Goal: Information Seeking & Learning: Learn about a topic

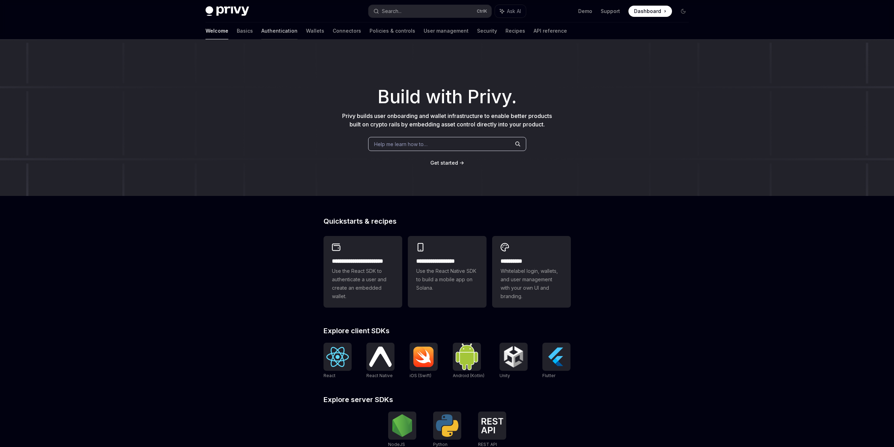
click at [261, 31] on link "Authentication" at bounding box center [279, 30] width 36 height 17
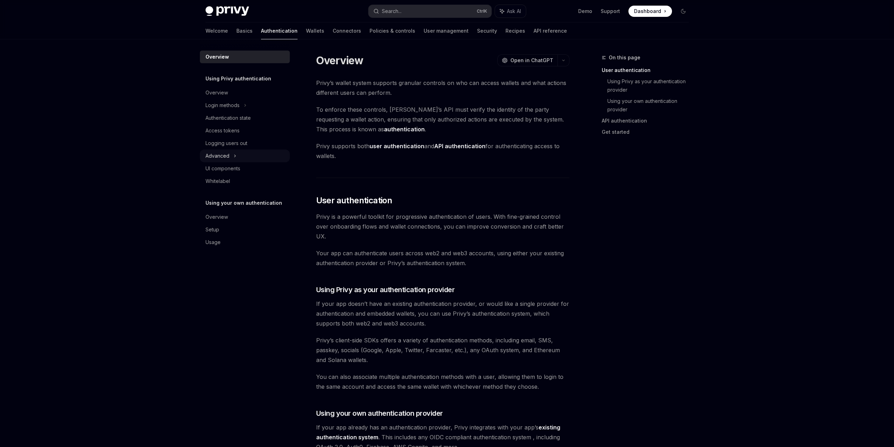
click at [246, 158] on div "Advanced" at bounding box center [245, 156] width 90 height 13
click at [266, 183] on div "Guest accounts" at bounding box center [248, 181] width 76 height 8
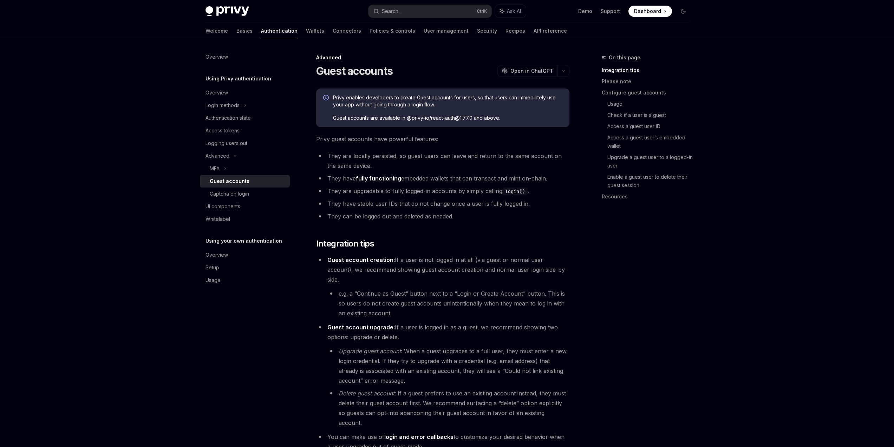
click at [605, 267] on div "On this page Integration tips Please note Configure guest accounts Usage Check …" at bounding box center [641, 250] width 107 height 394
click at [676, 327] on div "On this page Integration tips Please note Configure guest accounts Usage Check …" at bounding box center [641, 250] width 107 height 394
click at [656, 354] on div "On this page Integration tips Please note Configure guest accounts Usage Check …" at bounding box center [641, 250] width 107 height 394
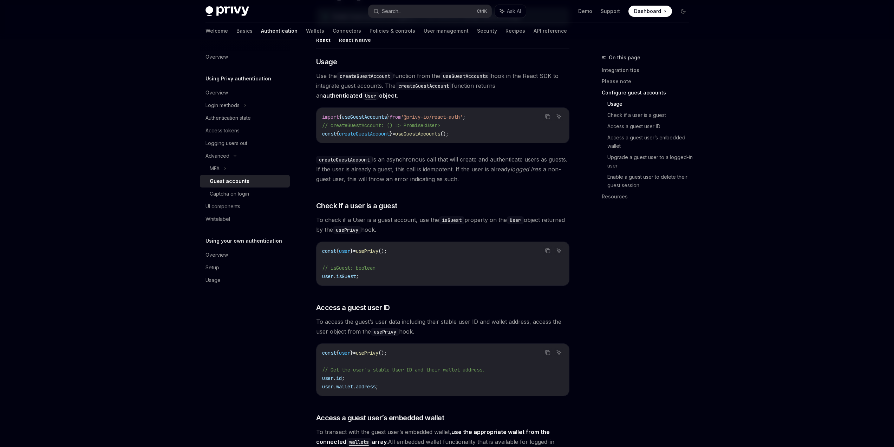
scroll to position [717, 0]
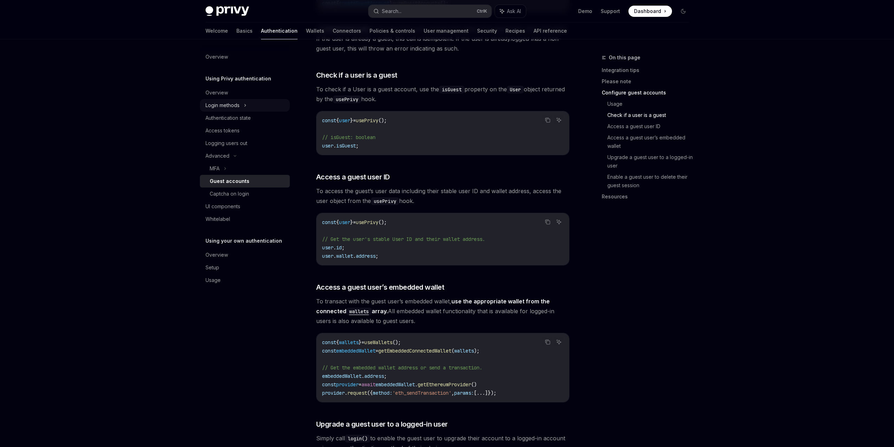
click at [255, 105] on div "Login methods" at bounding box center [245, 105] width 90 height 13
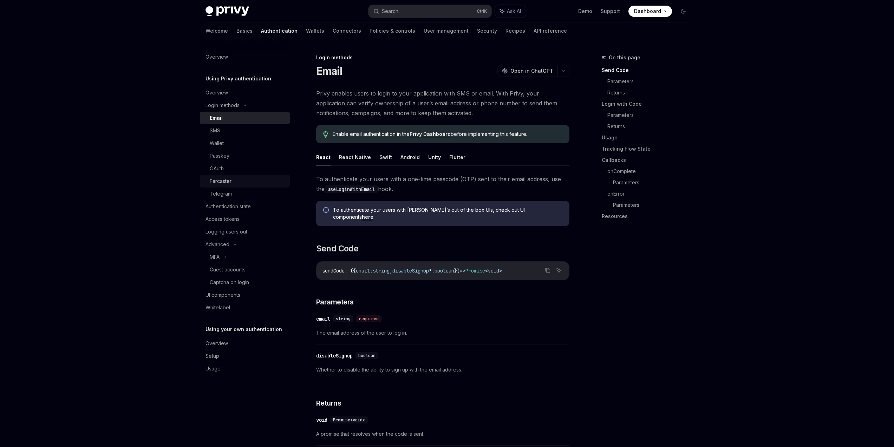
click at [253, 178] on div "Farcaster" at bounding box center [248, 181] width 76 height 8
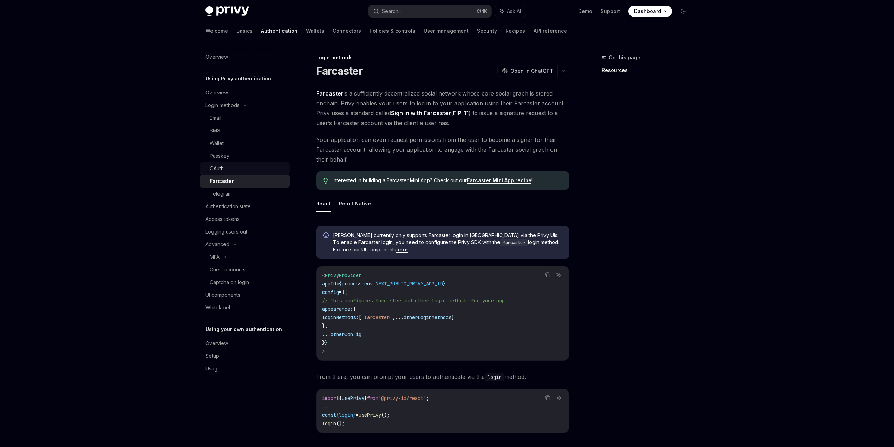
click at [256, 167] on div "OAuth" at bounding box center [248, 168] width 76 height 8
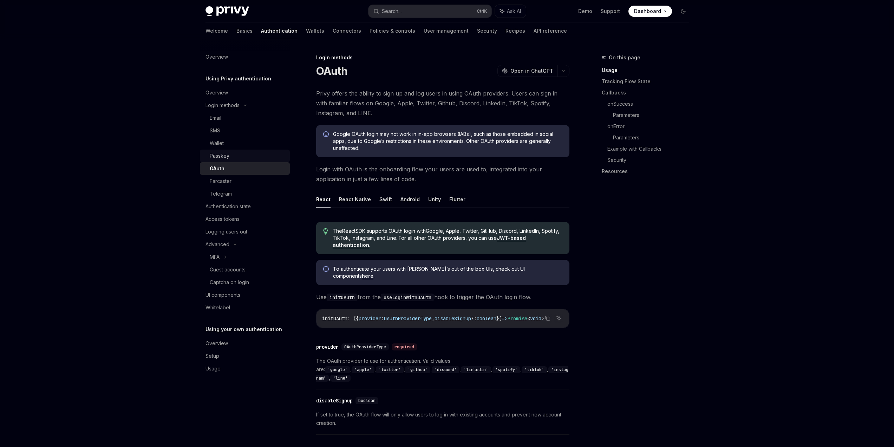
click at [257, 157] on div "Passkey" at bounding box center [248, 156] width 76 height 8
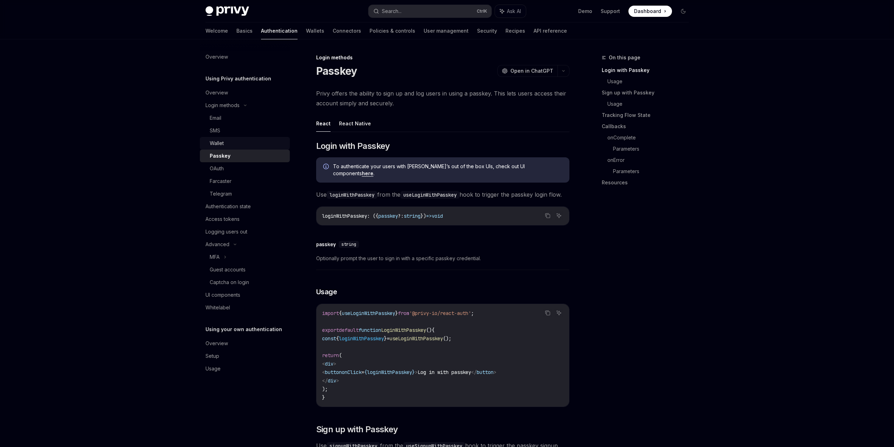
click at [256, 144] on div "Wallet" at bounding box center [248, 143] width 76 height 8
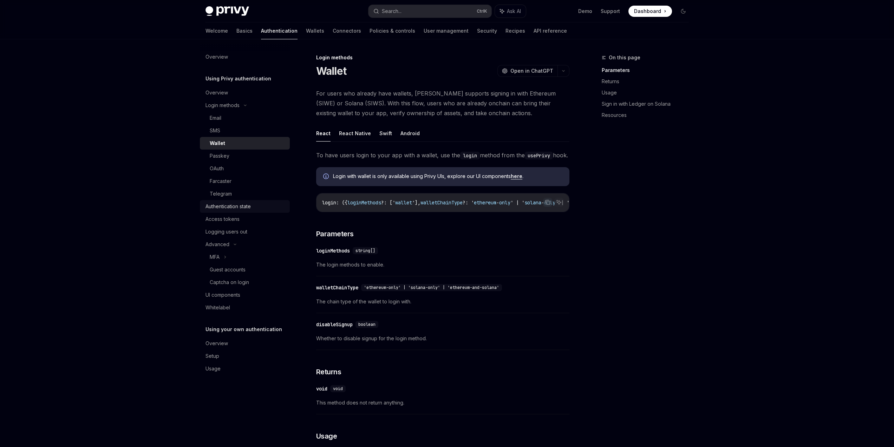
click at [255, 205] on div "Authentication state" at bounding box center [245, 206] width 80 height 8
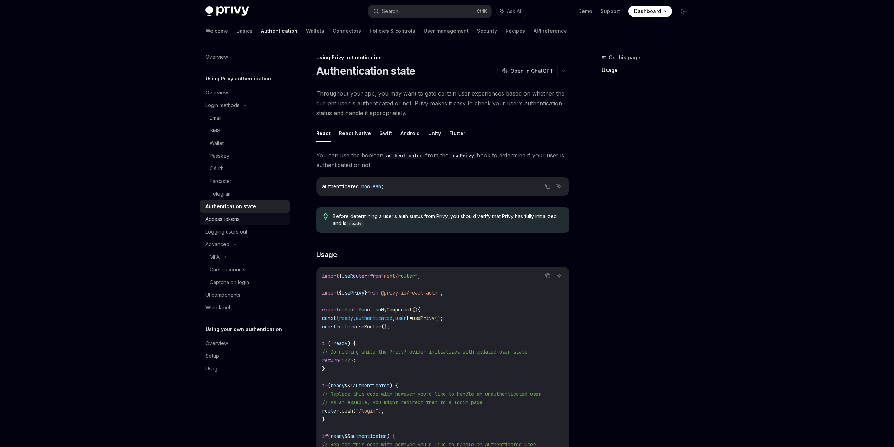
click at [249, 221] on div "Access tokens" at bounding box center [245, 219] width 80 height 8
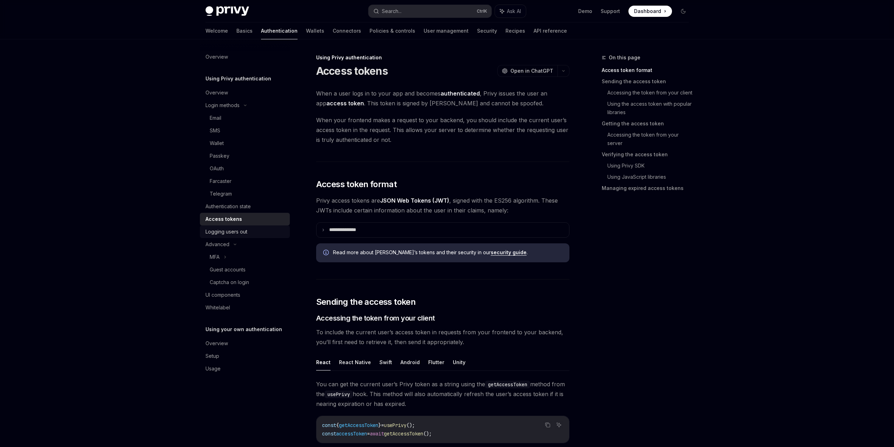
click at [249, 232] on div "Logging users out" at bounding box center [245, 232] width 80 height 8
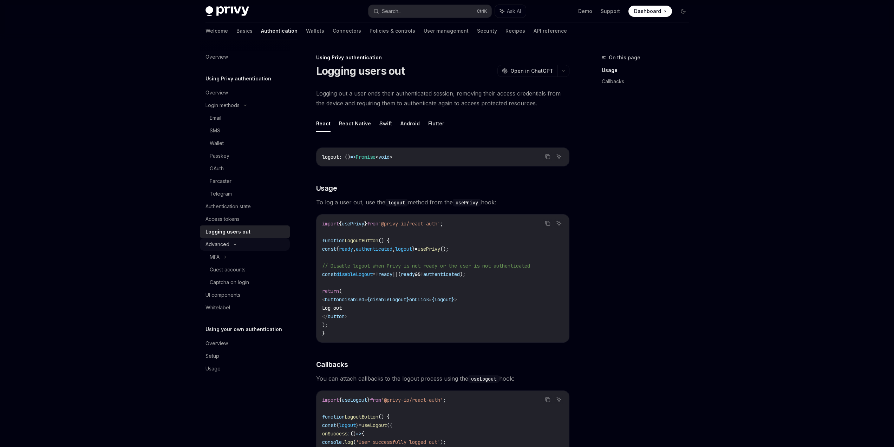
click at [252, 246] on div "Advanced" at bounding box center [245, 244] width 90 height 13
click at [256, 241] on div "Advanced" at bounding box center [245, 244] width 90 height 13
click at [255, 255] on div "MFA" at bounding box center [245, 257] width 90 height 13
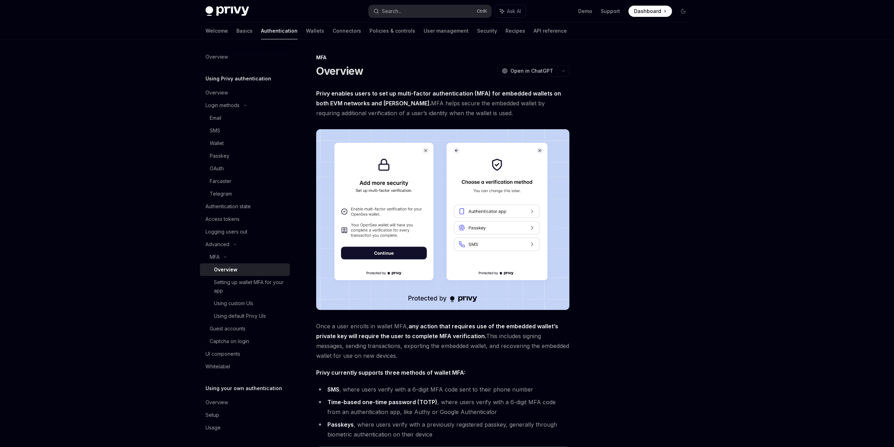
click at [668, 247] on div at bounding box center [641, 250] width 107 height 394
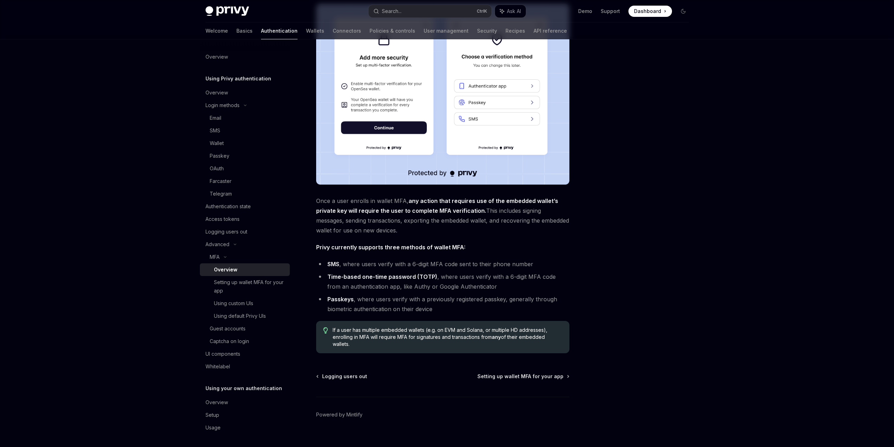
scroll to position [126, 0]
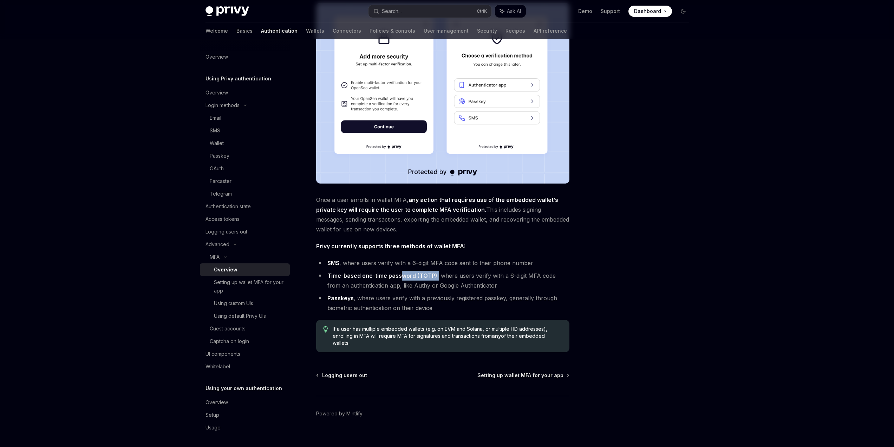
drag, startPoint x: 401, startPoint y: 273, endPoint x: 481, endPoint y: 274, distance: 79.7
click at [449, 274] on li "Time-based one-time password (TOTP) , where users verify with a 6-digit MFA cod…" at bounding box center [442, 281] width 253 height 20
click at [490, 274] on li "Time-based one-time password (TOTP) , where users verify with a 6-digit MFA cod…" at bounding box center [442, 281] width 253 height 20
drag, startPoint x: 550, startPoint y: 277, endPoint x: 570, endPoint y: 277, distance: 20.4
click at [567, 277] on li "Time-based one-time password (TOTP) , where users verify with a 6-digit MFA cod…" at bounding box center [442, 281] width 253 height 20
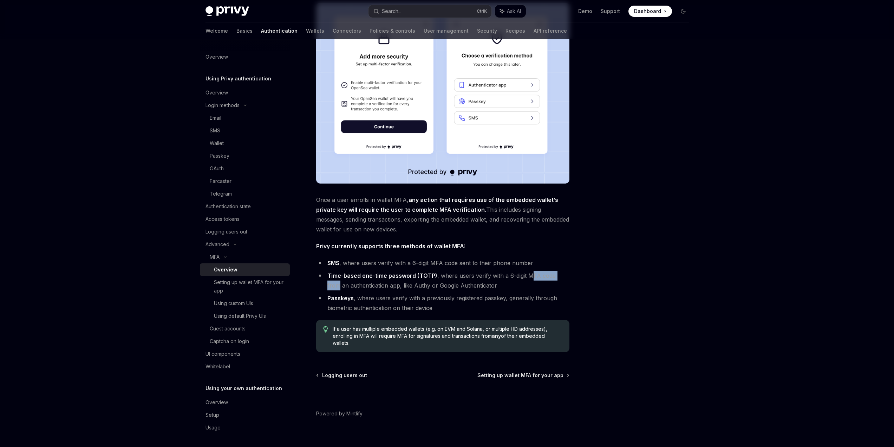
click at [577, 277] on div "MFA Overview OpenAI Open in ChatGPT OpenAI Open in ChatGPT Privy enables users …" at bounding box center [447, 185] width 495 height 544
click at [264, 292] on div "Setting up wallet MFA for your app" at bounding box center [250, 286] width 72 height 17
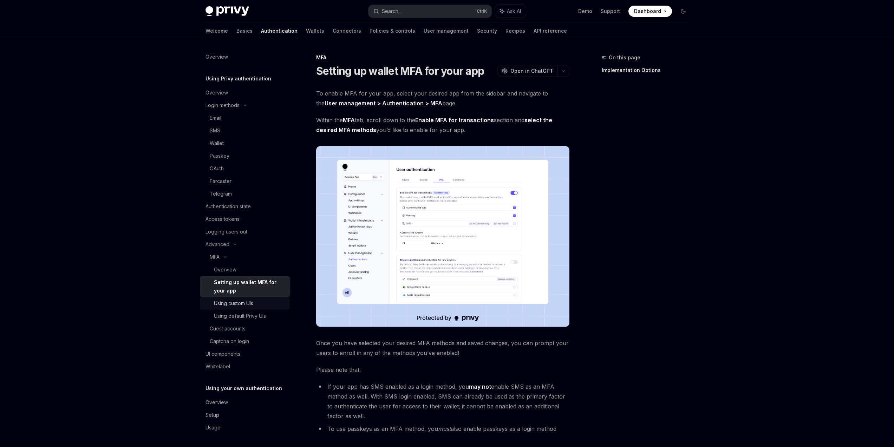
click at [269, 307] on div "Using custom UIs" at bounding box center [250, 303] width 72 height 8
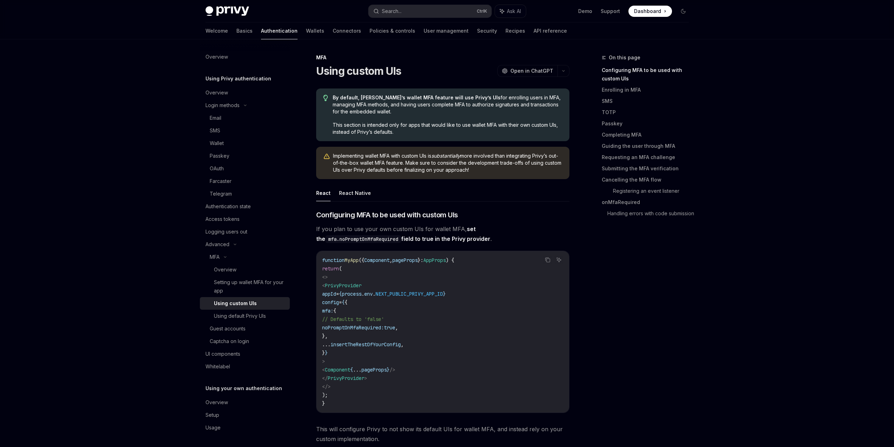
click at [266, 297] on link "Using custom UIs" at bounding box center [245, 303] width 90 height 13
click at [267, 292] on div "Setting up wallet MFA for your app" at bounding box center [250, 286] width 72 height 17
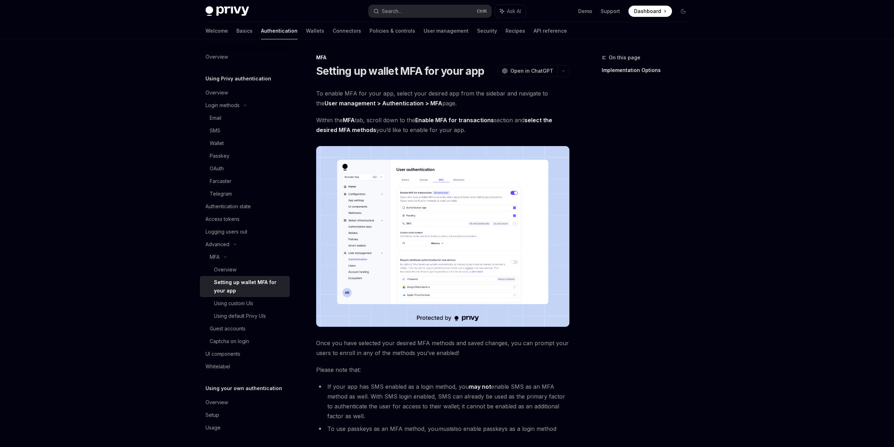
scroll to position [1, 0]
click at [257, 328] on div "Guest accounts" at bounding box center [248, 327] width 76 height 8
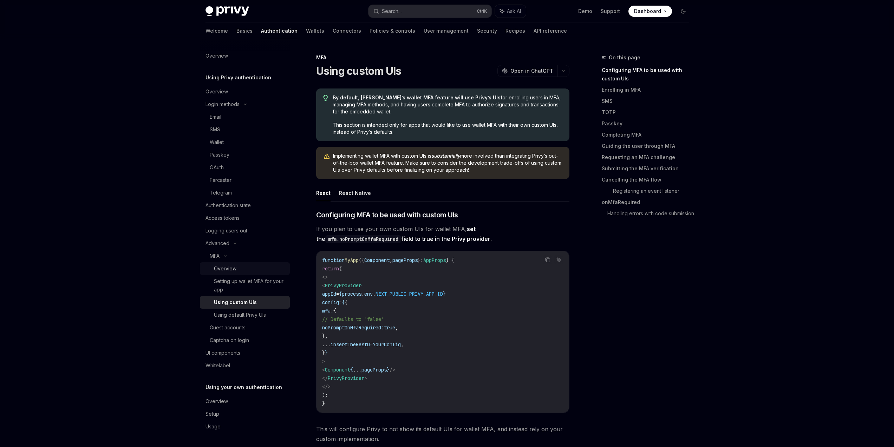
click at [254, 272] on div "Overview" at bounding box center [250, 268] width 72 height 8
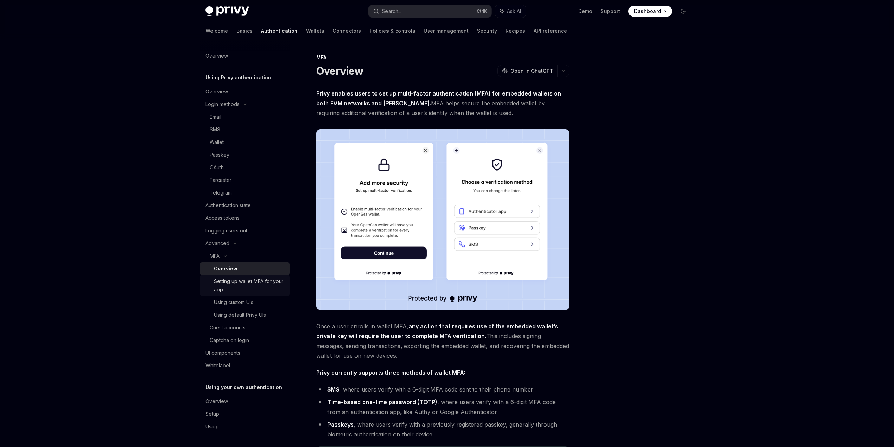
click at [250, 277] on div "Setting up wallet MFA for your app" at bounding box center [250, 285] width 72 height 17
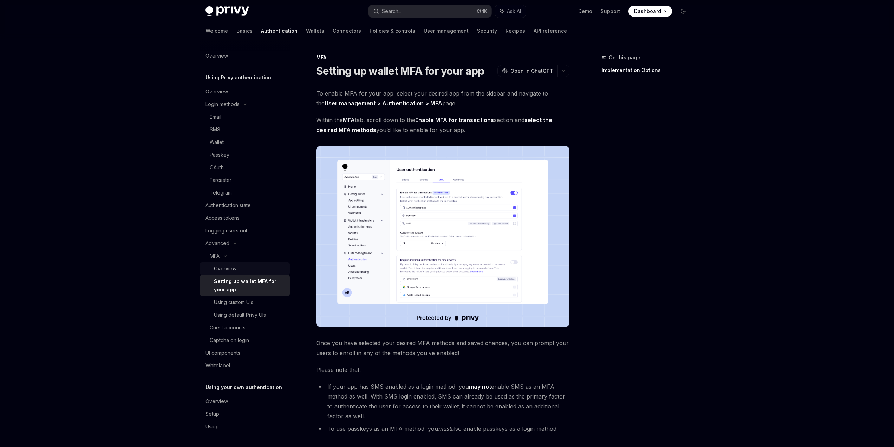
click at [251, 270] on div "Overview" at bounding box center [250, 268] width 72 height 8
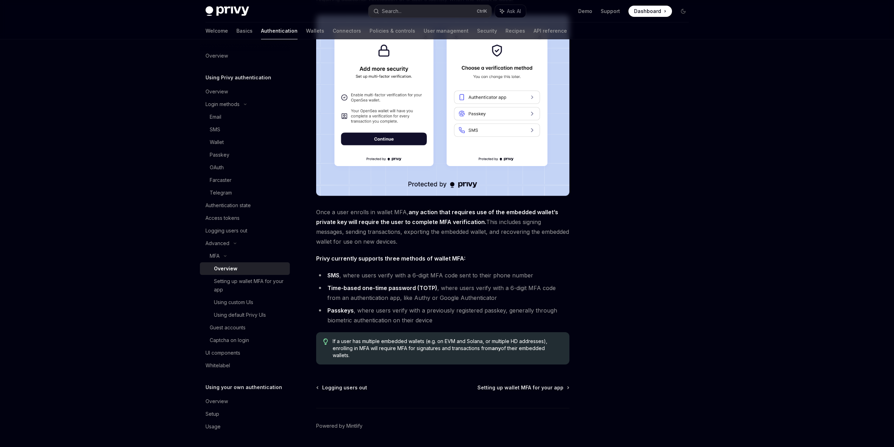
scroll to position [126, 0]
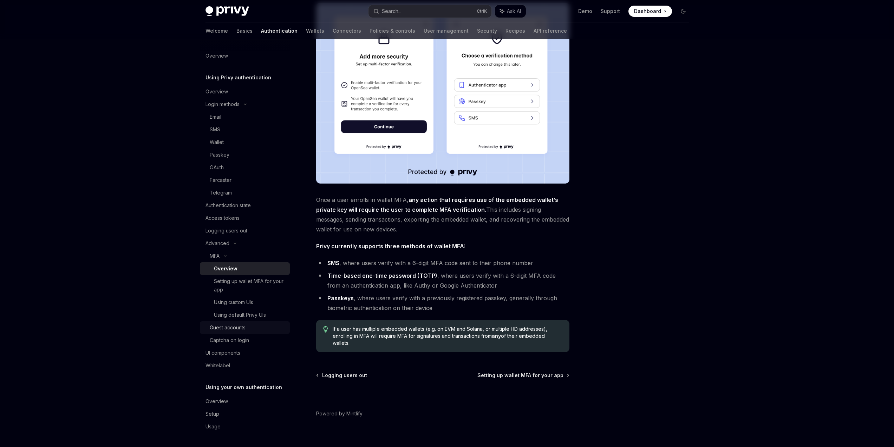
click at [260, 327] on div "Guest accounts" at bounding box center [248, 327] width 76 height 8
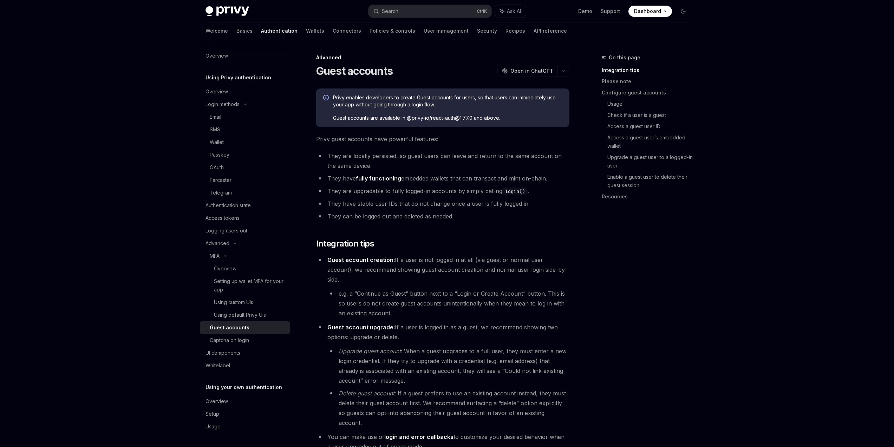
click at [690, 267] on div "On this page Integration tips Please note Configure guest accounts Usage Check …" at bounding box center [641, 250] width 107 height 394
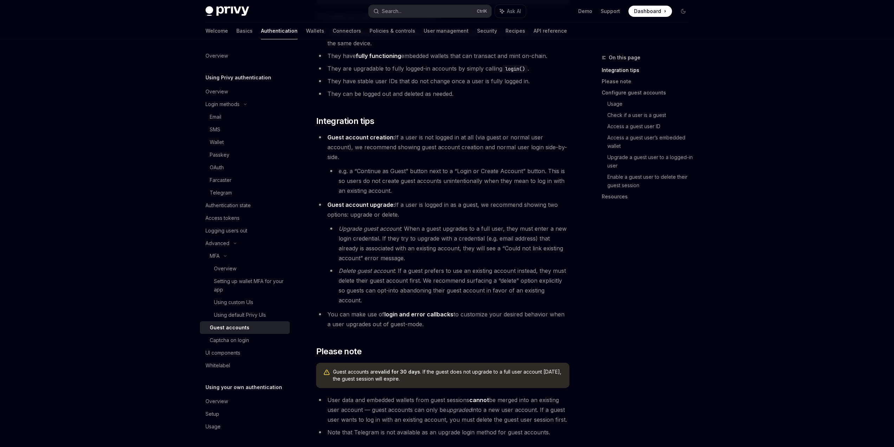
scroll to position [126, 0]
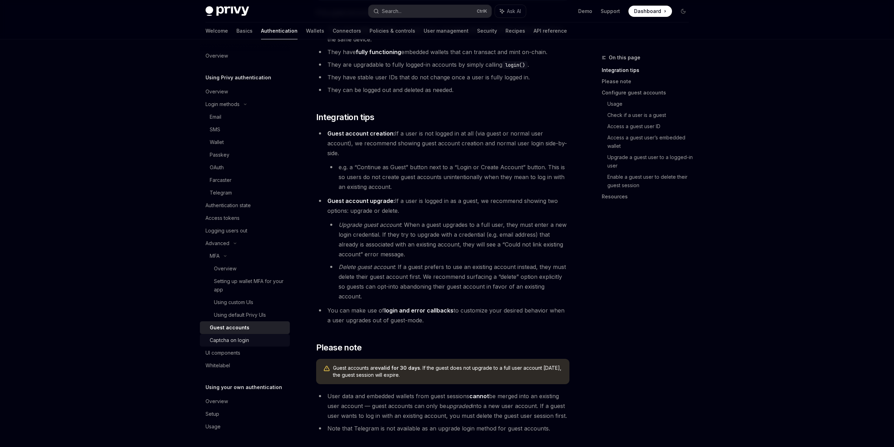
click at [270, 341] on div "Captcha on login" at bounding box center [248, 340] width 76 height 8
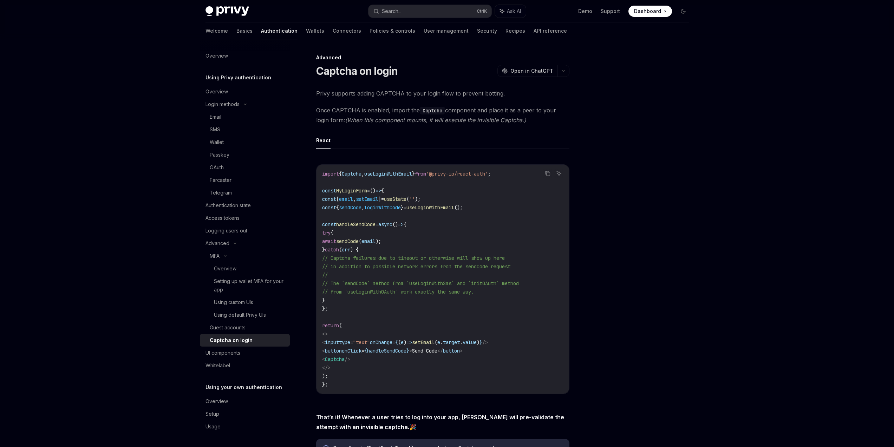
click at [344, 73] on h1 "Captcha on login" at bounding box center [357, 71] width 82 height 13
copy h1 "Captcha"
click at [240, 354] on div "UI components" at bounding box center [222, 353] width 35 height 8
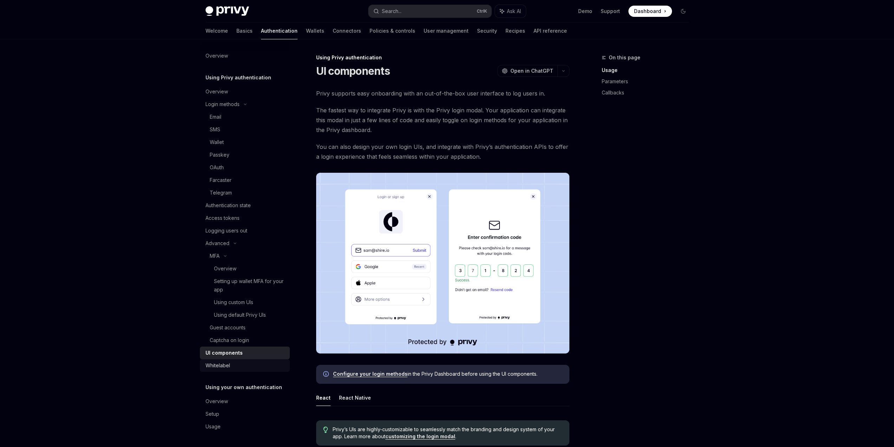
click at [243, 363] on div "Whitelabel" at bounding box center [245, 365] width 80 height 8
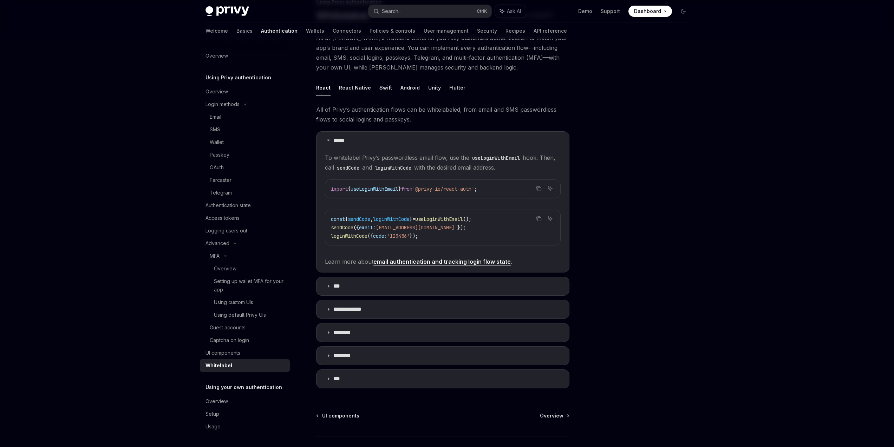
scroll to position [105, 0]
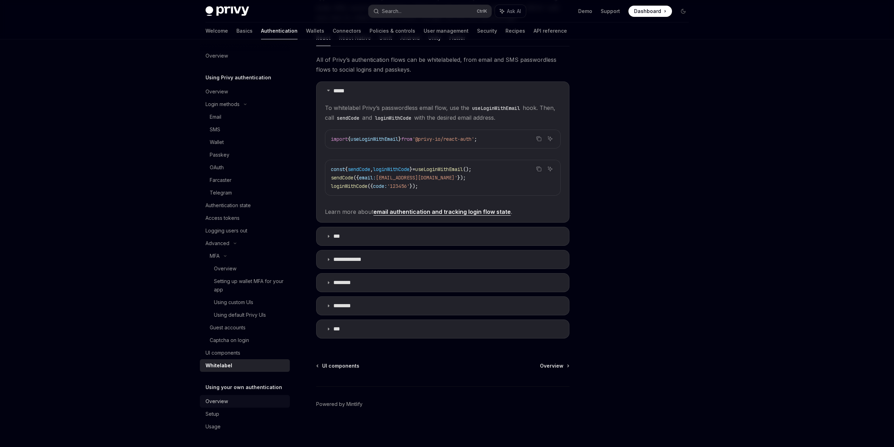
click at [255, 397] on link "Overview" at bounding box center [245, 401] width 90 height 13
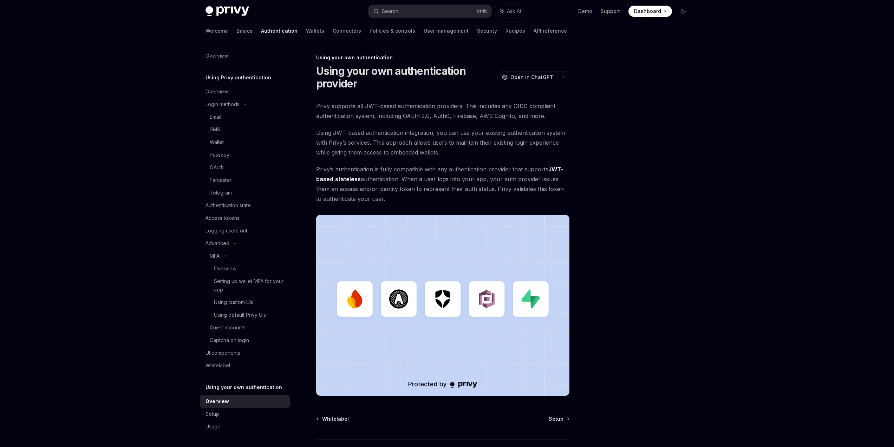
click at [269, 33] on div "Welcome Basics Authentication Wallets Connectors Policies & controls User manag…" at bounding box center [385, 30] width 361 height 17
click at [306, 31] on link "Wallets" at bounding box center [315, 30] width 18 height 17
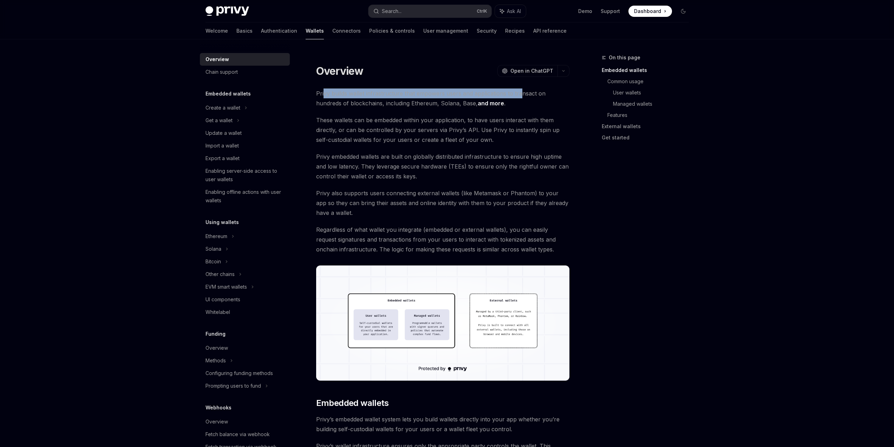
drag, startPoint x: 324, startPoint y: 94, endPoint x: 560, endPoint y: 91, distance: 235.7
click at [558, 91] on span "Privy builds wallet infrastructure that empowers users and applications to tran…" at bounding box center [442, 99] width 253 height 20
click at [567, 141] on span "These wallets can be embedded within your application, to have users interact w…" at bounding box center [442, 130] width 253 height 30
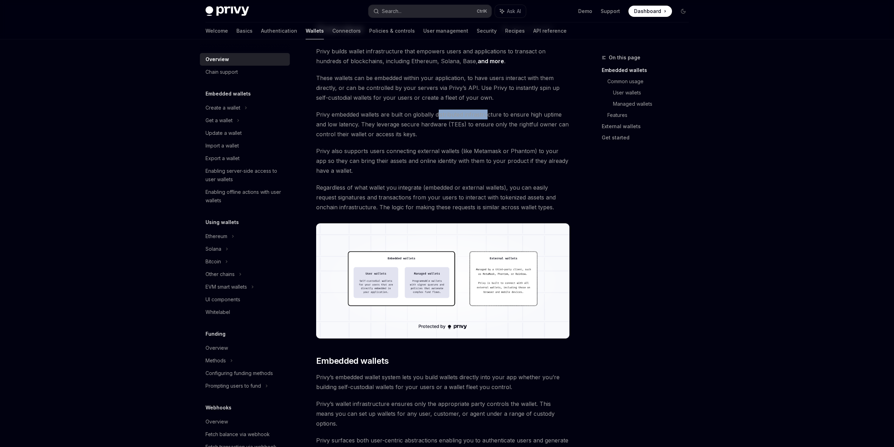
drag, startPoint x: 437, startPoint y: 117, endPoint x: 525, endPoint y: 118, distance: 88.2
click at [505, 118] on span "Privy embedded wallets are built on globally distributed infrastructure to ensu…" at bounding box center [442, 125] width 253 height 30
click at [525, 118] on span "Privy embedded wallets are built on globally distributed infrastructure to ensu…" at bounding box center [442, 125] width 253 height 30
click at [588, 162] on div "On this page Embedded wallets Common usage User wallets Managed wallets Feature…" at bounding box center [641, 250] width 107 height 394
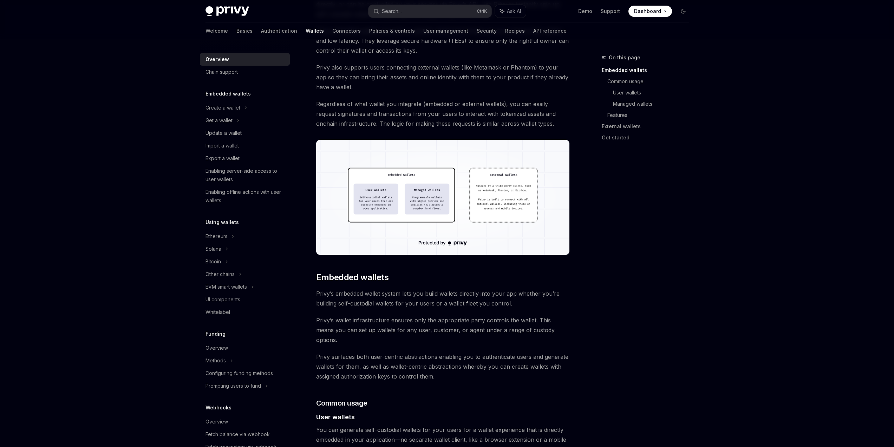
scroll to position [126, 0]
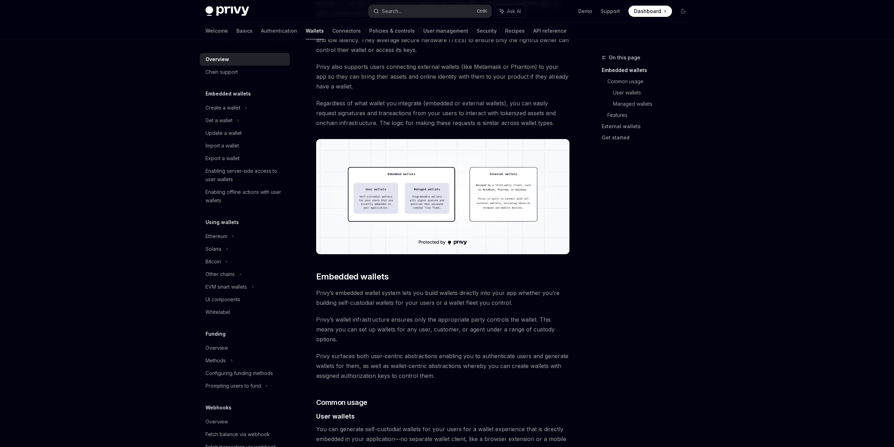
click at [610, 227] on div "On this page Embedded wallets Common usage User wallets Managed wallets Feature…" at bounding box center [641, 250] width 107 height 394
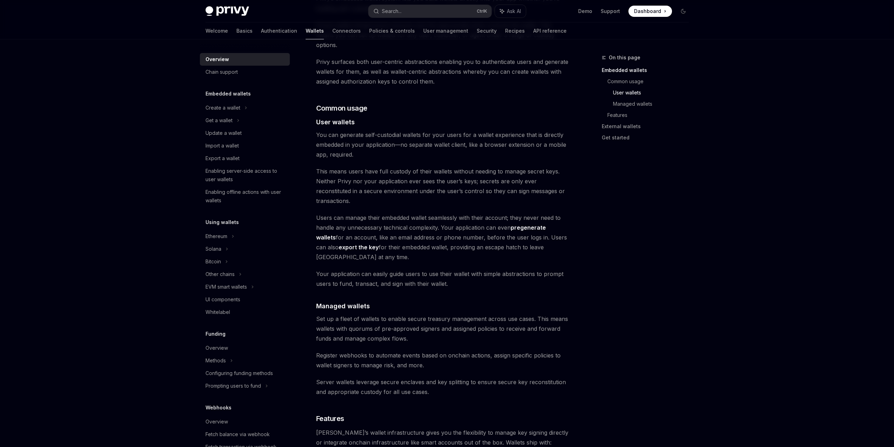
scroll to position [421, 0]
click at [642, 263] on div "On this page Embedded wallets Common usage User wallets Managed wallets Feature…" at bounding box center [641, 250] width 107 height 394
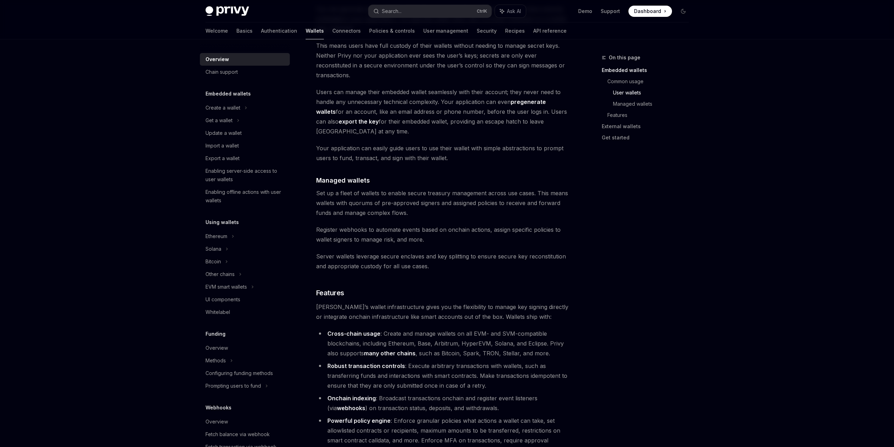
scroll to position [548, 0]
drag, startPoint x: 360, startPoint y: 225, endPoint x: 489, endPoint y: 228, distance: 129.3
click at [487, 228] on div "Overview OpenAI Open in ChatGPT OpenAI Open in ChatGPT Privy builds wallet infr…" at bounding box center [377, 197] width 388 height 1384
click at [543, 250] on span "Server wallets leverage secure enclaves and key splitting to ensure secure key …" at bounding box center [442, 260] width 253 height 20
click at [638, 238] on div "On this page Embedded wallets Common usage User wallets Managed wallets Feature…" at bounding box center [641, 250] width 107 height 394
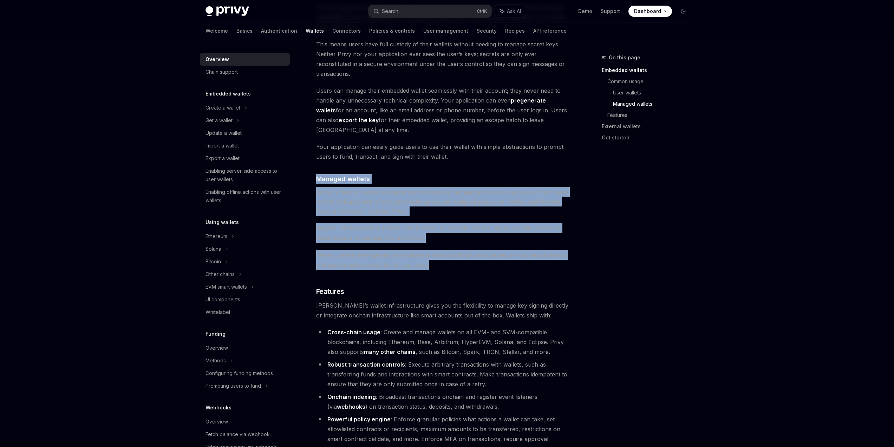
drag, startPoint x: 463, startPoint y: 235, endPoint x: 313, endPoint y: 142, distance: 176.0
click at [313, 142] on div "Overview OpenAI Open in ChatGPT OpenAI Open in ChatGPT Privy builds wallet infr…" at bounding box center [377, 197] width 388 height 1384
copy div "Managed wallets Set up a fleet of wallets to enable secure treasury management …"
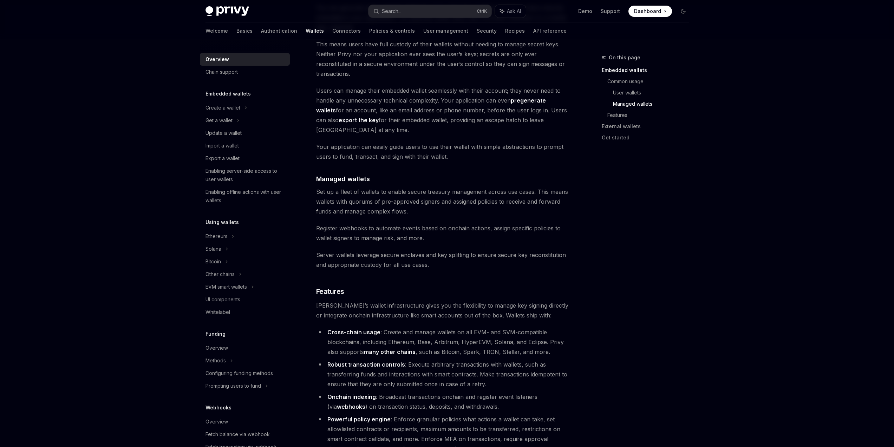
click at [671, 285] on div "On this page Embedded wallets Common usage User wallets Managed wallets Feature…" at bounding box center [641, 250] width 107 height 394
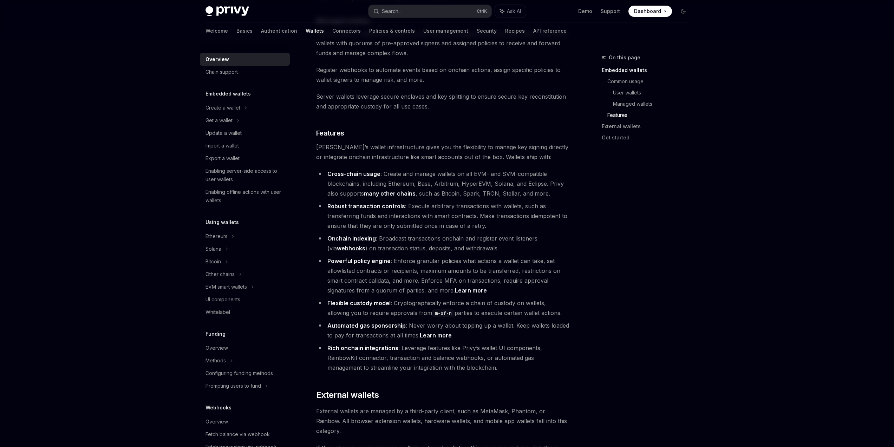
scroll to position [717, 0]
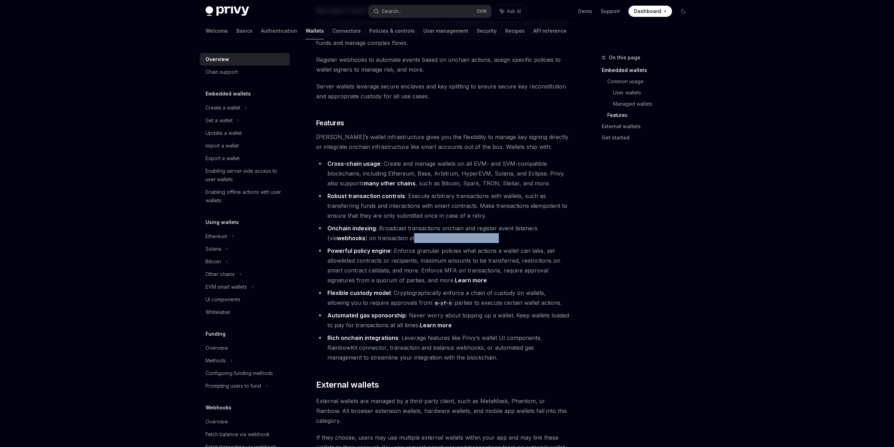
drag, startPoint x: 426, startPoint y: 208, endPoint x: 506, endPoint y: 205, distance: 80.5
click at [506, 223] on li "Onchain indexing : Broadcast transactions onchain and register event listeners …" at bounding box center [442, 233] width 253 height 20
drag, startPoint x: 413, startPoint y: 275, endPoint x: 466, endPoint y: 270, distance: 52.5
click at [432, 299] on code "m-of-n" at bounding box center [443, 303] width 22 height 8
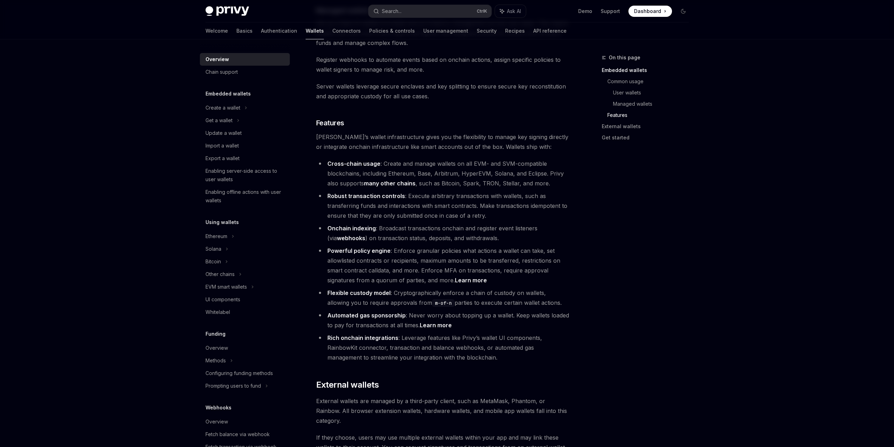
click at [545, 288] on li "Flexible custody model : Cryptographically enforce a chain of custody on wallet…" at bounding box center [442, 298] width 253 height 20
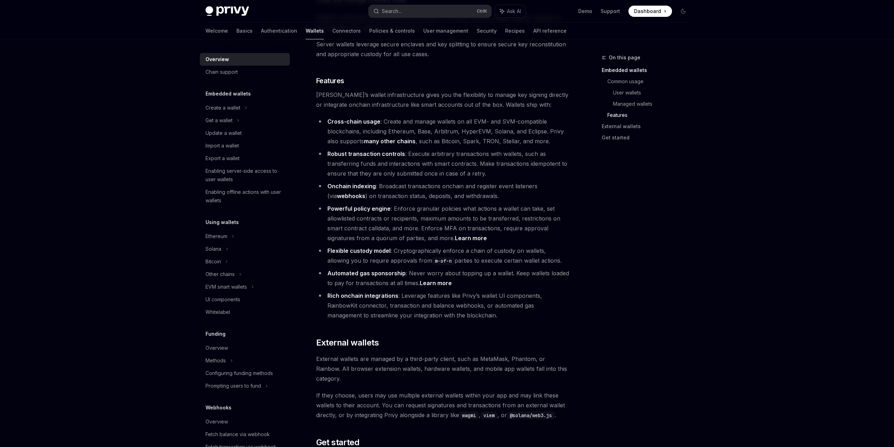
click at [641, 242] on div "On this page Embedded wallets Common usage User wallets Managed wallets Feature…" at bounding box center [641, 250] width 107 height 394
drag, startPoint x: 353, startPoint y: 242, endPoint x: 540, endPoint y: 247, distance: 187.6
click at [536, 268] on li "Automated gas sponsorship : Never worry about topping up a wallet. Keep wallets…" at bounding box center [442, 278] width 253 height 20
click at [540, 268] on li "Automated gas sponsorship : Never worry about topping up a wallet. Keep wallets…" at bounding box center [442, 278] width 253 height 20
drag, startPoint x: 524, startPoint y: 245, endPoint x: 554, endPoint y: 246, distance: 29.5
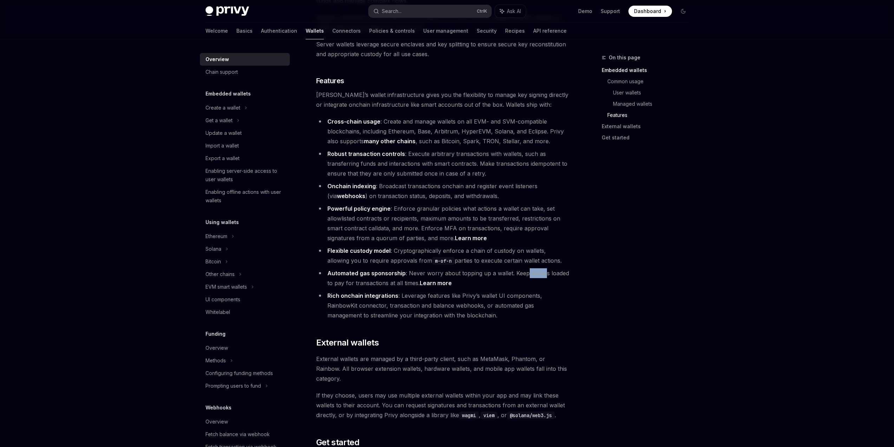
click at [548, 268] on li "Automated gas sponsorship : Never worry about topping up a wallet. Keep wallets…" at bounding box center [442, 278] width 253 height 20
click at [554, 268] on li "Automated gas sponsorship : Never worry about topping up a wallet. Keep wallets…" at bounding box center [442, 278] width 253 height 20
drag, startPoint x: 326, startPoint y: 222, endPoint x: 390, endPoint y: 220, distance: 64.3
click at [390, 246] on li "Flexible custody model : Cryptographically enforce a chain of custody on wallet…" at bounding box center [442, 256] width 253 height 20
copy strong "Flexible custody model"
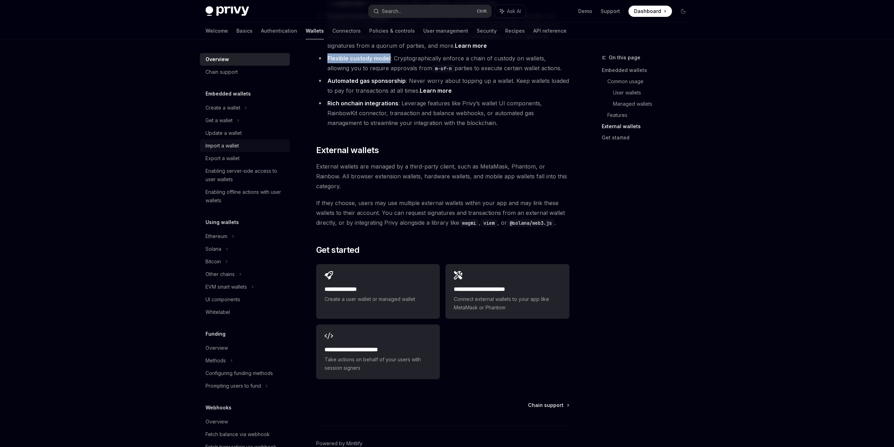
scroll to position [0, 0]
click at [243, 76] on div "Chain support" at bounding box center [245, 73] width 80 height 8
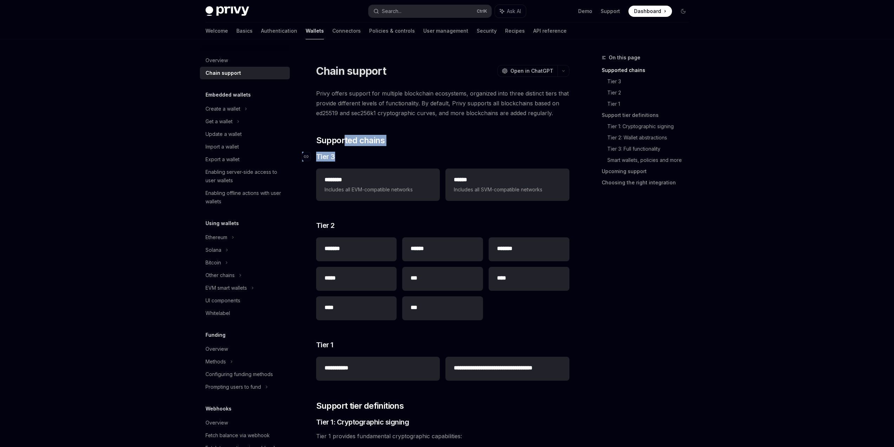
drag, startPoint x: 344, startPoint y: 144, endPoint x: 472, endPoint y: 159, distance: 129.0
click at [472, 159] on h3 "​ Tier 3" at bounding box center [442, 157] width 253 height 10
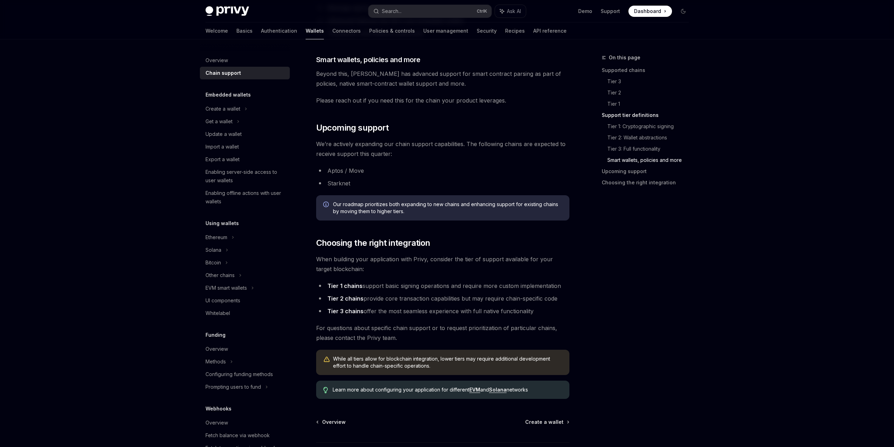
scroll to position [731, 0]
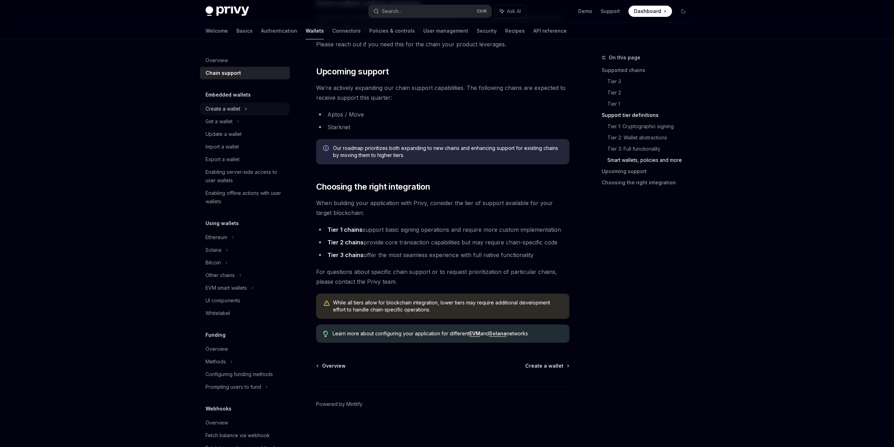
click at [236, 109] on div "Create a wallet" at bounding box center [222, 109] width 35 height 8
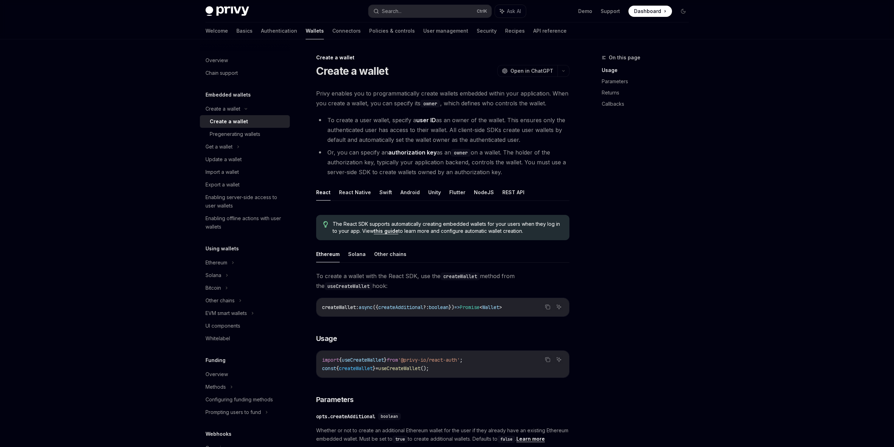
click at [633, 210] on div "On this page Usage Parameters Returns Callbacks" at bounding box center [641, 250] width 107 height 394
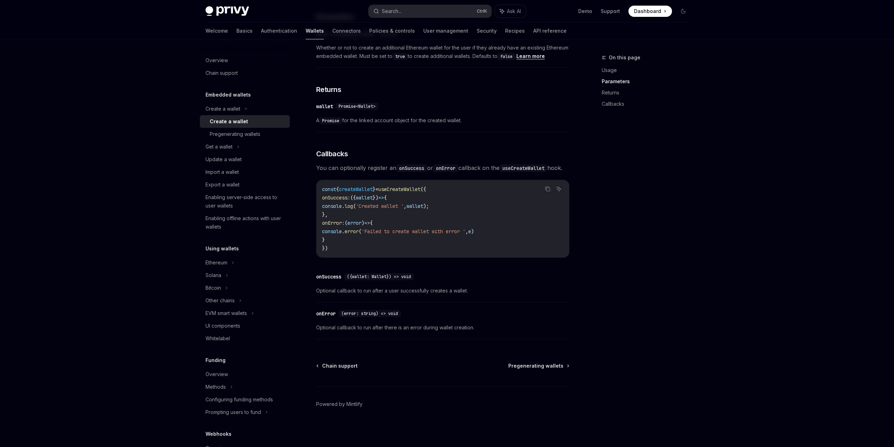
scroll to position [98, 0]
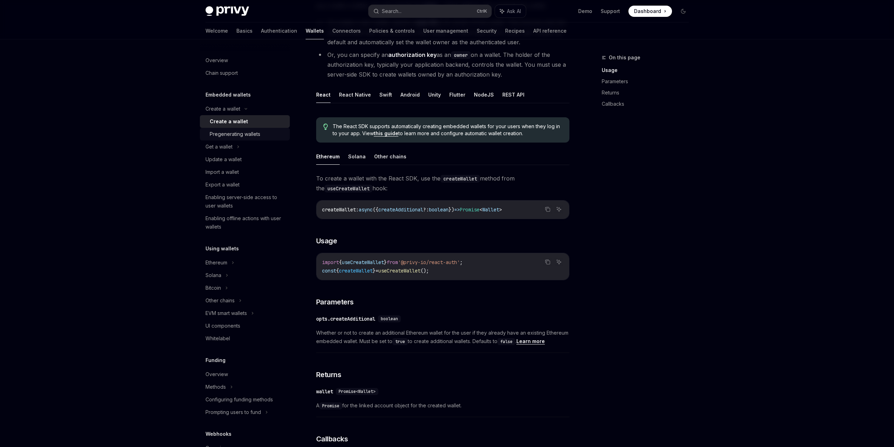
click at [249, 136] on div "Pregenerating wallets" at bounding box center [235, 134] width 51 height 8
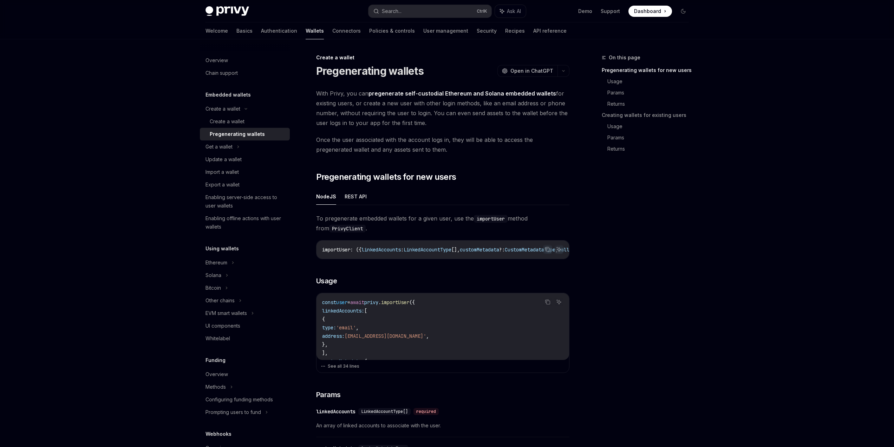
click at [652, 241] on div "On this page Pregenerating wallets for new users Usage Params Returns Creating …" at bounding box center [641, 250] width 107 height 394
click at [246, 122] on div "Create a wallet" at bounding box center [248, 121] width 76 height 8
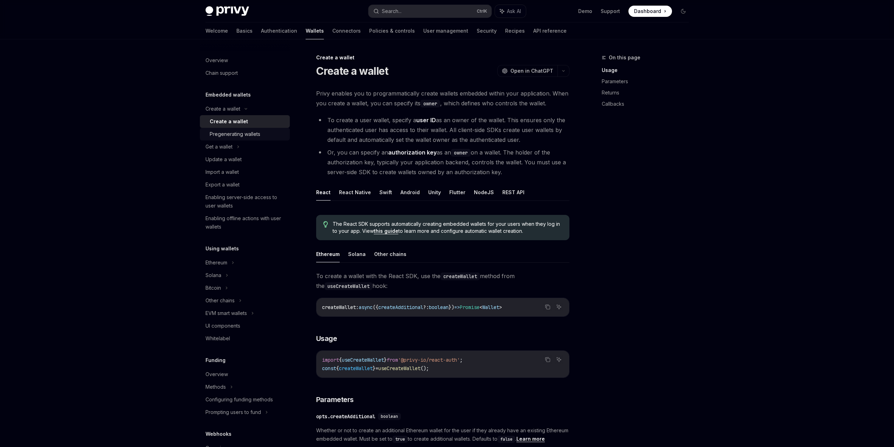
click at [249, 131] on div "Pregenerating wallets" at bounding box center [235, 134] width 51 height 8
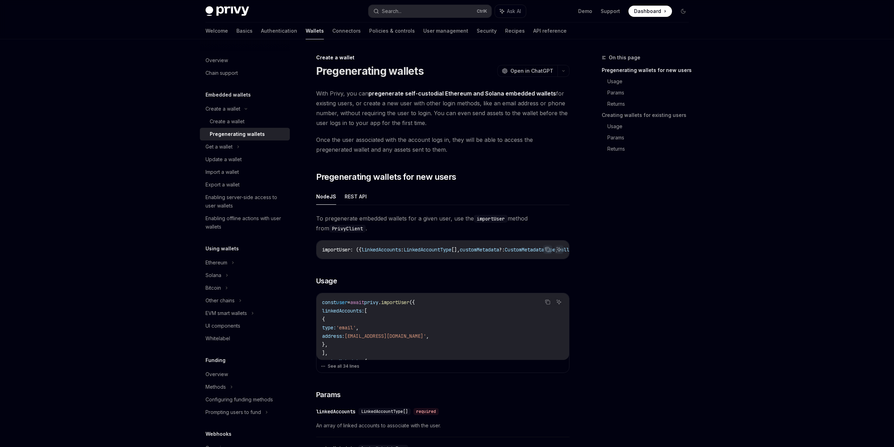
type textarea "*"
click at [537, 73] on span "Open in ChatGPT" at bounding box center [531, 70] width 43 height 7
click at [250, 125] on div "Create a wallet" at bounding box center [248, 121] width 76 height 8
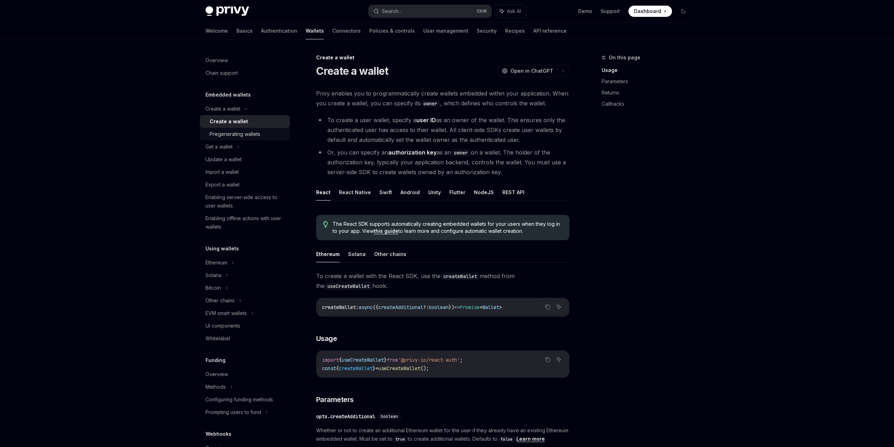
click at [244, 131] on div "Pregenerating wallets" at bounding box center [235, 134] width 51 height 8
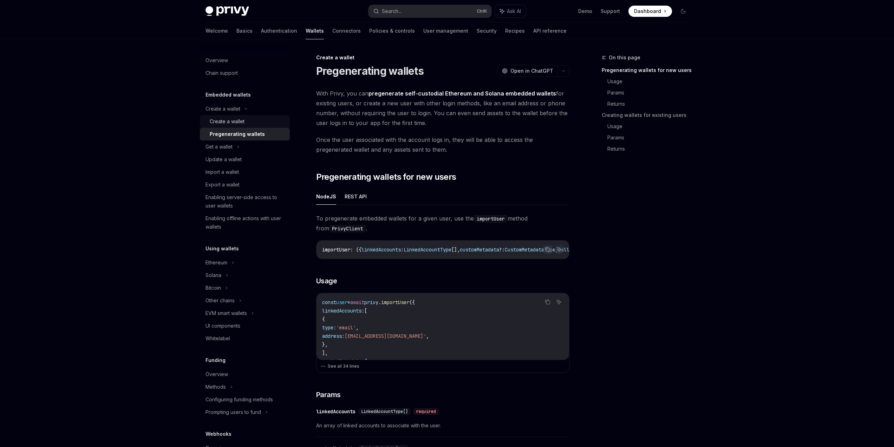
click at [246, 125] on div "Create a wallet" at bounding box center [248, 121] width 76 height 8
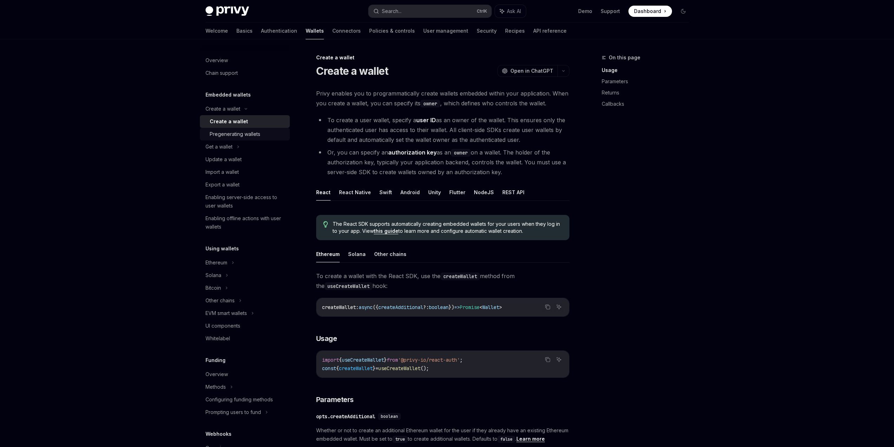
click at [246, 132] on div "Pregenerating wallets" at bounding box center [235, 134] width 51 height 8
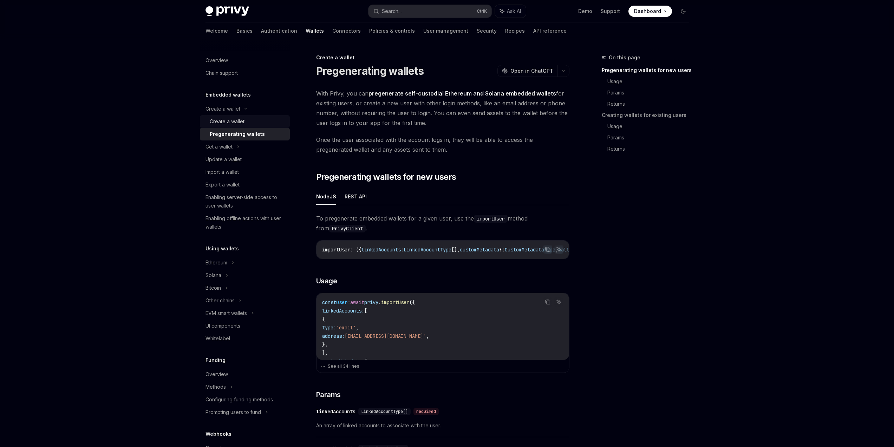
click at [246, 123] on div "Create a wallet" at bounding box center [248, 121] width 76 height 8
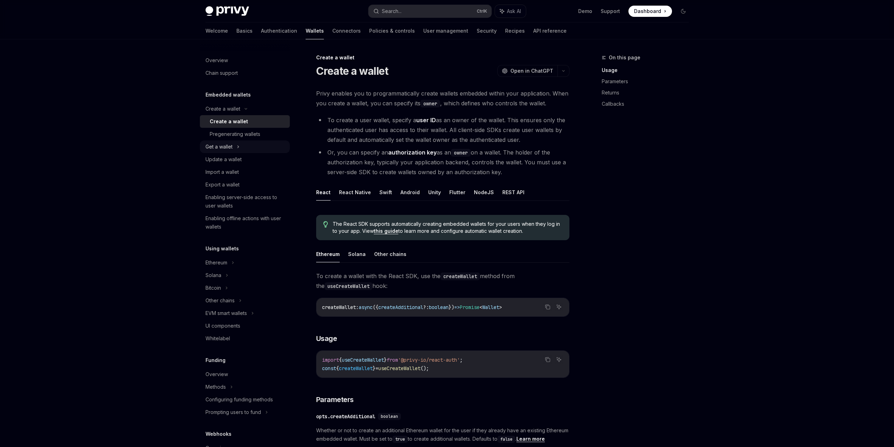
click at [244, 148] on div "Get a wallet" at bounding box center [245, 146] width 90 height 13
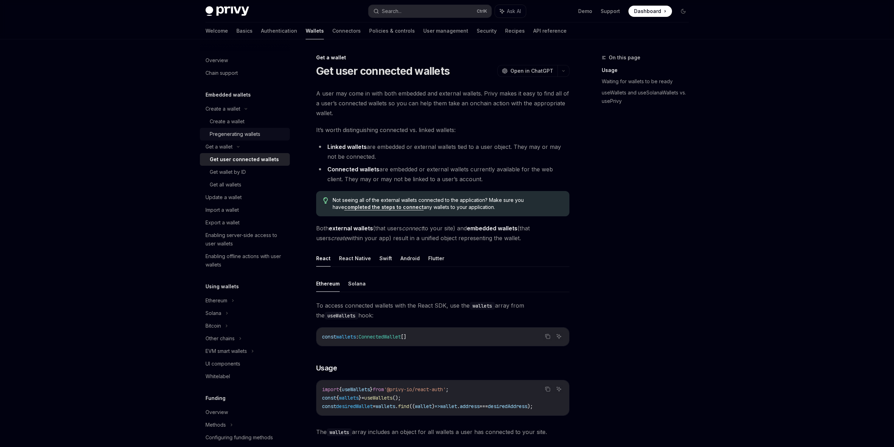
click at [245, 135] on div "Pregenerating wallets" at bounding box center [235, 134] width 51 height 8
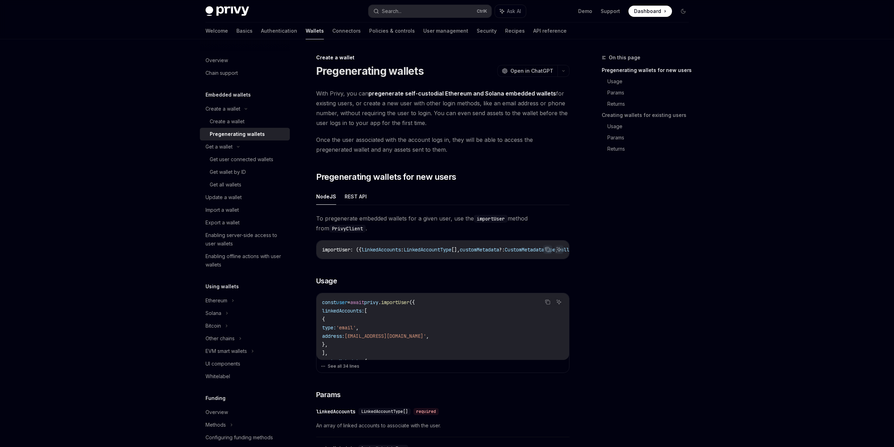
drag, startPoint x: 416, startPoint y: 104, endPoint x: 464, endPoint y: 103, distance: 48.5
click at [452, 103] on span "With Privy, you can pregenerate self-custodial Ethereum and Solana embedded wal…" at bounding box center [442, 108] width 253 height 39
click at [464, 103] on span "With Privy, you can pregenerate self-custodial Ethereum and Solana embedded wal…" at bounding box center [442, 108] width 253 height 39
click at [680, 253] on div "On this page Pregenerating wallets for new users Usage Params Returns Creating …" at bounding box center [641, 250] width 107 height 394
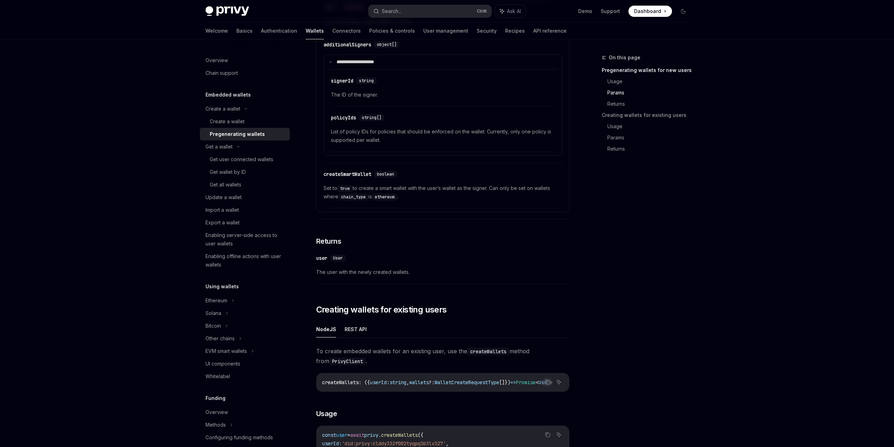
scroll to position [717, 0]
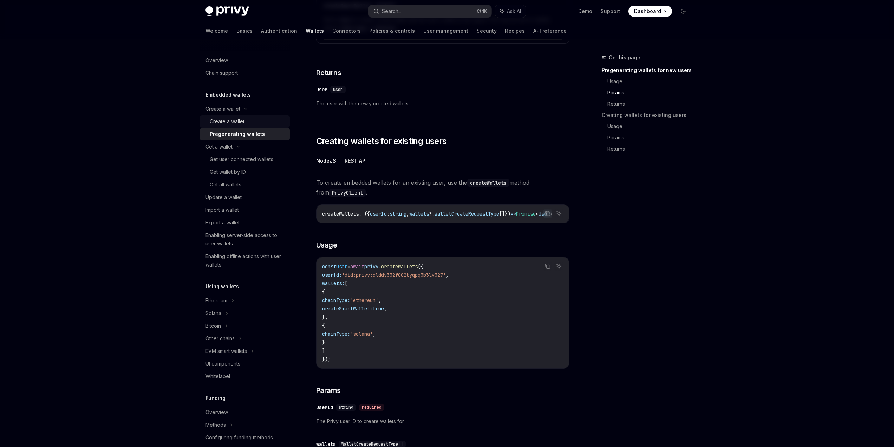
click at [238, 122] on div "Create a wallet" at bounding box center [227, 121] width 35 height 8
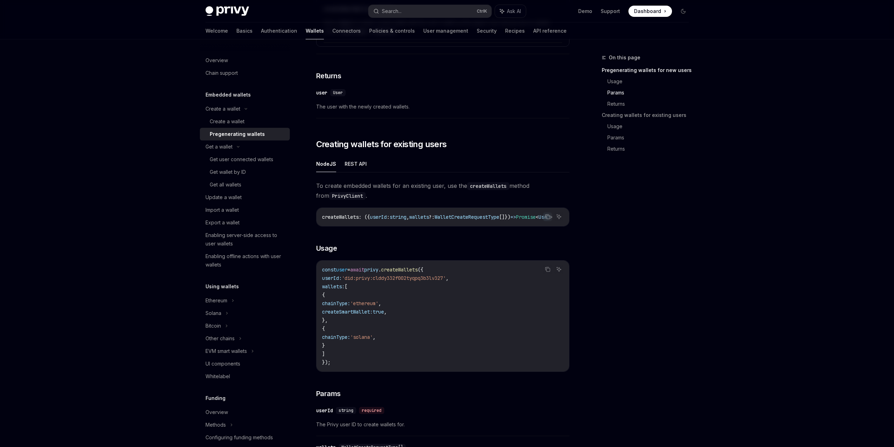
scroll to position [717, 0]
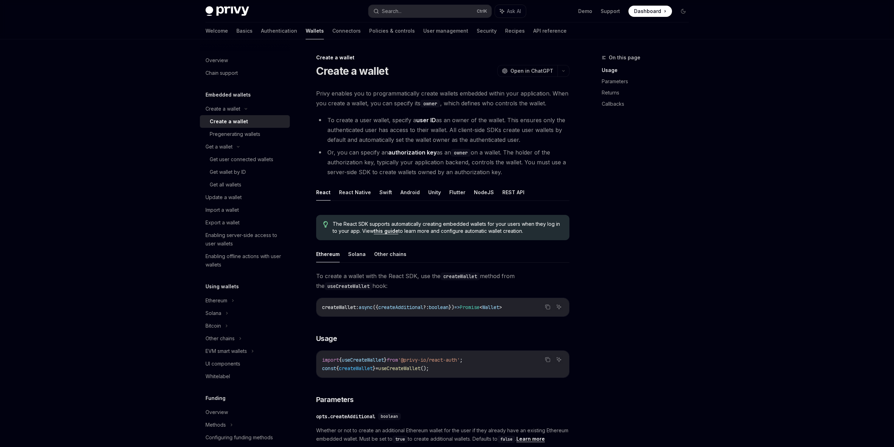
click at [468, 192] on ul "React React Native Swift Android Unity Flutter NodeJS REST API" at bounding box center [442, 192] width 253 height 17
click at [474, 192] on button "NodeJS" at bounding box center [484, 192] width 20 height 17
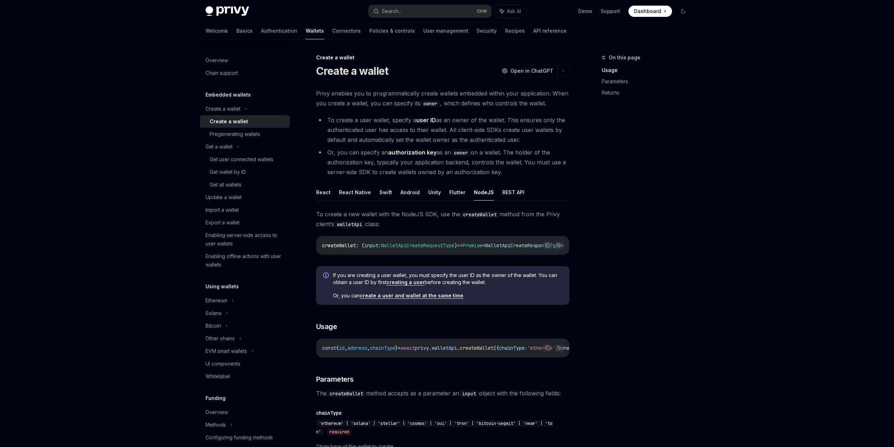
click at [661, 217] on div "On this page Usage Parameters Returns" at bounding box center [641, 250] width 107 height 394
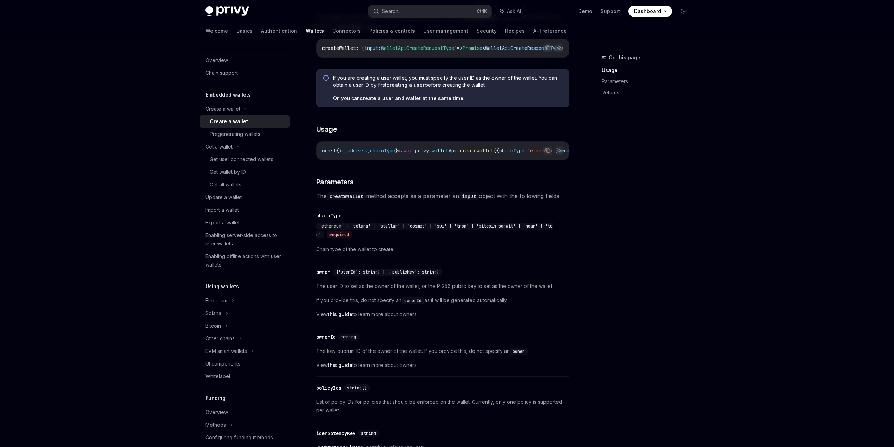
scroll to position [211, 0]
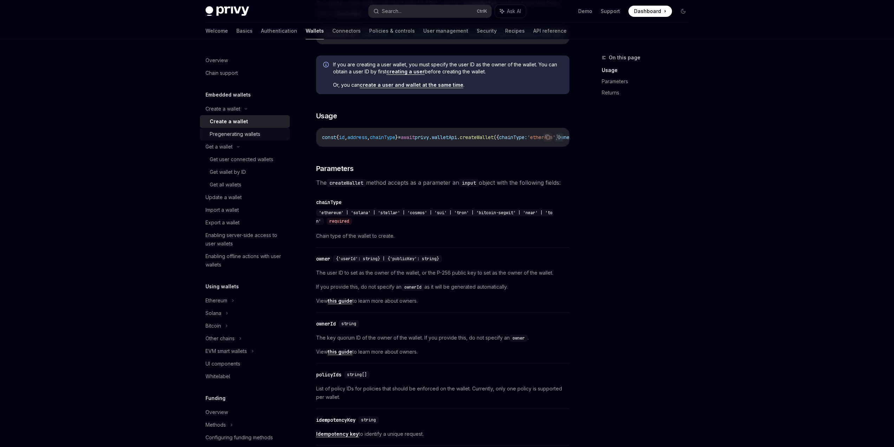
click at [228, 136] on div "Pregenerating wallets" at bounding box center [235, 134] width 51 height 8
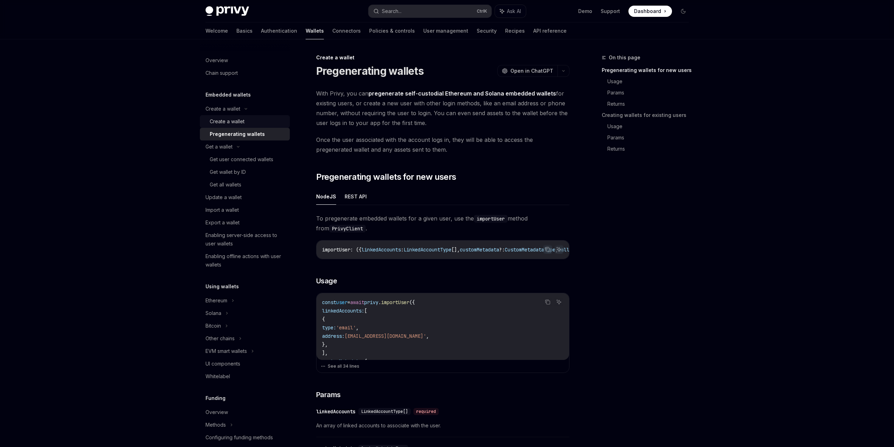
click at [243, 118] on div "Create a wallet" at bounding box center [227, 121] width 35 height 8
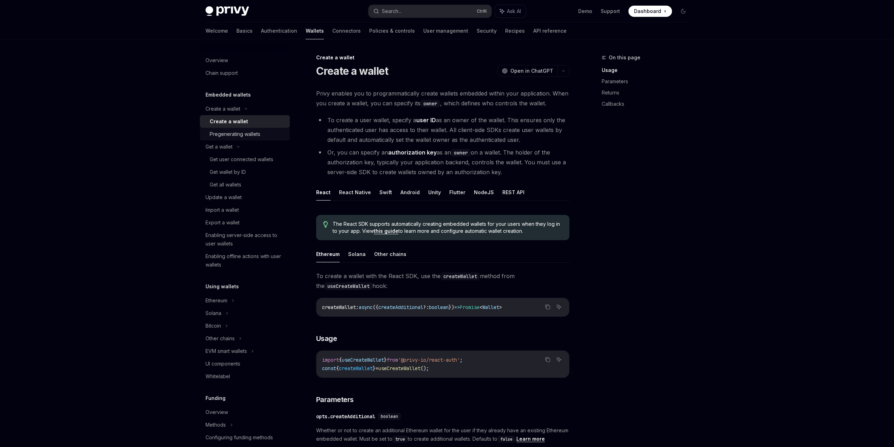
click at [253, 139] on link "Pregenerating wallets" at bounding box center [245, 134] width 90 height 13
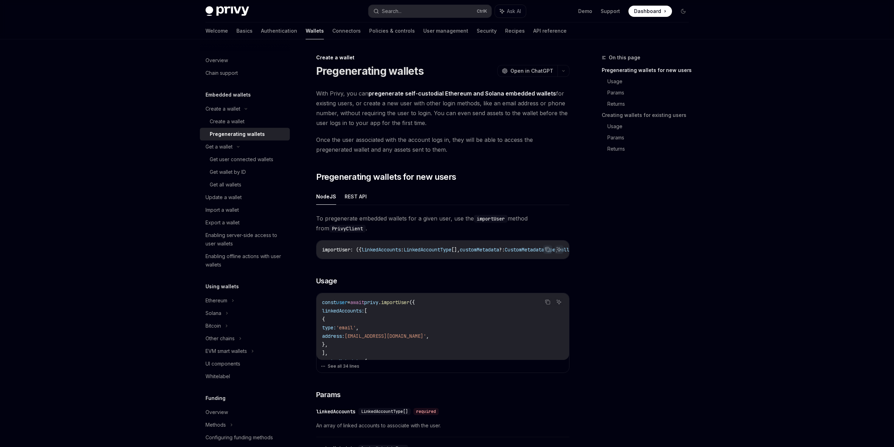
type textarea "*"
drag, startPoint x: 412, startPoint y: 262, endPoint x: 529, endPoint y: 267, distance: 116.4
click at [435, 257] on div "importUser : ({ linkedAccounts : LinkedAccountType [], customMetadata ?: Custom…" at bounding box center [442, 250] width 253 height 18
drag, startPoint x: 433, startPoint y: 259, endPoint x: 505, endPoint y: 262, distance: 72.1
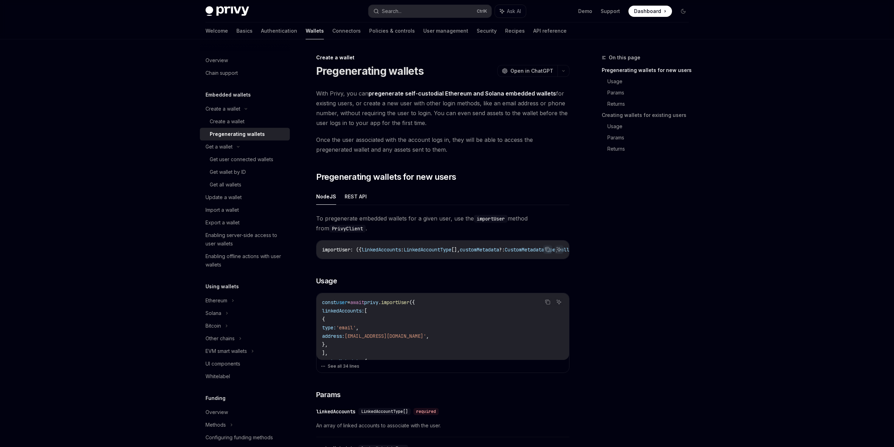
click at [350, 371] on button "See all 34 lines" at bounding box center [443, 366] width 244 height 10
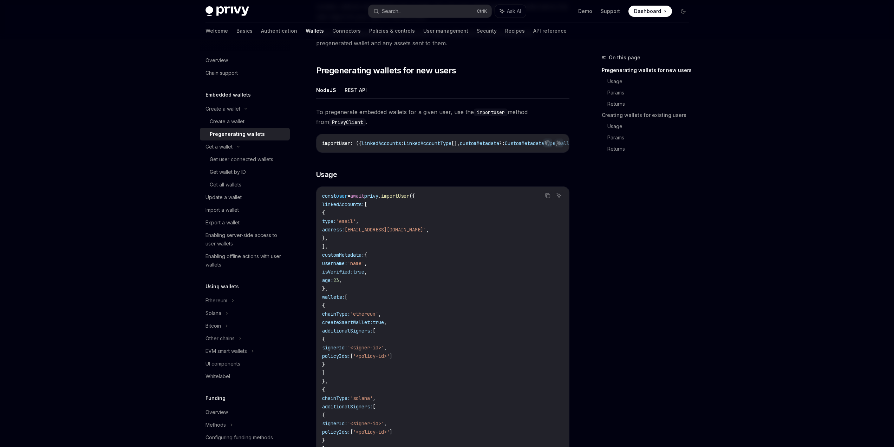
scroll to position [42, 0]
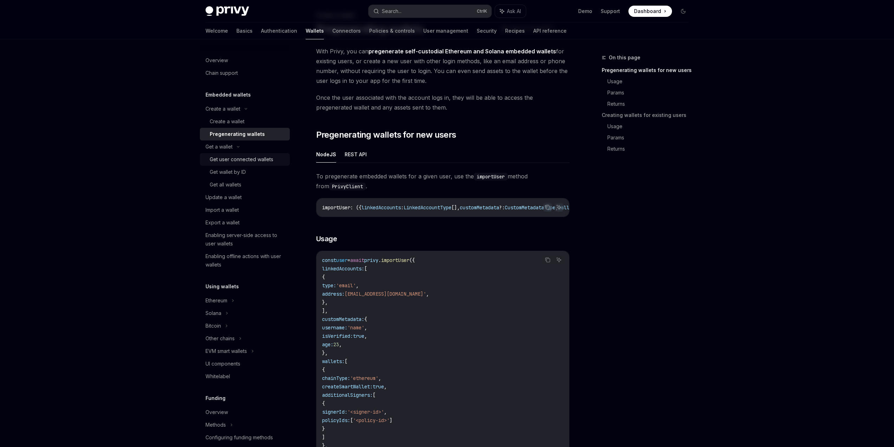
click at [257, 165] on link "Get user connected wallets" at bounding box center [245, 159] width 90 height 13
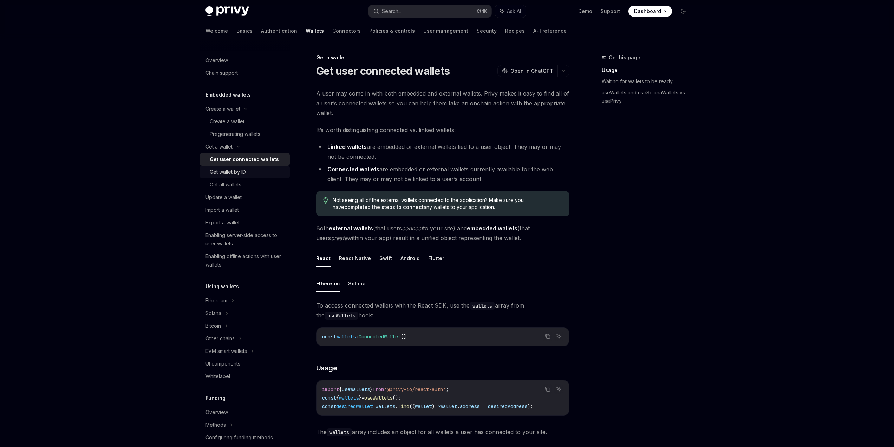
click at [257, 171] on div "Get wallet by ID" at bounding box center [248, 172] width 76 height 8
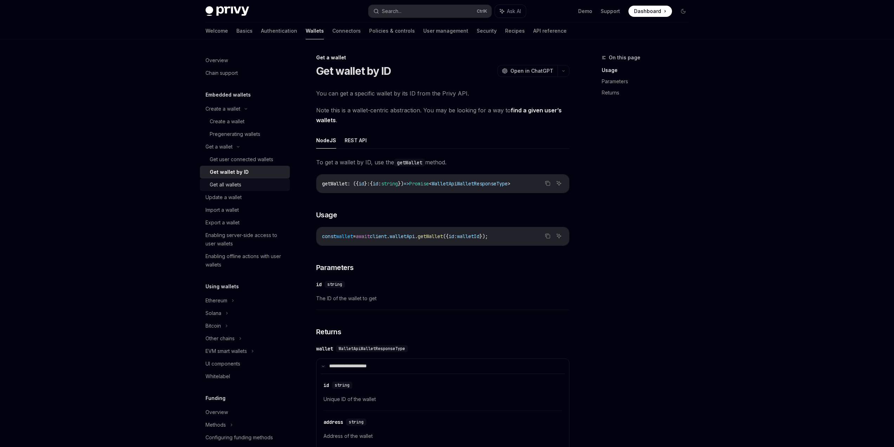
click at [253, 184] on div "Get all wallets" at bounding box center [248, 185] width 76 height 8
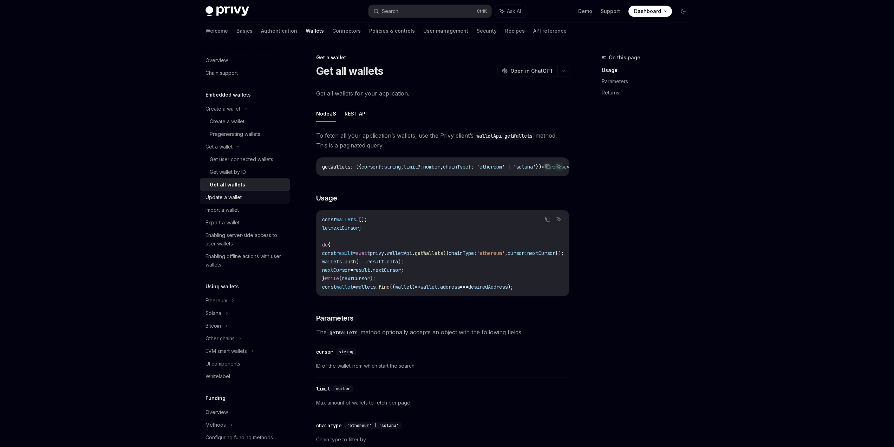
click at [254, 196] on div "Update a wallet" at bounding box center [245, 197] width 80 height 8
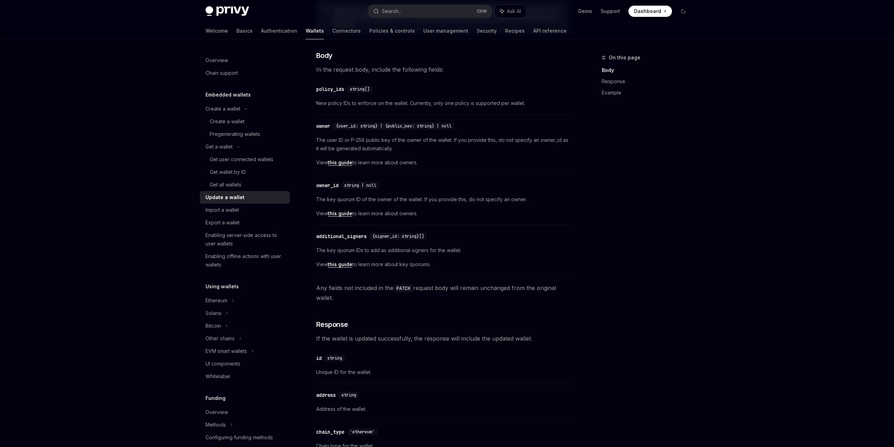
scroll to position [211, 0]
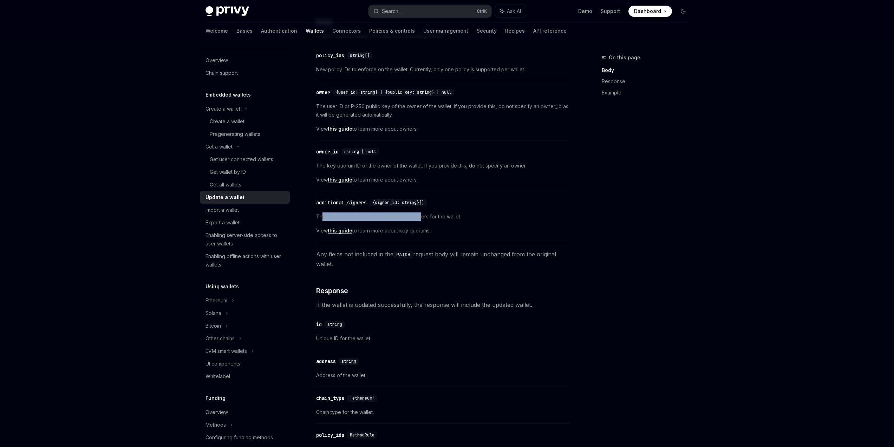
drag, startPoint x: 331, startPoint y: 216, endPoint x: 462, endPoint y: 217, distance: 131.4
click at [448, 217] on span "The key quorum IDs to add as additional signers for the wallet." at bounding box center [442, 216] width 253 height 8
click at [472, 217] on span "The key quorum IDs to add as additional signers for the wallet." at bounding box center [442, 216] width 253 height 8
click at [706, 251] on div "Privy Docs home page Search... Ctrl K Ask AI Demo Support Dashboard Dashboard S…" at bounding box center [447, 365] width 894 height 1152
click at [257, 213] on div "Import a wallet" at bounding box center [245, 210] width 80 height 8
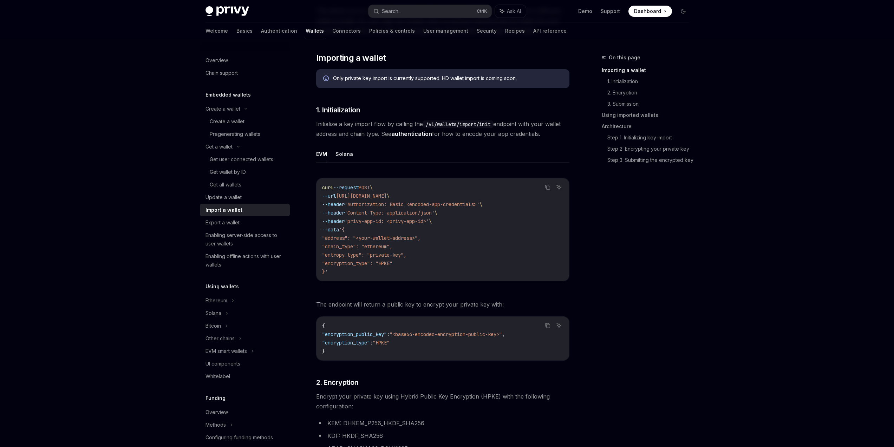
scroll to position [126, 0]
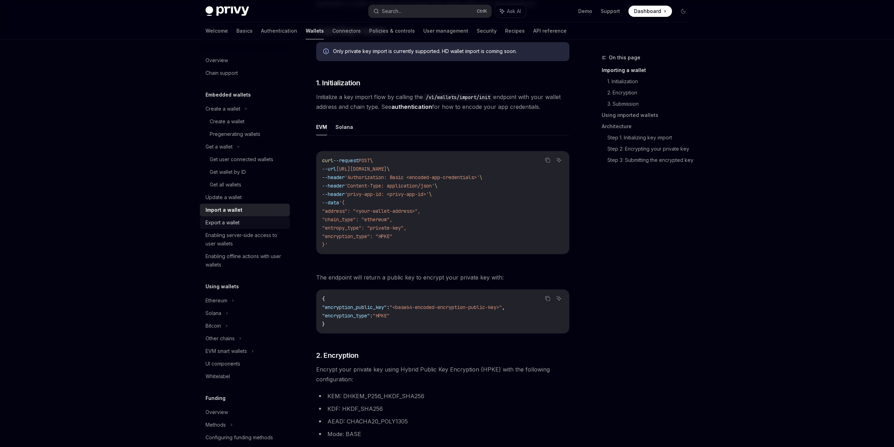
click at [250, 224] on div "Export a wallet" at bounding box center [245, 222] width 80 height 8
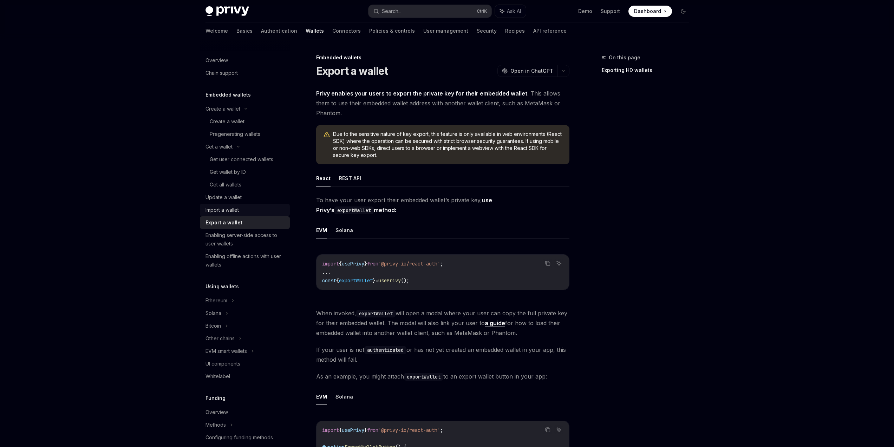
click at [249, 214] on div "Import a wallet" at bounding box center [245, 210] width 80 height 8
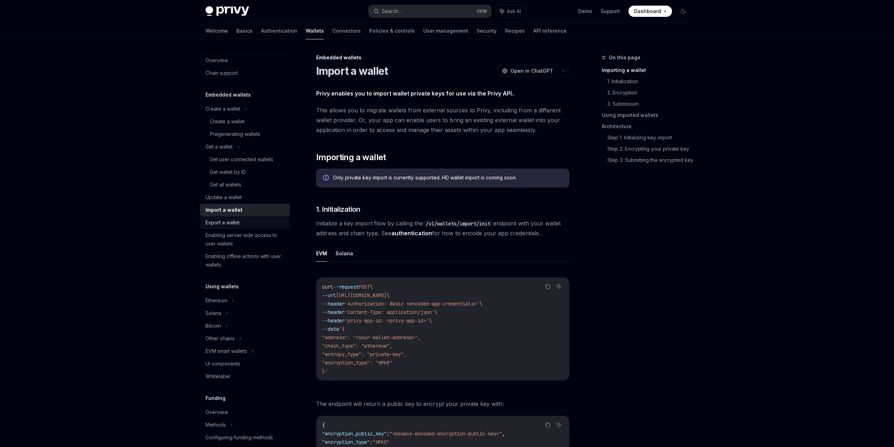
click at [245, 223] on div "Export a wallet" at bounding box center [245, 222] width 80 height 8
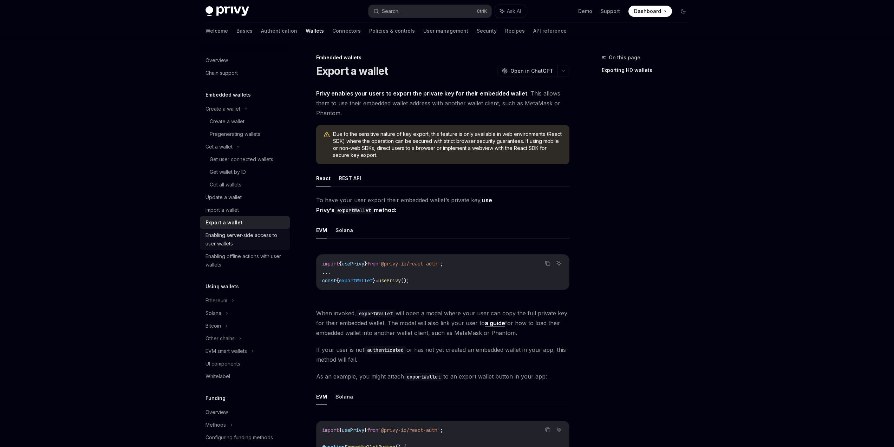
click at [237, 239] on div "Enabling server-side access to user wallets" at bounding box center [245, 239] width 80 height 17
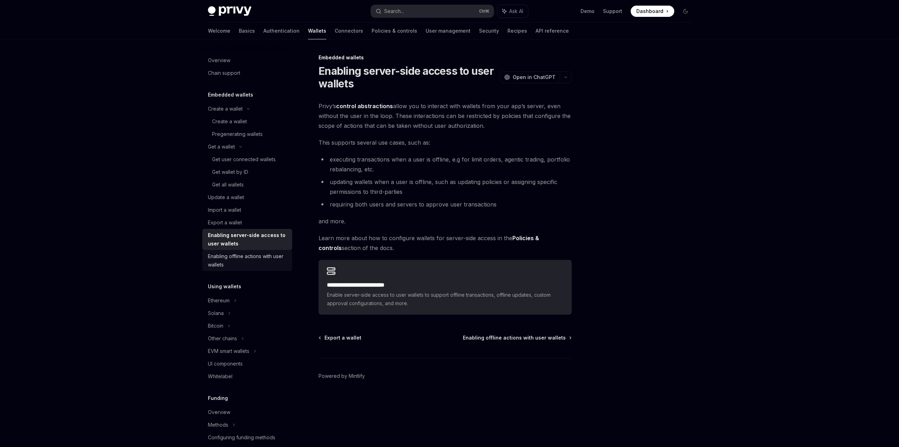
click at [272, 262] on div "Enabling offline actions with user wallets" at bounding box center [248, 260] width 80 height 17
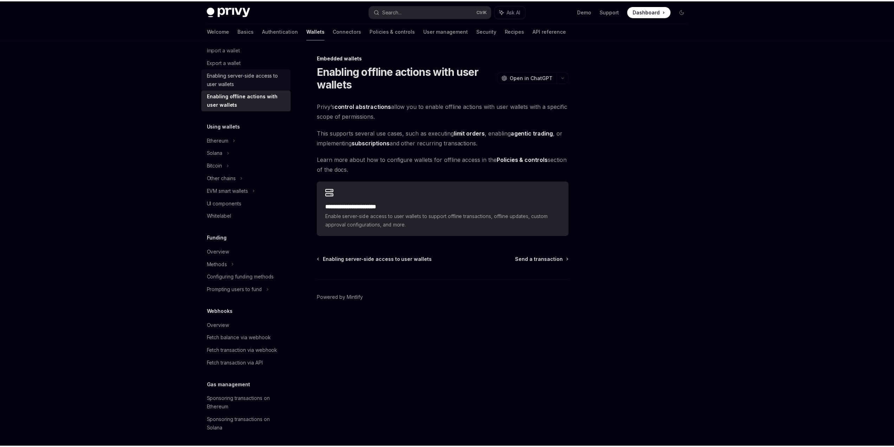
scroll to position [169, 0]
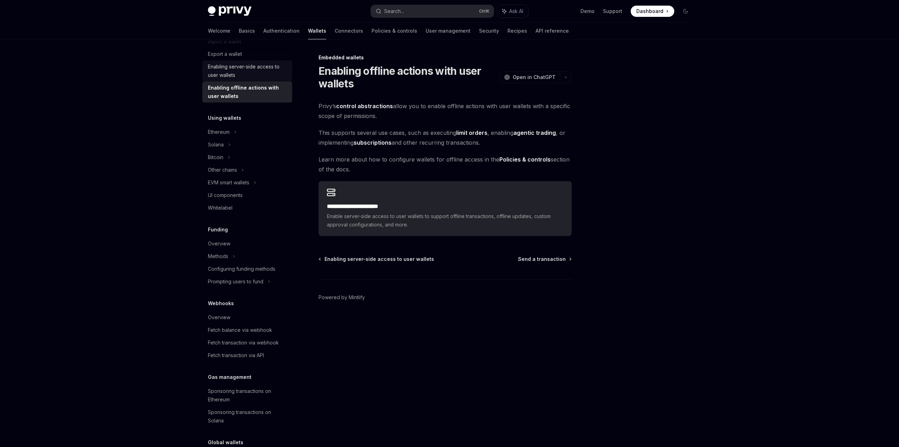
click at [250, 78] on div "Enabling server-side access to user wallets" at bounding box center [248, 71] width 80 height 17
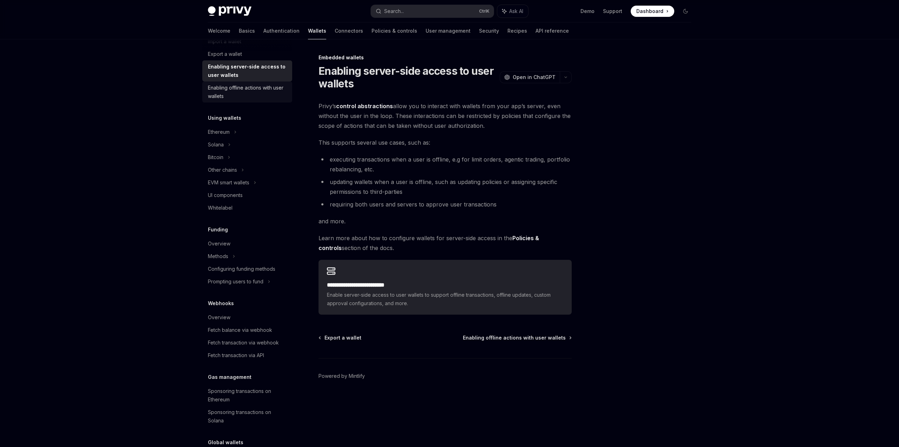
click at [253, 100] on div "Enabling offline actions with user wallets" at bounding box center [248, 92] width 80 height 17
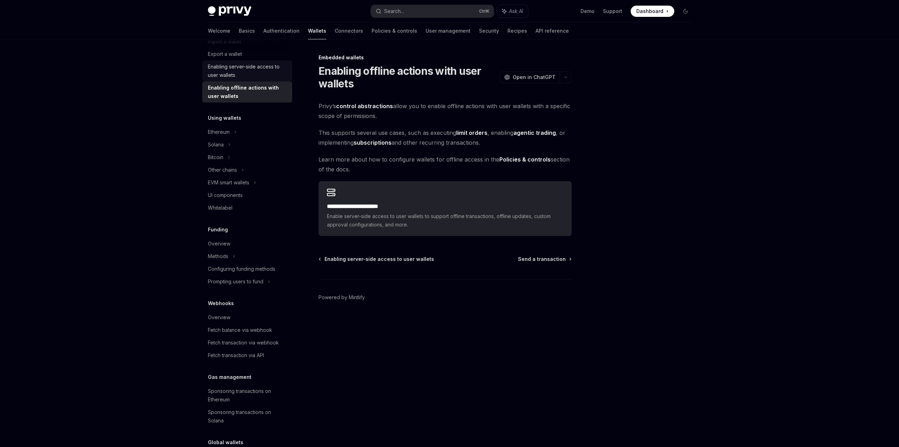
click at [253, 71] on div "Enabling server-side access to user wallets" at bounding box center [248, 71] width 80 height 17
click at [247, 94] on div "Enabling offline actions with user wallets" at bounding box center [248, 92] width 80 height 17
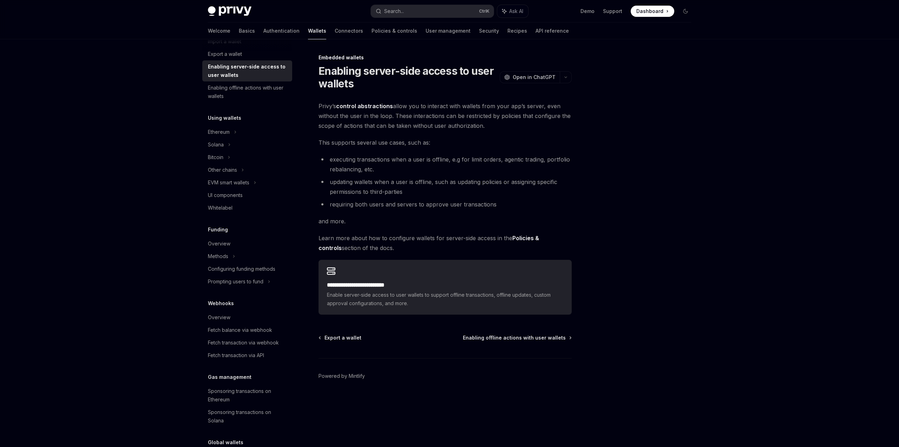
click at [248, 73] on div "Enabling server-side access to user wallets" at bounding box center [248, 71] width 80 height 17
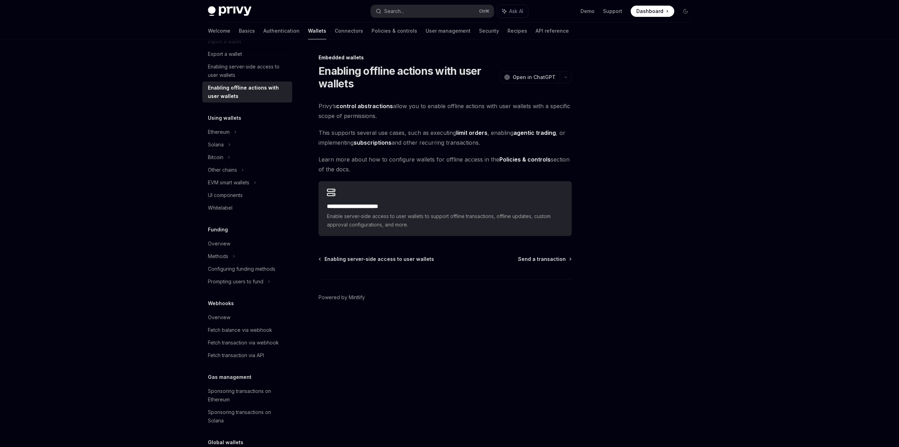
click at [243, 91] on div "Enabling offline actions with user wallets" at bounding box center [248, 92] width 80 height 17
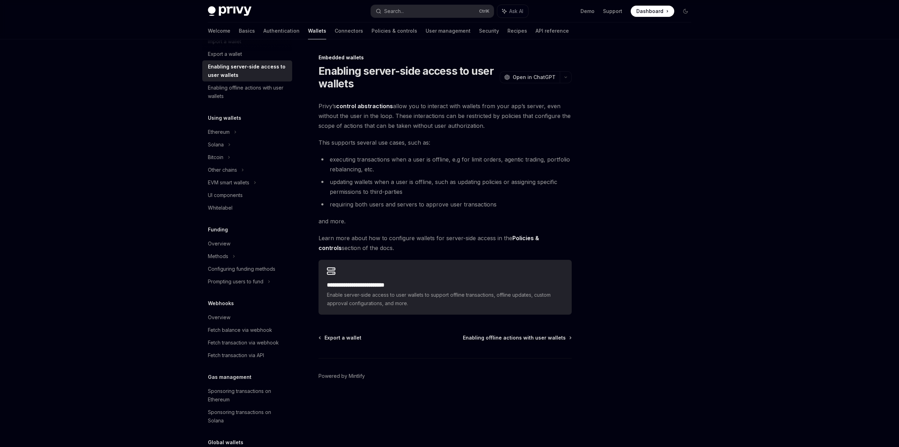
click at [246, 71] on div "Enabling server-side access to user wallets" at bounding box center [248, 71] width 80 height 17
click at [238, 102] on link "Enabling offline actions with user wallets" at bounding box center [247, 91] width 90 height 21
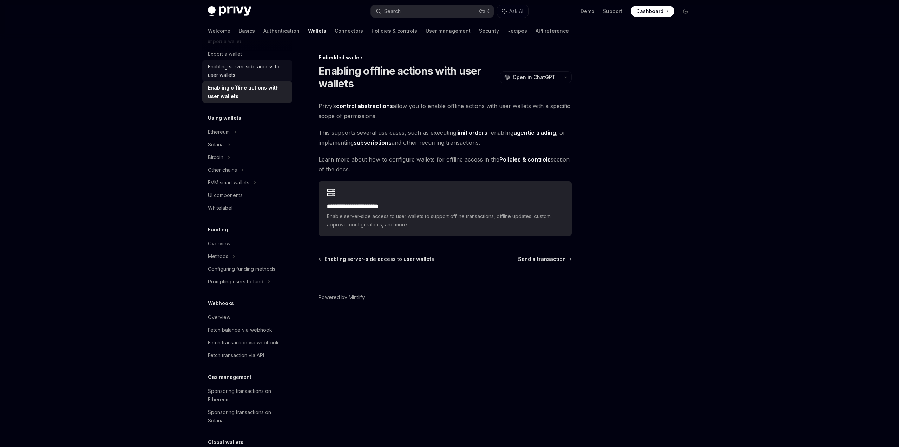
click at [246, 74] on div "Enabling server-side access to user wallets" at bounding box center [248, 71] width 80 height 17
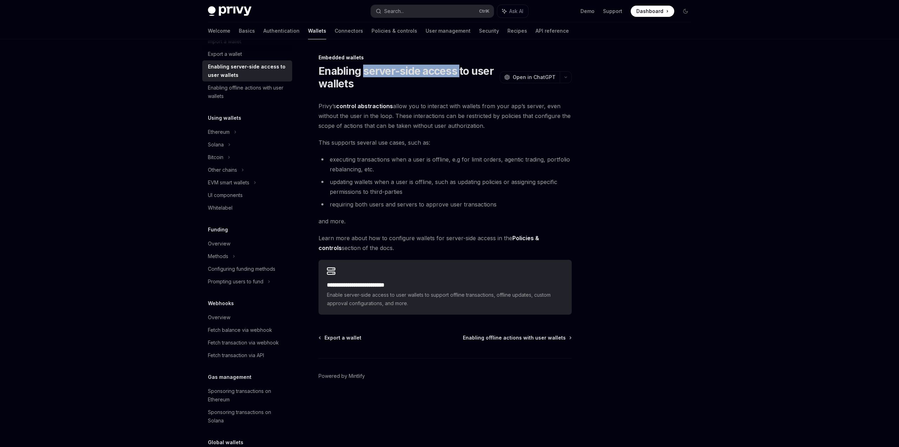
drag, startPoint x: 365, startPoint y: 72, endPoint x: 459, endPoint y: 71, distance: 94.1
click at [459, 71] on h1 "Enabling server-side access to user wallets" at bounding box center [408, 77] width 178 height 25
copy h1 "server-side access"
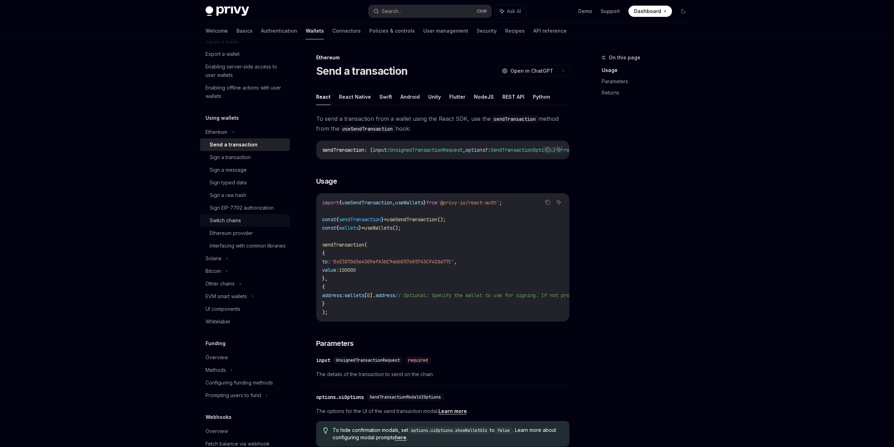
click at [272, 218] on div "Switch chains" at bounding box center [248, 220] width 76 height 8
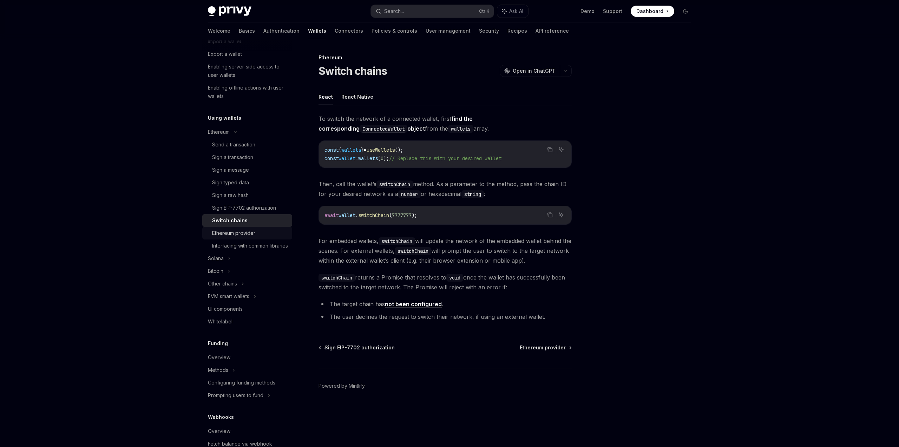
click at [263, 234] on div "Ethereum provider" at bounding box center [250, 233] width 76 height 8
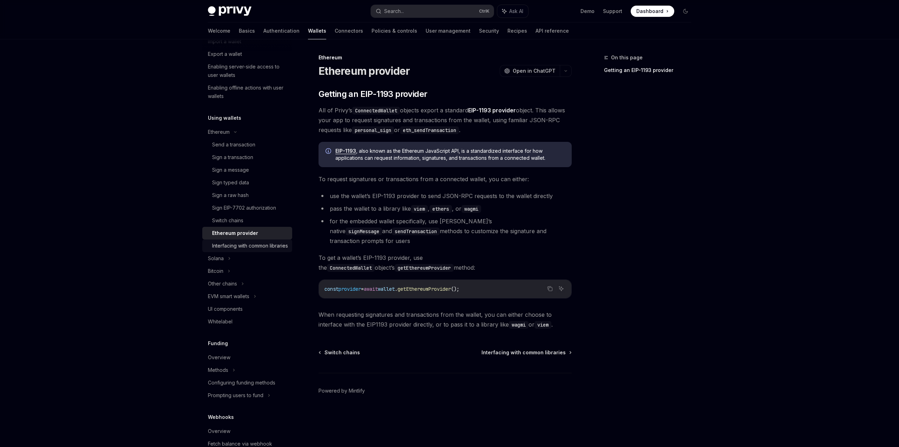
click at [253, 248] on div "Interfacing with common libraries" at bounding box center [250, 246] width 76 height 8
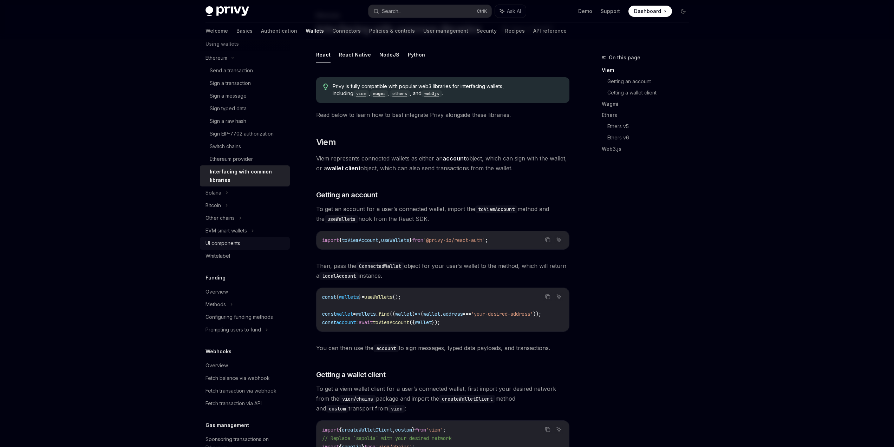
scroll to position [253, 0]
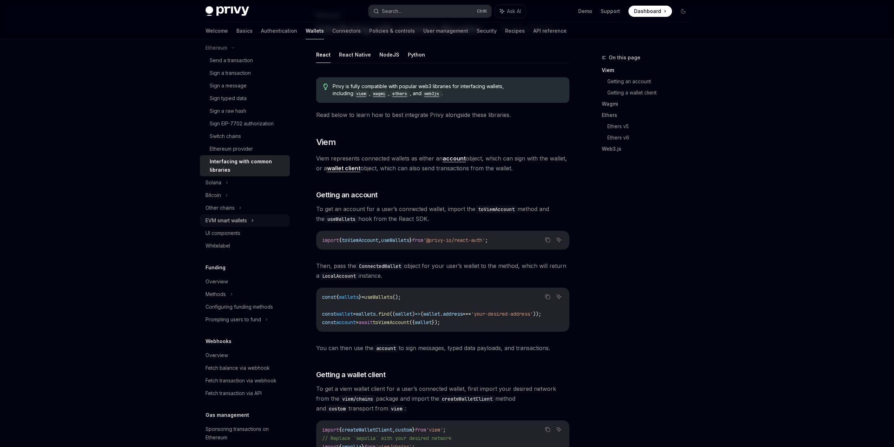
click at [252, 223] on div "EVM smart wallets" at bounding box center [245, 220] width 90 height 13
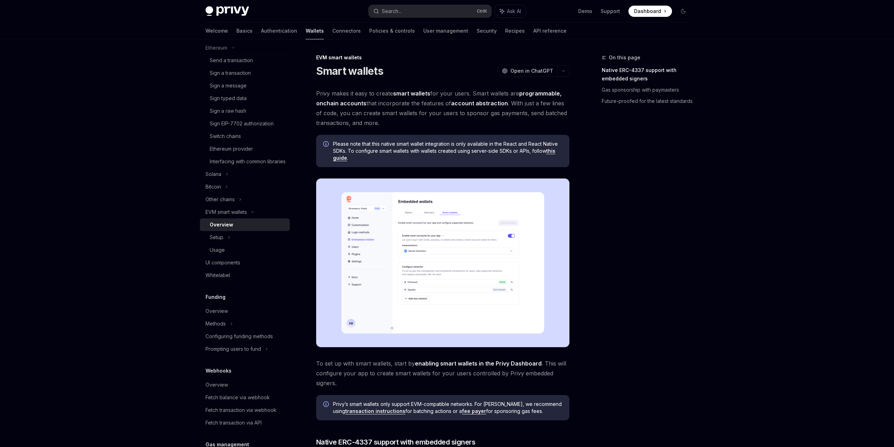
click at [468, 104] on link "account abstraction" at bounding box center [479, 103] width 57 height 7
click at [673, 226] on div "On this page Native ERC-4337 support with embedded signers Gas sponsorship with…" at bounding box center [641, 250] width 107 height 394
drag, startPoint x: 347, startPoint y: 144, endPoint x: 449, endPoint y: 139, distance: 102.3
click at [444, 140] on div "Please note that this native smart wallet integration is only available in the …" at bounding box center [442, 151] width 253 height 32
click at [449, 139] on div "Please note that this native smart wallet integration is only available in the …" at bounding box center [442, 151] width 253 height 32
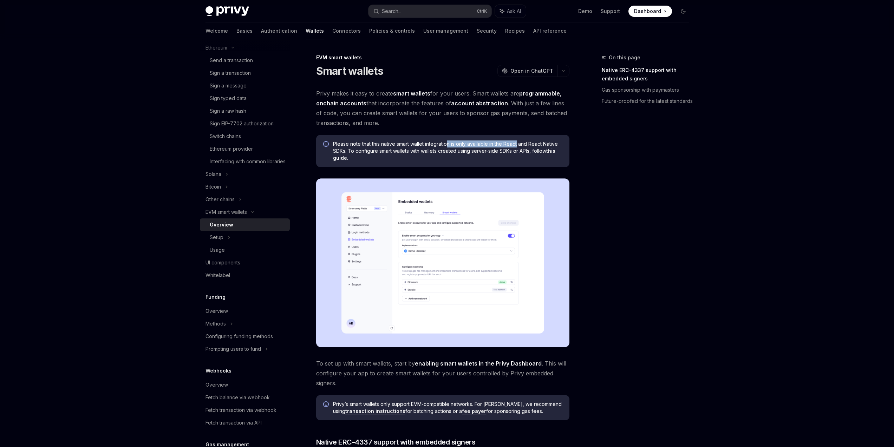
drag, startPoint x: 450, startPoint y: 142, endPoint x: 605, endPoint y: 145, distance: 155.3
click at [605, 145] on div "On this page Native ERC-4337 support with embedded signers Gas sponsorship with…" at bounding box center [447, 440] width 495 height 802
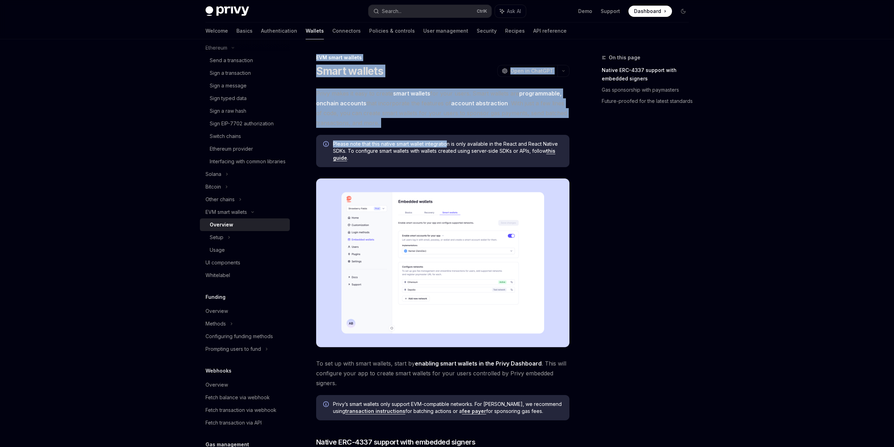
click at [694, 147] on div "Overview Chain support Embedded wallets Create a wallet Create a wallet Pregene…" at bounding box center [447, 440] width 517 height 802
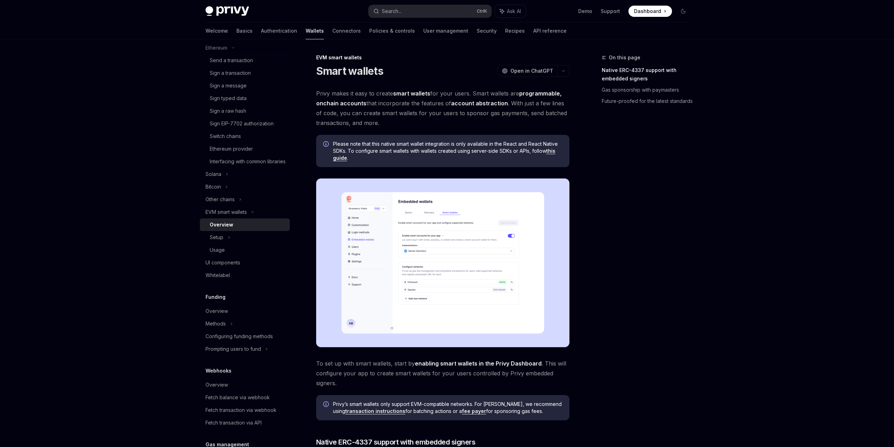
click at [489, 256] on img at bounding box center [442, 262] width 253 height 169
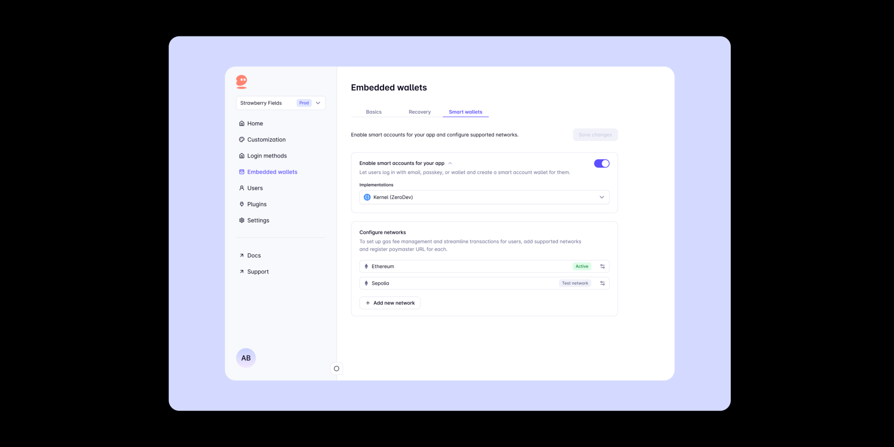
click at [733, 264] on div at bounding box center [447, 223] width 894 height 447
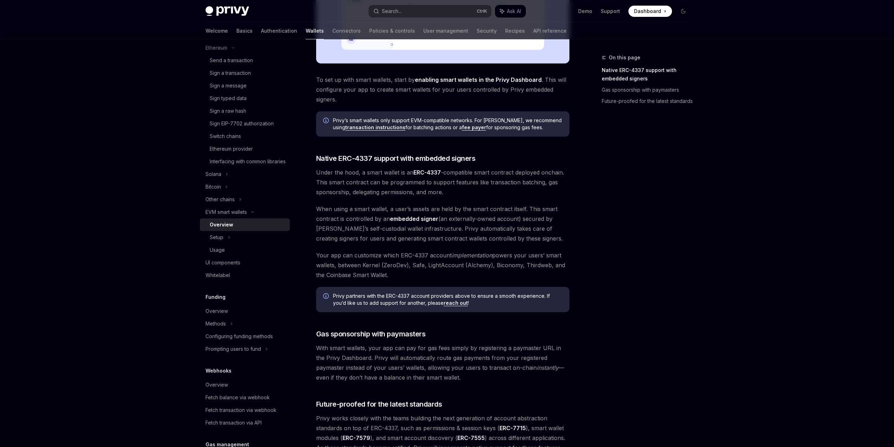
scroll to position [337, 0]
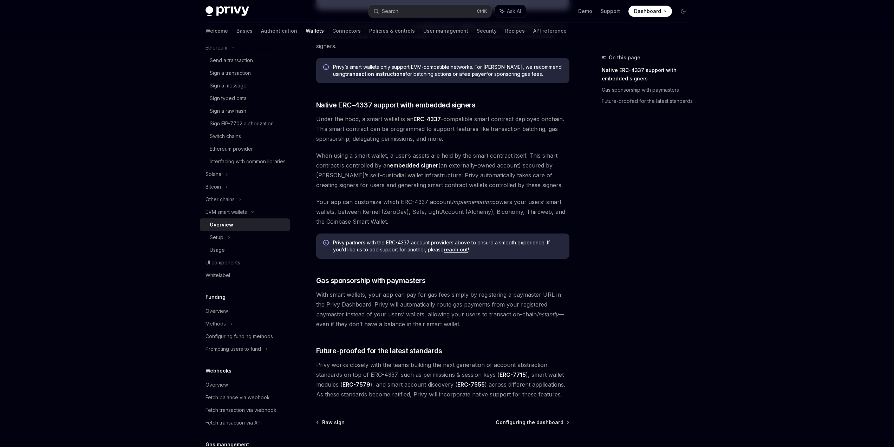
drag, startPoint x: 466, startPoint y: 200, endPoint x: 470, endPoint y: 200, distance: 3.9
click at [468, 200] on em "implementation" at bounding box center [472, 201] width 40 height 7
click at [470, 200] on em "implementation" at bounding box center [472, 201] width 40 height 7
click at [527, 202] on span "Your app can customize which ERC-4337 account implementation powers your users’…" at bounding box center [442, 212] width 253 height 30
click at [620, 218] on div "On this page Native ERC-4337 support with embedded signers Gas sponsorship with…" at bounding box center [641, 250] width 107 height 394
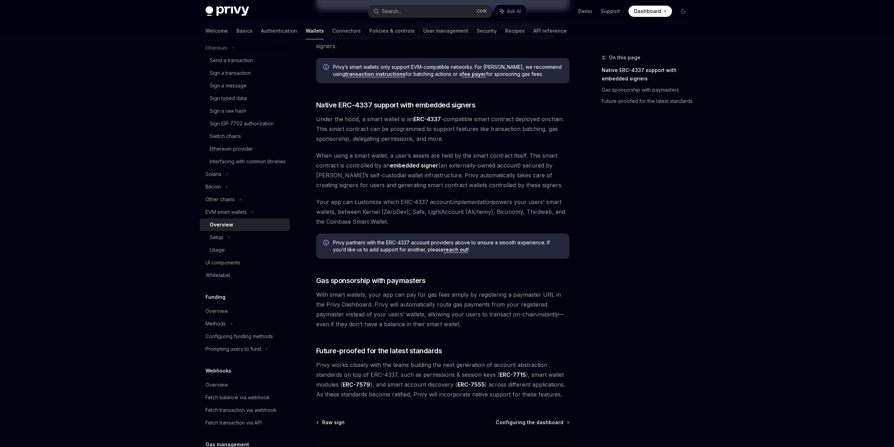
drag, startPoint x: 406, startPoint y: 224, endPoint x: 363, endPoint y: 209, distance: 45.7
click at [363, 209] on span "Your app can customize which ERC-4337 account implementation powers your users’…" at bounding box center [442, 212] width 253 height 30
copy span "Kernel (ZeroDev), Safe, LightAccount (Alchemy), Biconomy, Thirdweb, and the Coi…"
click at [601, 225] on div "On this page Native ERC-4337 support with embedded signers Gas sponsorship with…" at bounding box center [641, 250] width 107 height 394
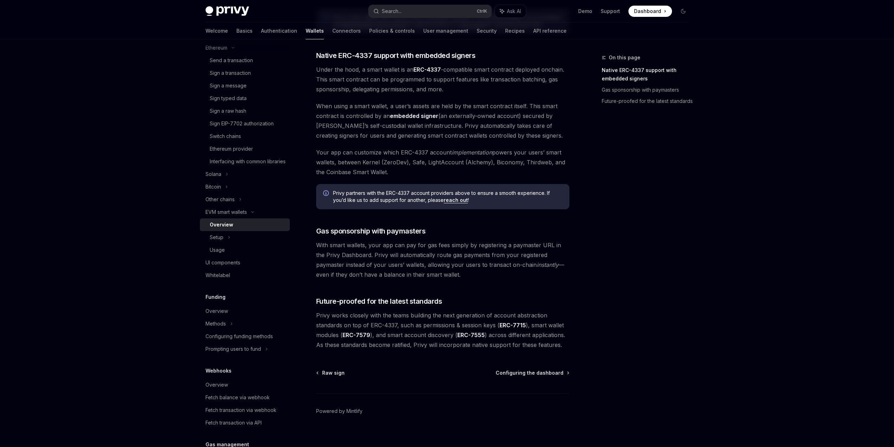
scroll to position [394, 0]
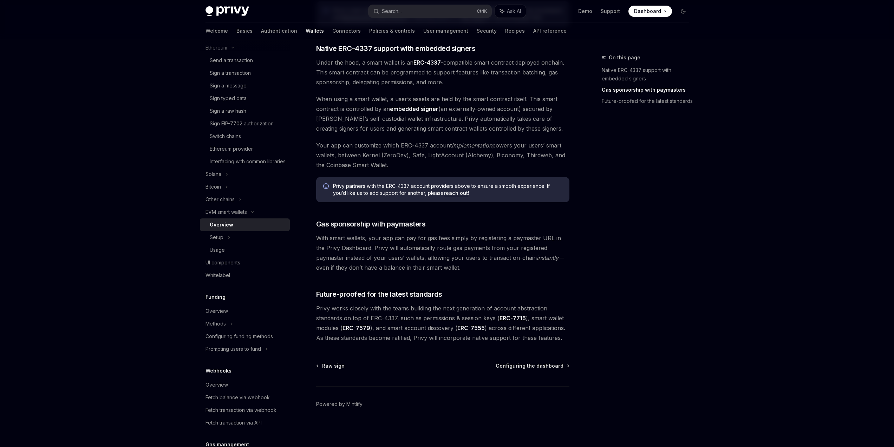
click at [693, 263] on div "On this page Native ERC-4337 support with embedded signers Gas sponsorship with…" at bounding box center [641, 250] width 107 height 394
click at [261, 244] on div "Setup" at bounding box center [245, 237] width 90 height 13
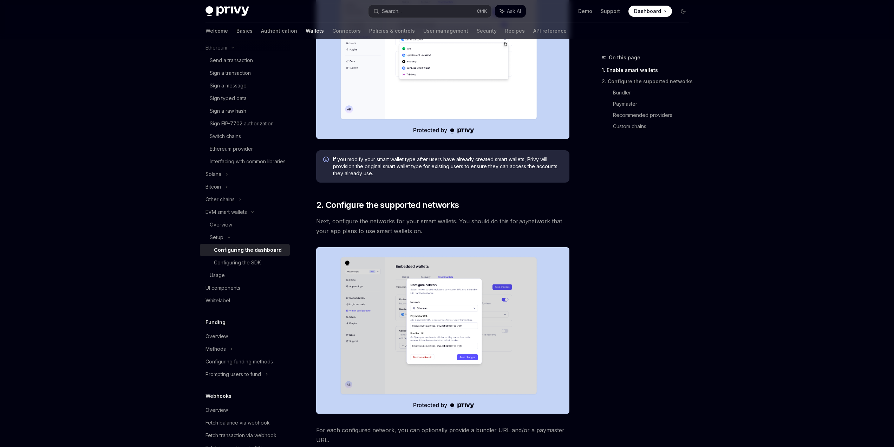
scroll to position [379, 0]
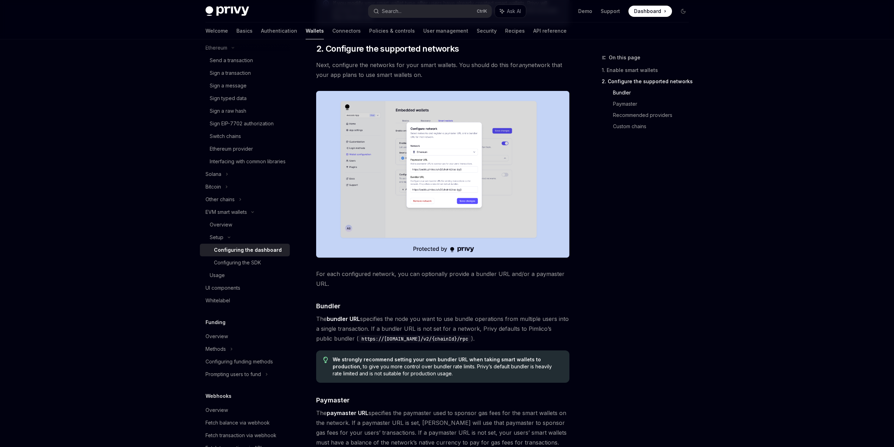
click at [470, 222] on img at bounding box center [442, 174] width 253 height 167
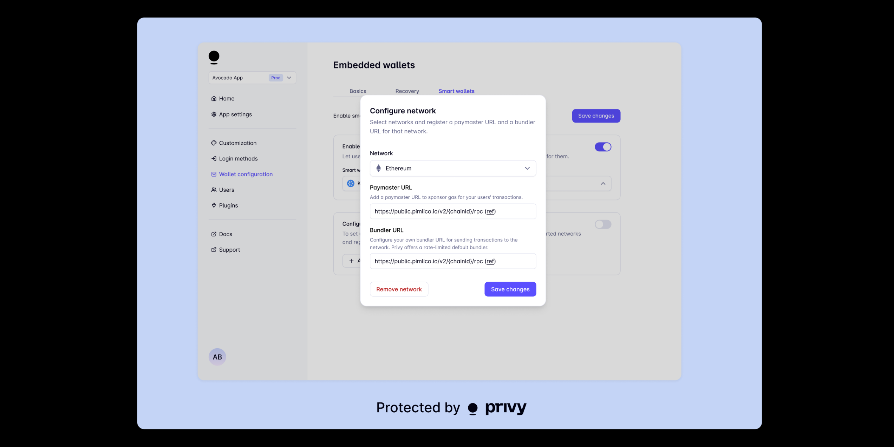
click at [706, 308] on img at bounding box center [449, 224] width 625 height 412
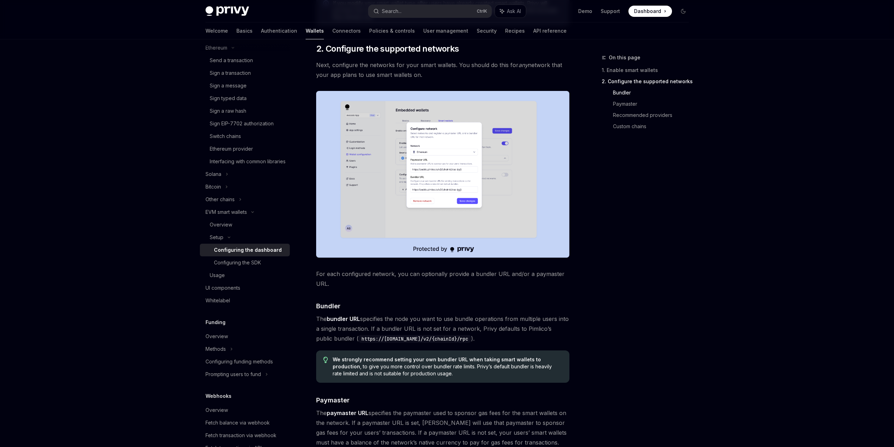
click at [748, 289] on div "Privy Docs home page Search... Ctrl K Ask AI Demo Support Dashboard Dashboard S…" at bounding box center [447, 247] width 894 height 1252
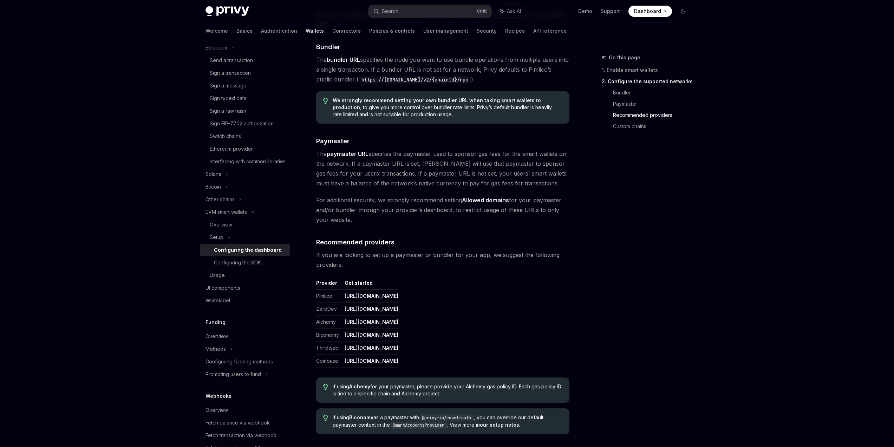
scroll to position [717, 0]
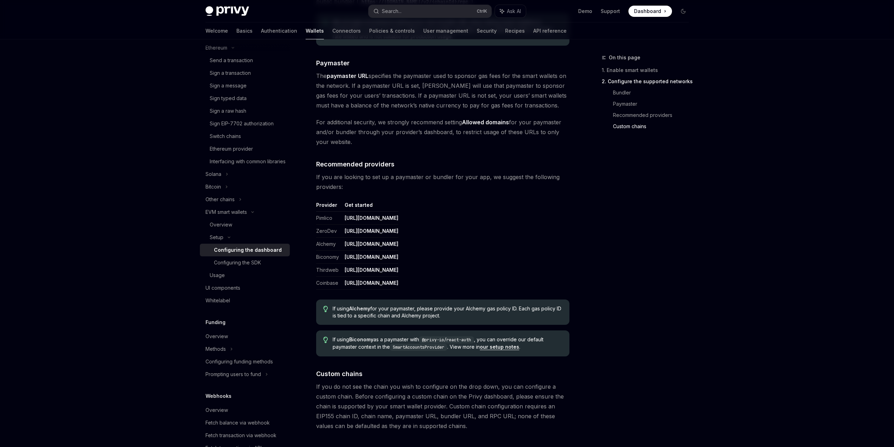
drag, startPoint x: 430, startPoint y: 307, endPoint x: 503, endPoint y: 308, distance: 73.4
click at [484, 308] on span "If using Alchemy for your paymaster, please provide your Alchemy gas policy ID.…" at bounding box center [447, 312] width 229 height 14
click at [514, 309] on span "If using Alchemy for your paymaster, please provide your Alchemy gas policy ID.…" at bounding box center [447, 312] width 229 height 14
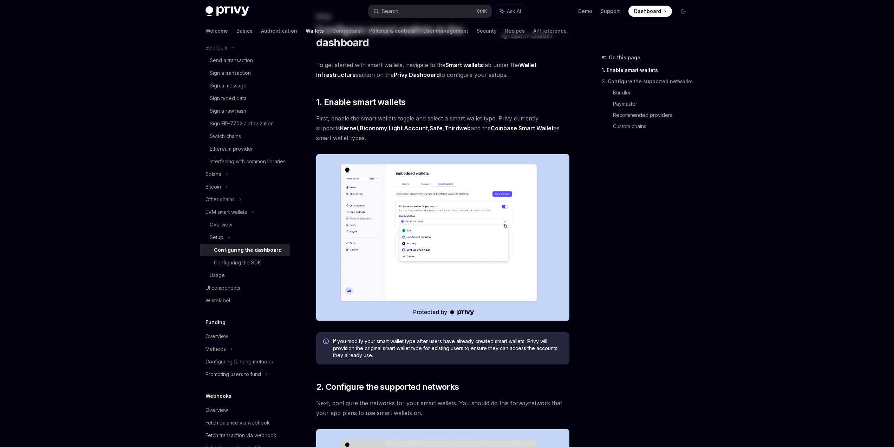
scroll to position [0, 0]
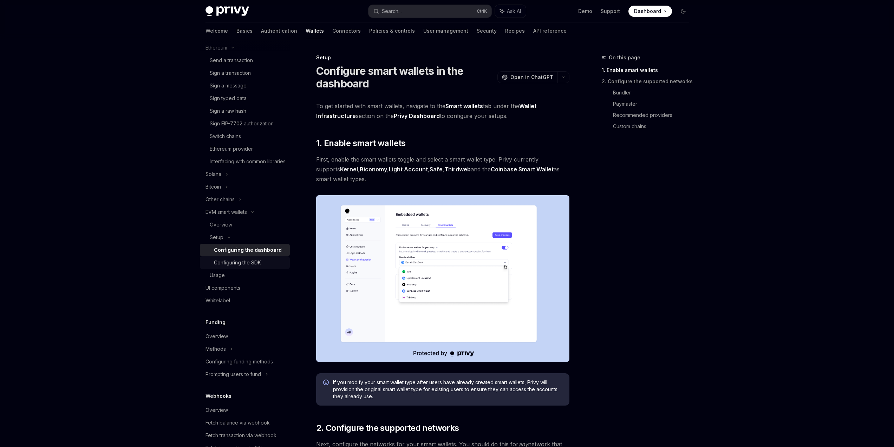
click at [261, 267] on div "Configuring the SDK" at bounding box center [237, 263] width 47 height 8
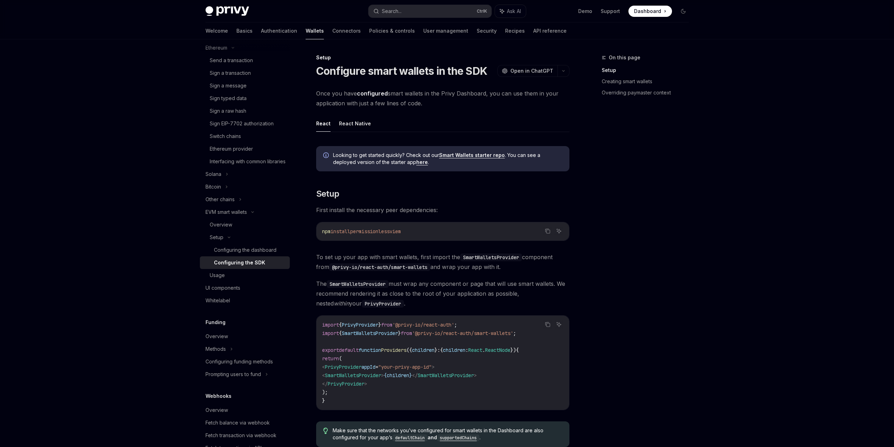
click at [660, 177] on div "On this page Setup Creating smart wallets Overriding paymaster context" at bounding box center [641, 250] width 107 height 394
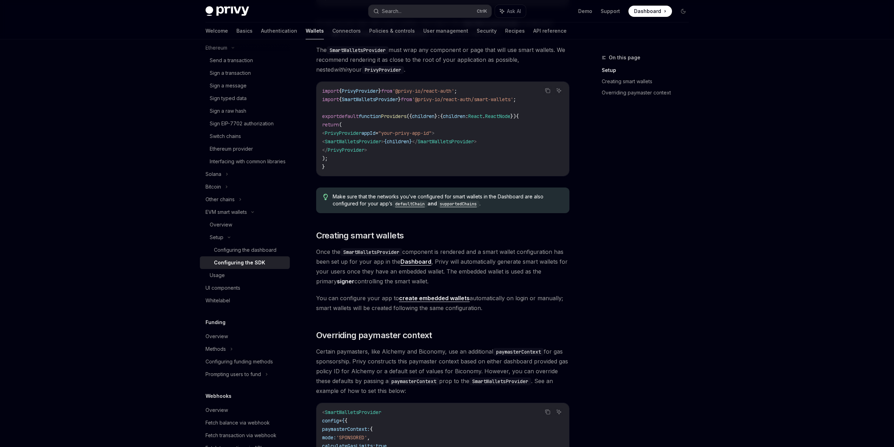
scroll to position [253, 0]
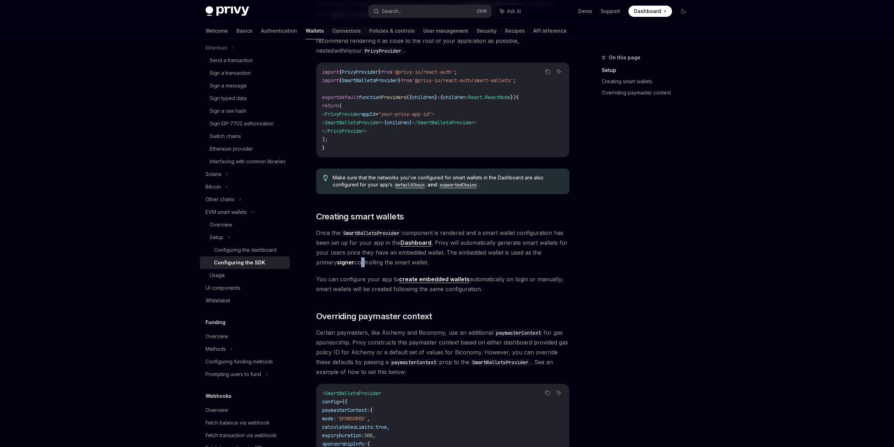
drag, startPoint x: 342, startPoint y: 262, endPoint x: 475, endPoint y: 264, distance: 132.4
click at [397, 264] on span "Once the SmartWalletsProvider component is rendered and a smart wallet configur…" at bounding box center [442, 247] width 253 height 39
click at [583, 267] on div "On this page Setup Creating smart wallets Overriding paymaster context Setup Co…" at bounding box center [447, 223] width 495 height 875
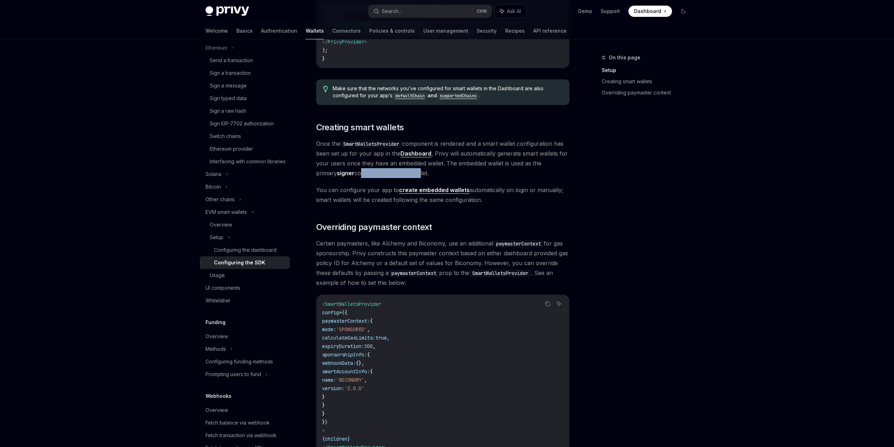
scroll to position [337, 0]
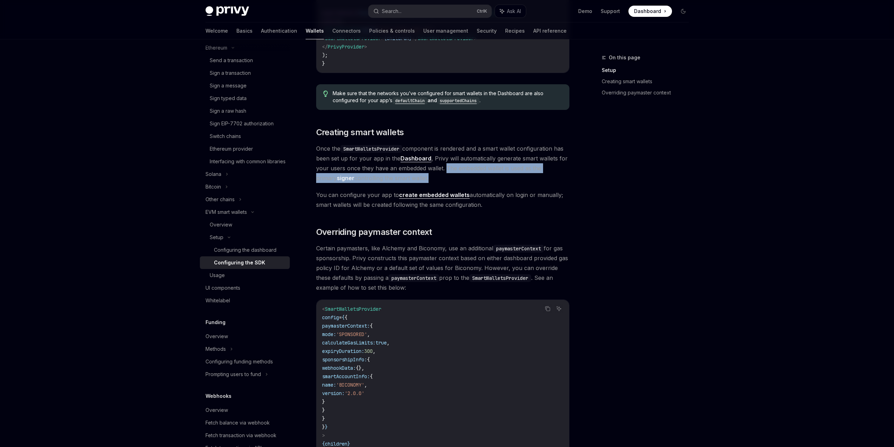
drag, startPoint x: 445, startPoint y: 170, endPoint x: 410, endPoint y: 177, distance: 35.9
click at [407, 176] on span "Once the SmartWalletsProvider component is rendered and a smart wallet configur…" at bounding box center [442, 163] width 253 height 39
click at [418, 177] on span "Once the SmartWalletsProvider component is rendered and a smart wallet configur…" at bounding box center [442, 163] width 253 height 39
drag, startPoint x: 433, startPoint y: 159, endPoint x: 432, endPoint y: 175, distance: 16.5
click at [432, 175] on span "Once the SmartWalletsProvider component is rendered and a smart wallet configur…" at bounding box center [442, 163] width 253 height 39
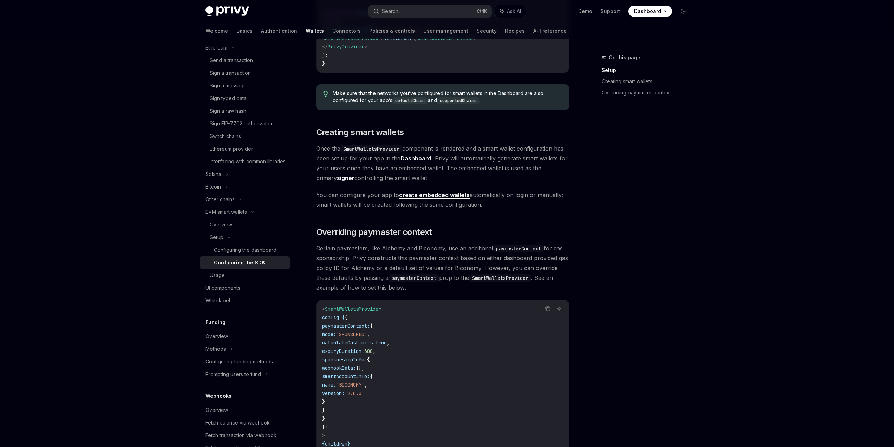
copy span "Privy will automatically generate smart wallets for your users once they have a…"
click at [646, 266] on div "On this page Setup Creating smart wallets Overriding paymaster context" at bounding box center [641, 250] width 107 height 394
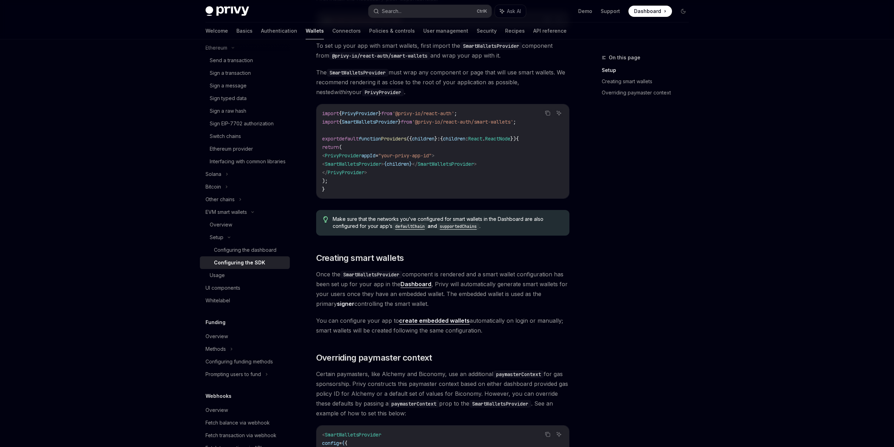
scroll to position [211, 0]
drag, startPoint x: 494, startPoint y: 274, endPoint x: 552, endPoint y: 274, distance: 57.6
click at [547, 274] on span "Once the SmartWalletsProvider component is rendered and a smart wallet configur…" at bounding box center [442, 289] width 253 height 39
click at [560, 275] on span "Once the SmartWalletsProvider component is rendered and a smart wallet configur…" at bounding box center [442, 289] width 253 height 39
click at [588, 275] on div "On this page Setup Creating smart wallets Overriding paymaster context" at bounding box center [641, 250] width 107 height 394
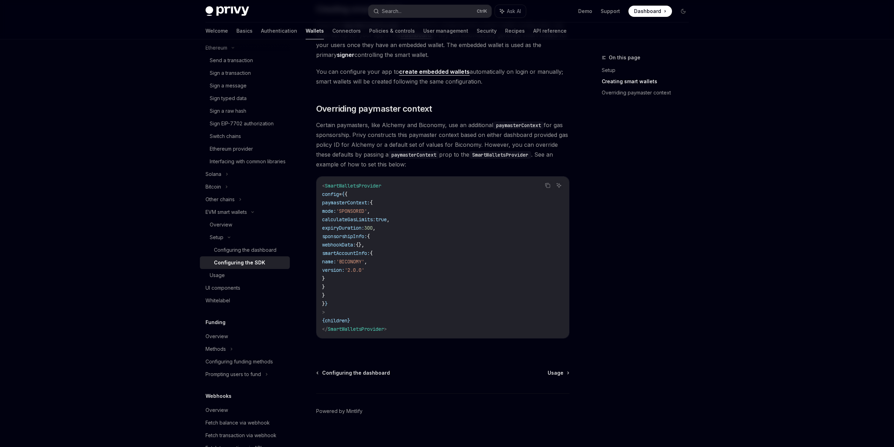
scroll to position [467, 0]
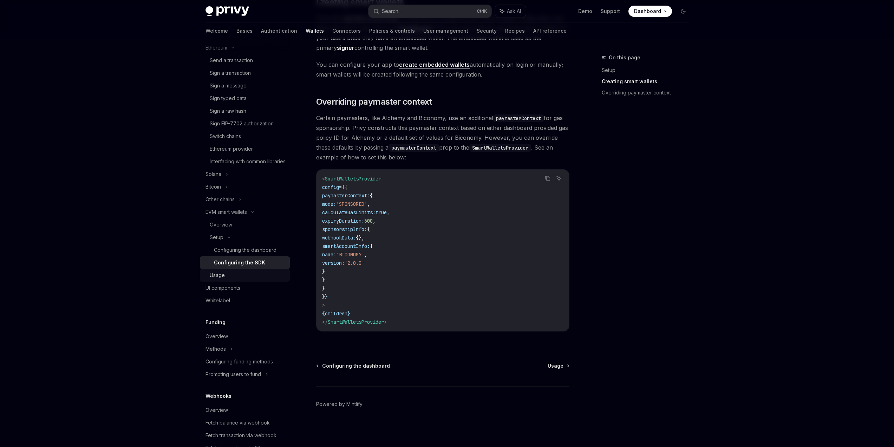
click at [260, 280] on div "Usage" at bounding box center [248, 275] width 76 height 8
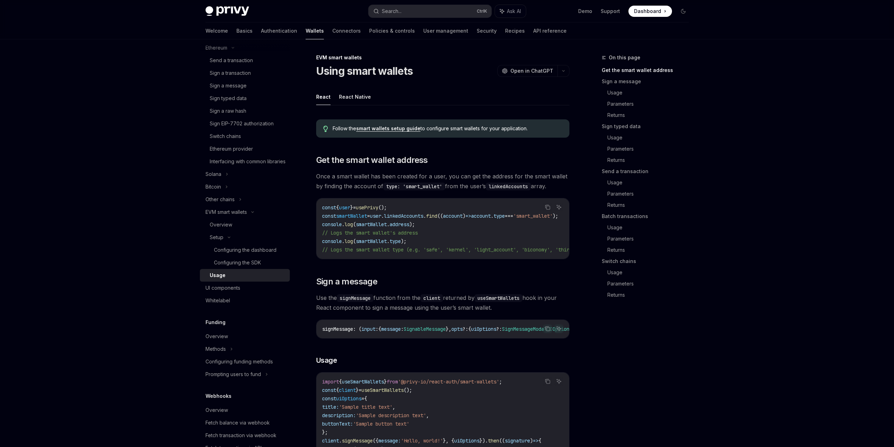
click at [644, 368] on div "On this page Get the smart wallet address Sign a message Usage Parameters Retur…" at bounding box center [641, 250] width 107 height 394
click at [255, 294] on link "UI components" at bounding box center [245, 288] width 90 height 13
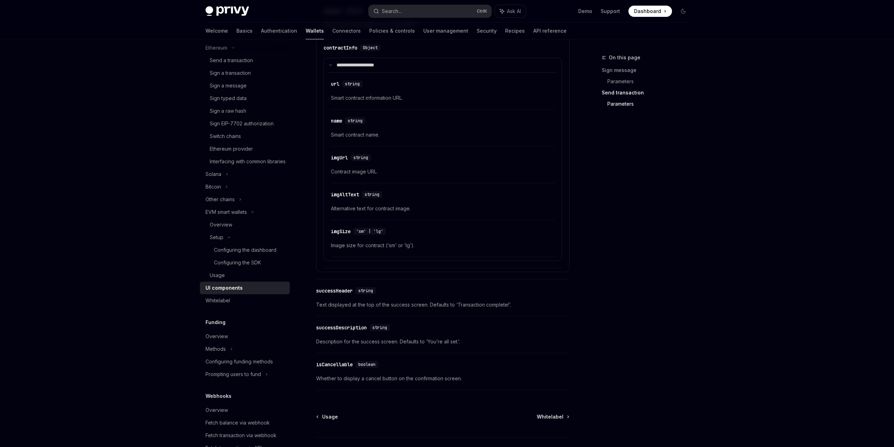
scroll to position [1130, 0]
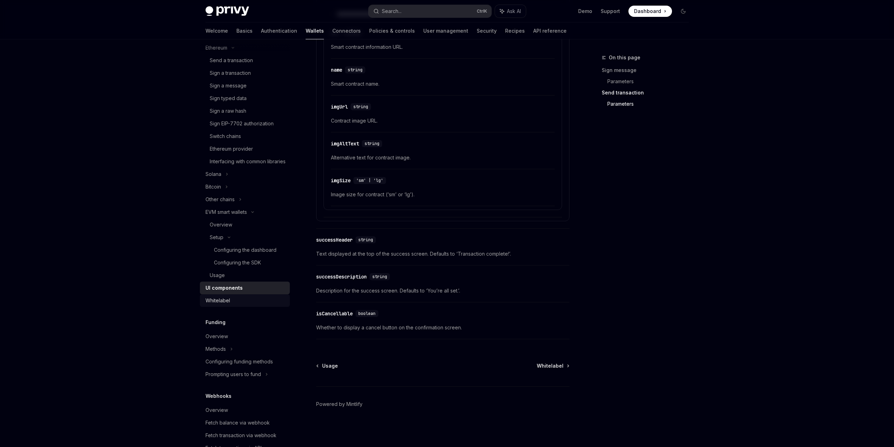
click at [249, 307] on link "Whitelabel" at bounding box center [245, 300] width 90 height 13
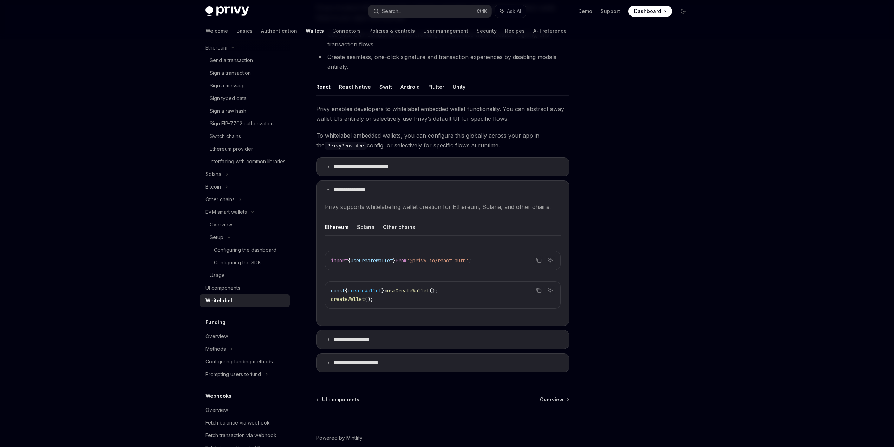
scroll to position [35, 0]
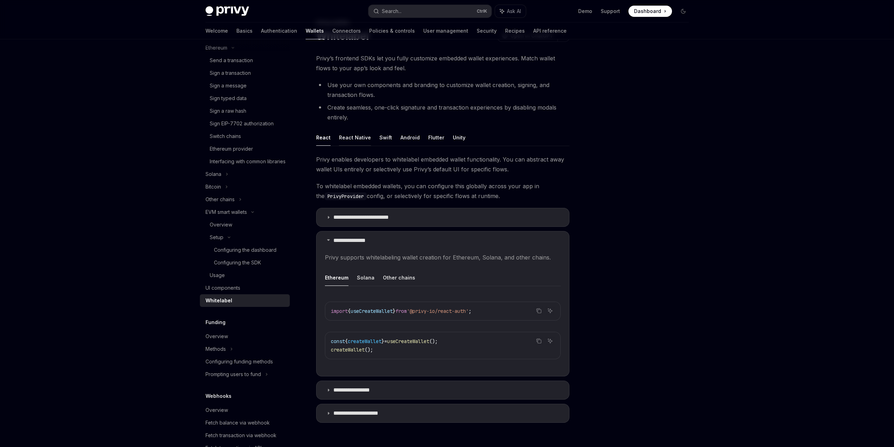
click at [354, 139] on button "React Native" at bounding box center [355, 137] width 32 height 17
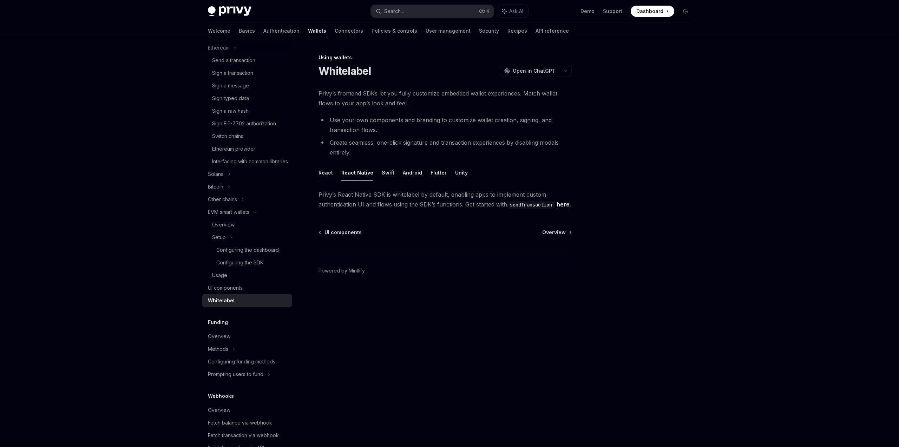
click at [334, 164] on div "Privy’s frontend SDKs let you fully customize embedded wallet experiences. Matc…" at bounding box center [445, 149] width 253 height 121
click at [329, 168] on button "React" at bounding box center [326, 172] width 14 height 17
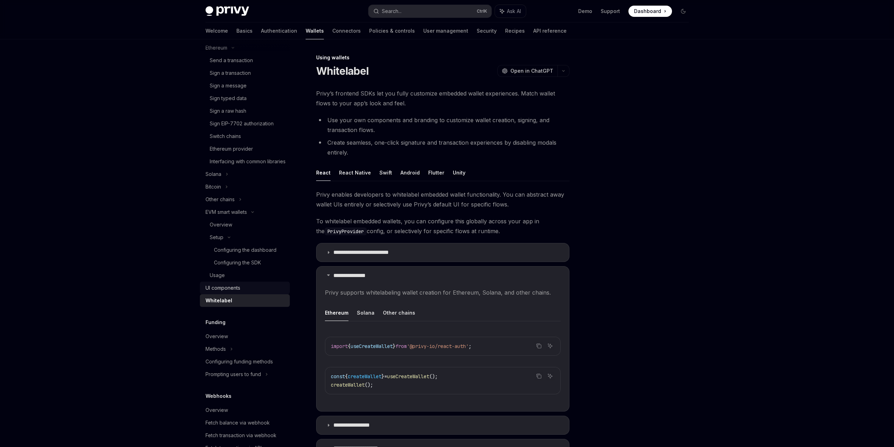
click at [239, 292] on div "UI components" at bounding box center [222, 288] width 35 height 8
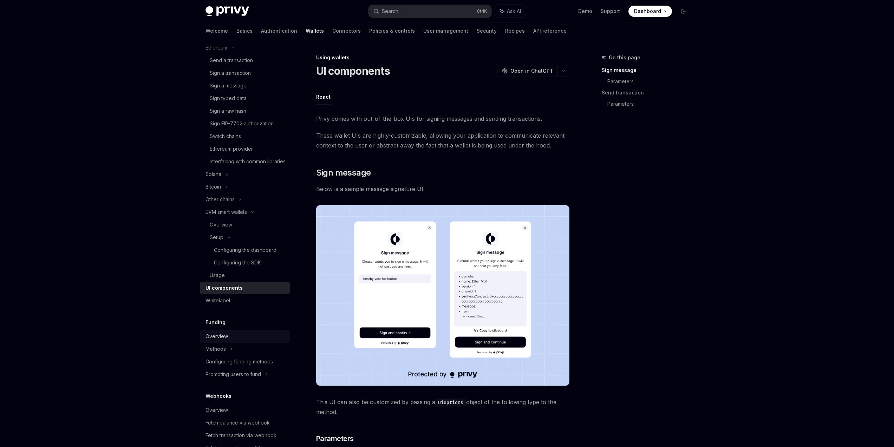
click at [231, 341] on div "Overview" at bounding box center [245, 336] width 80 height 8
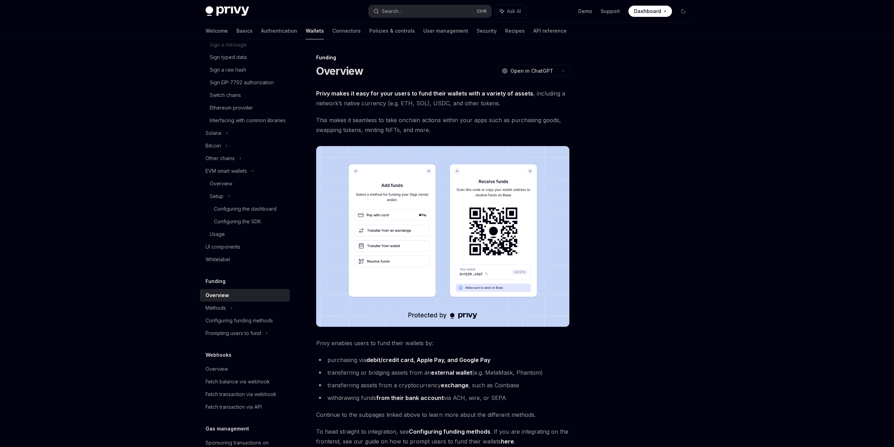
scroll to position [295, 0]
click at [235, 263] on div "Whitelabel" at bounding box center [245, 258] width 80 height 8
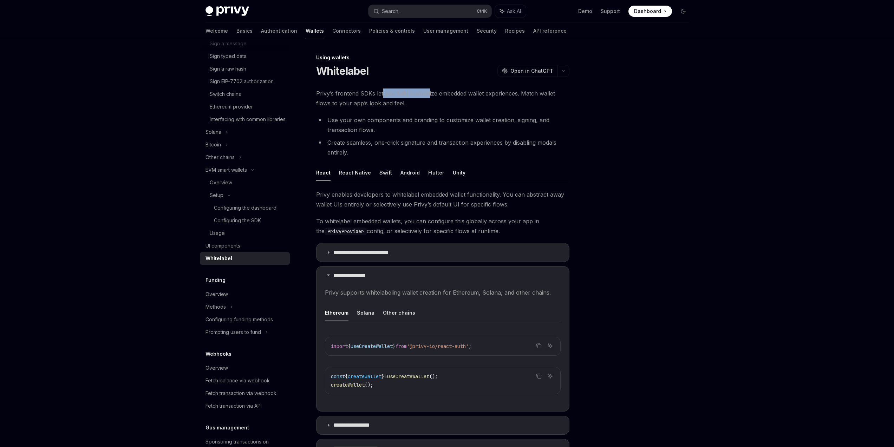
drag, startPoint x: 381, startPoint y: 92, endPoint x: 484, endPoint y: 121, distance: 107.0
click at [455, 105] on span "Privy’s frontend SDKs let you fully customize embedded wallet experiences. Matc…" at bounding box center [442, 99] width 253 height 20
click at [484, 121] on li "Use your own components and branding to customize wallet creation, signing, and…" at bounding box center [442, 125] width 253 height 20
click at [626, 155] on div at bounding box center [641, 250] width 107 height 394
drag, startPoint x: 399, startPoint y: 194, endPoint x: 479, endPoint y: 200, distance: 80.3
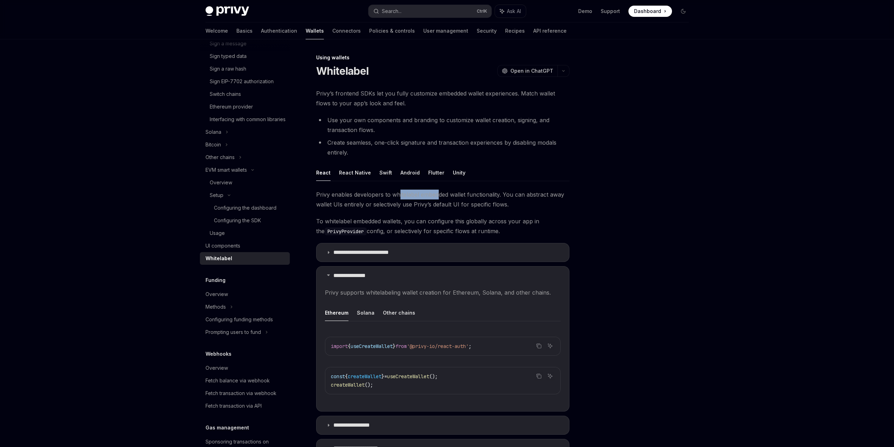
click at [453, 198] on span "Privy enables developers to whitelabel embedded wallet functionality. You can a…" at bounding box center [442, 200] width 253 height 20
click at [483, 200] on span "Privy enables developers to whitelabel embedded wallet functionality. You can a…" at bounding box center [442, 200] width 253 height 20
drag, startPoint x: 416, startPoint y: 94, endPoint x: 456, endPoint y: 95, distance: 40.8
click at [455, 95] on span "Privy’s frontend SDKs let you fully customize embedded wallet experiences. Matc…" at bounding box center [442, 99] width 253 height 20
click at [456, 95] on span "Privy’s frontend SDKs let you fully customize embedded wallet experiences. Matc…" at bounding box center [442, 99] width 253 height 20
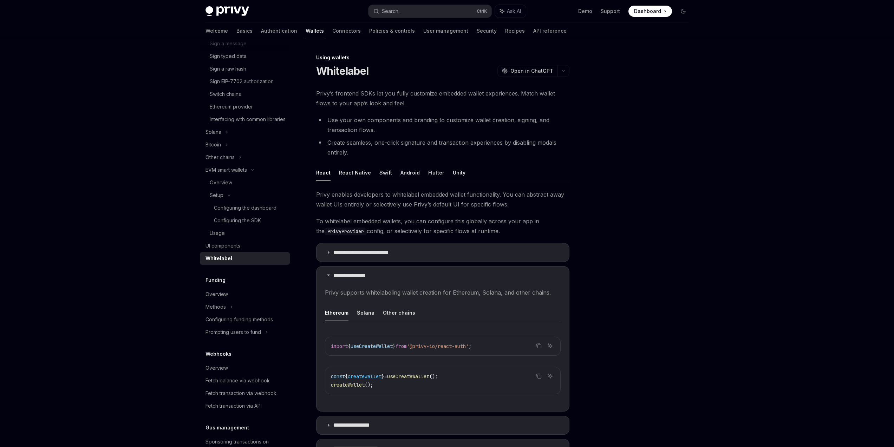
click at [697, 171] on div "Overview Chain support Embedded wallets Create a wallet Create a wallet Pregene…" at bounding box center [447, 302] width 517 height 527
click at [243, 298] on link "Overview" at bounding box center [245, 294] width 90 height 13
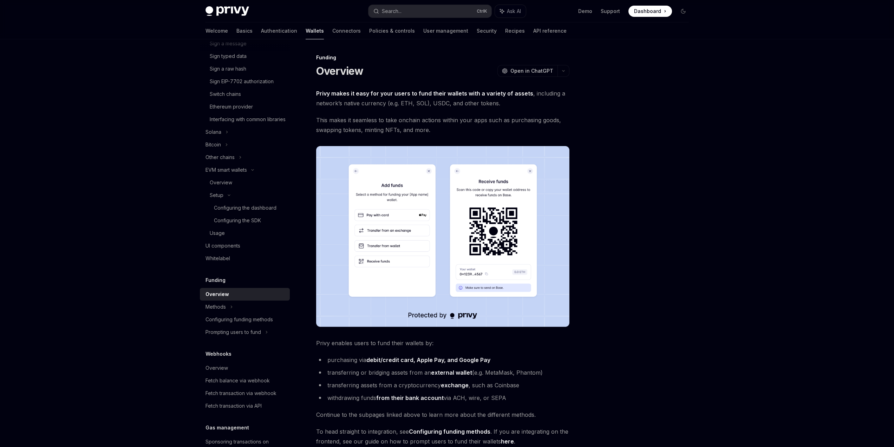
click at [656, 248] on div at bounding box center [641, 250] width 107 height 394
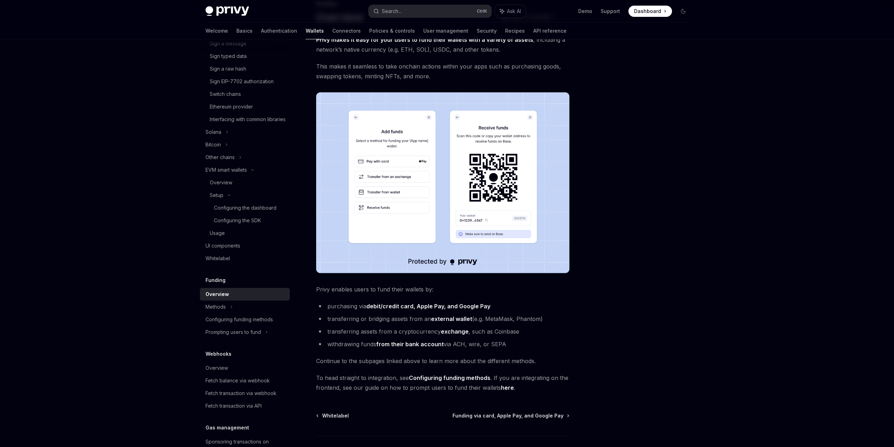
scroll to position [104, 0]
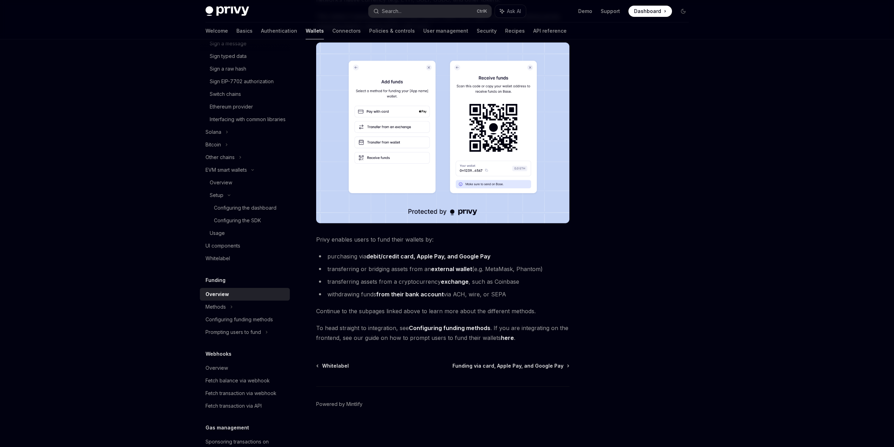
click at [626, 216] on div at bounding box center [641, 250] width 107 height 394
click at [717, 303] on div "Privy Docs home page Search... Ctrl K Ask AI Demo Support Dashboard Dashboard S…" at bounding box center [447, 171] width 894 height 551
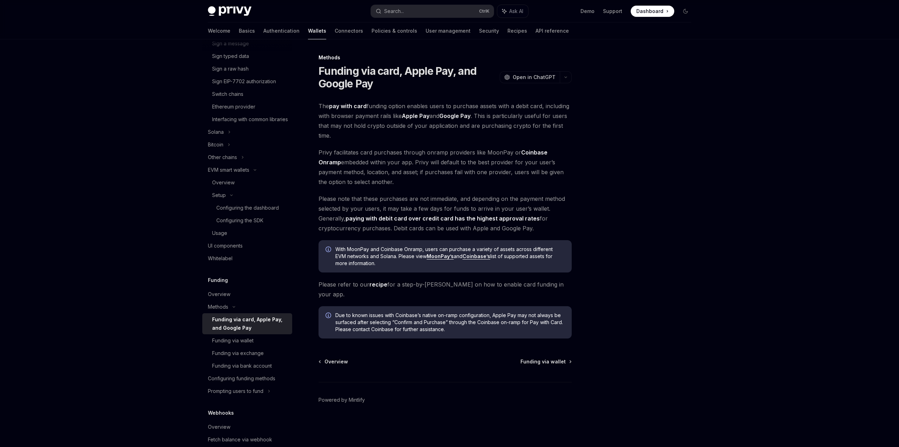
click at [258, 331] on div "Funding via card, Apple Pay, and Google Pay" at bounding box center [250, 323] width 76 height 17
click at [628, 271] on div at bounding box center [643, 250] width 107 height 394
drag, startPoint x: 383, startPoint y: 198, endPoint x: 484, endPoint y: 199, distance: 100.5
click at [471, 200] on span "Please note that these purchases are not immediate, and depending on the paymen…" at bounding box center [445, 213] width 253 height 39
click at [492, 199] on span "Please note that these purchases are not immediate, and depending on the paymen…" at bounding box center [445, 213] width 253 height 39
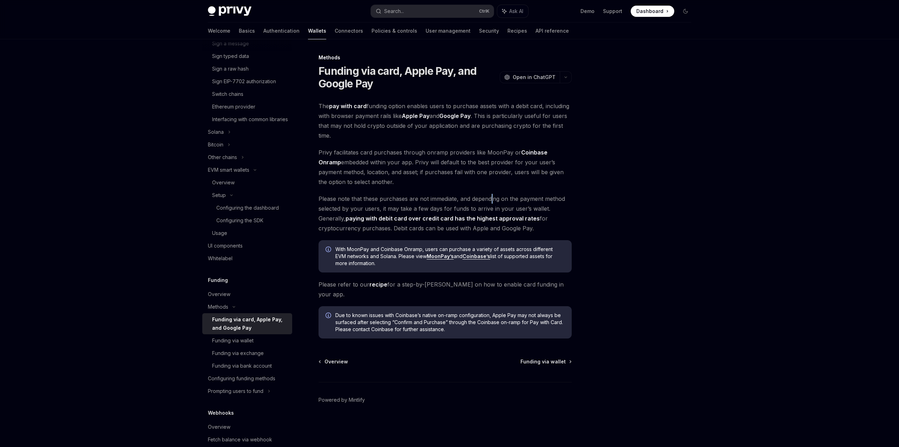
click at [492, 199] on span "Please note that these purchases are not immediate, and depending on the paymen…" at bounding box center [445, 213] width 253 height 39
click at [671, 208] on div at bounding box center [643, 250] width 107 height 394
click at [381, 287] on link "recipe" at bounding box center [379, 284] width 18 height 7
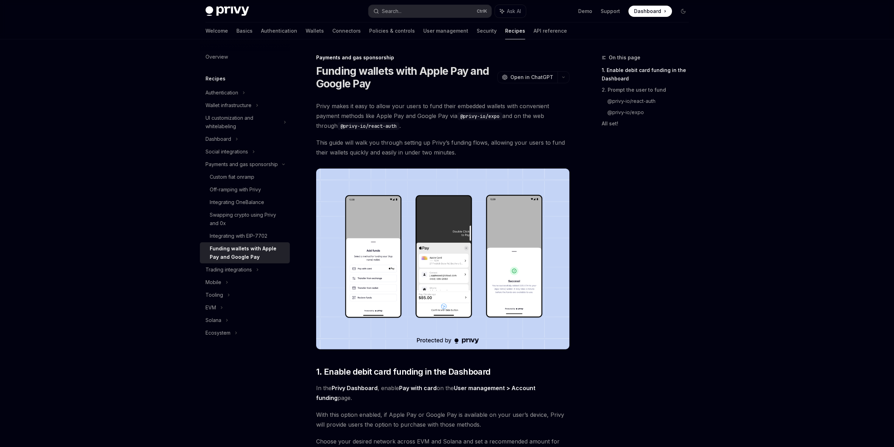
drag, startPoint x: 378, startPoint y: 289, endPoint x: 383, endPoint y: 293, distance: 6.0
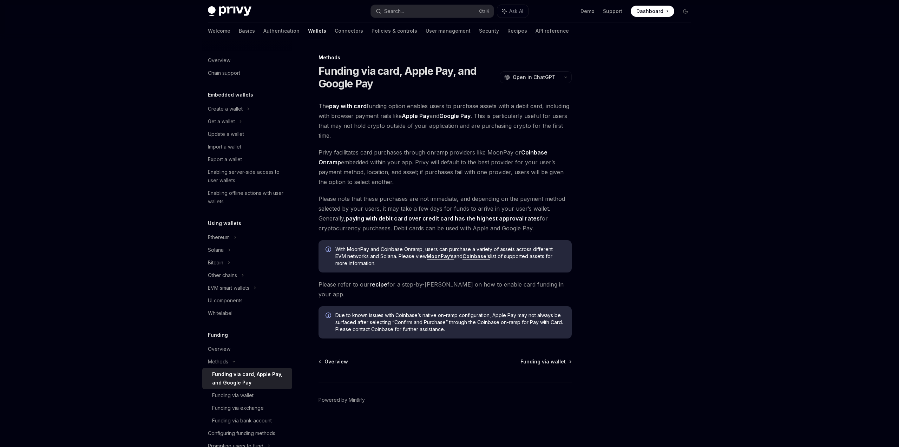
click at [381, 286] on link "recipe" at bounding box center [379, 284] width 18 height 7
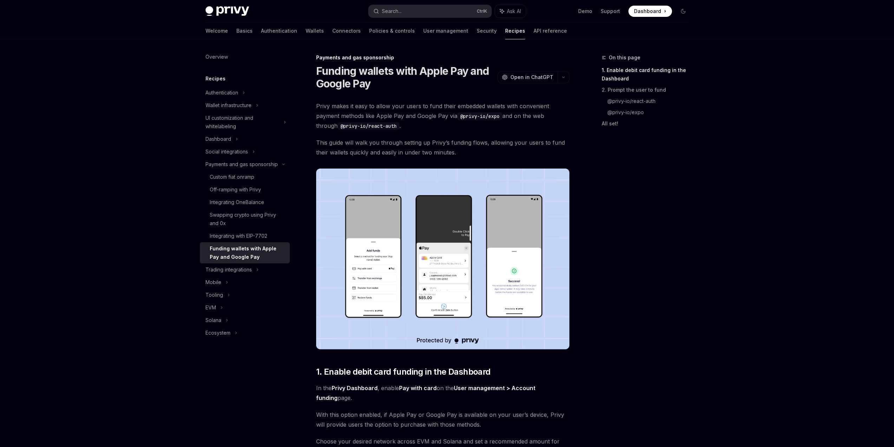
click at [530, 331] on img at bounding box center [442, 259] width 253 height 181
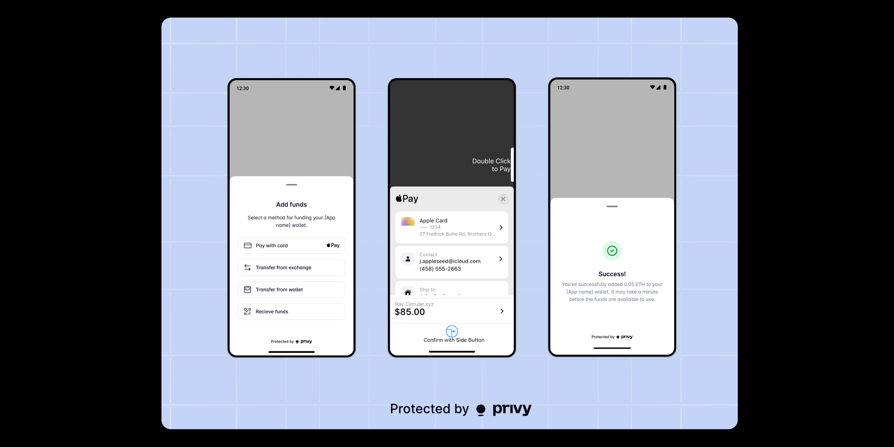
click at [785, 301] on div at bounding box center [447, 223] width 894 height 447
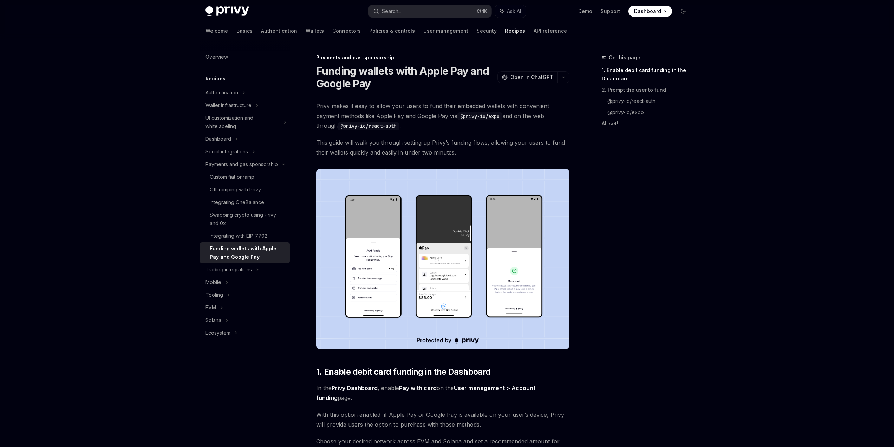
click at [477, 280] on img at bounding box center [442, 259] width 253 height 181
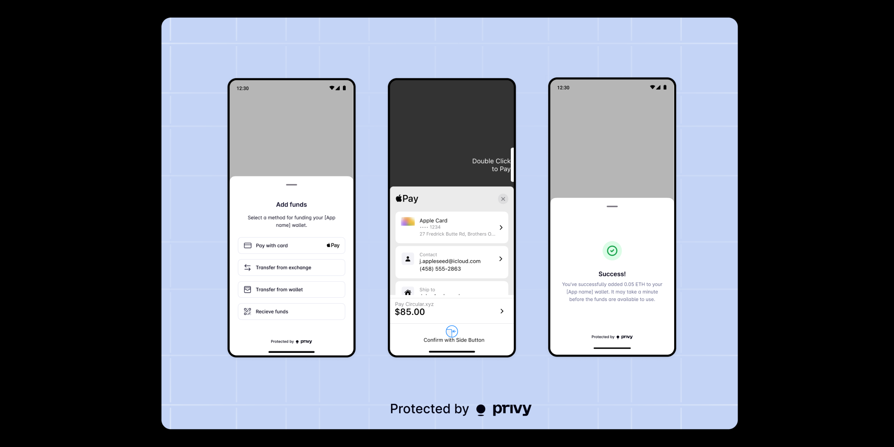
click at [719, 283] on img at bounding box center [449, 224] width 576 height 412
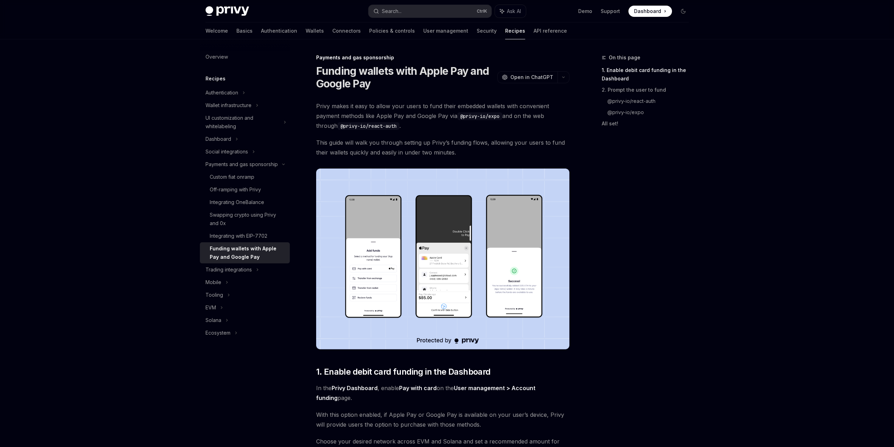
click at [519, 268] on img at bounding box center [442, 259] width 253 height 181
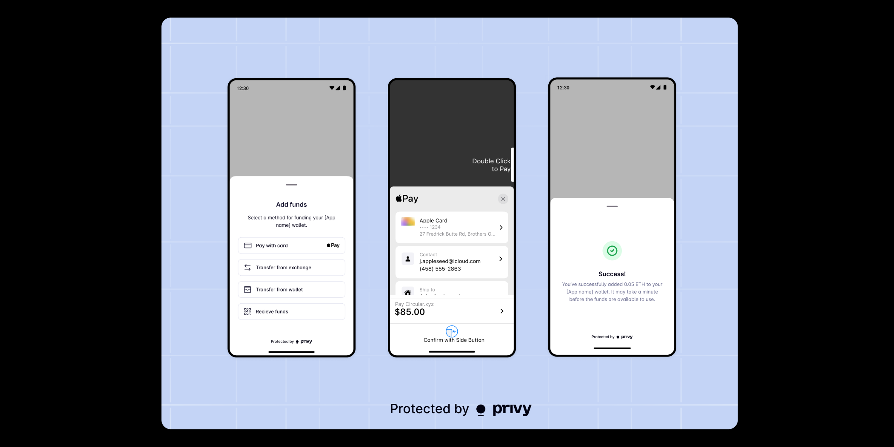
click at [800, 275] on div at bounding box center [447, 223] width 894 height 447
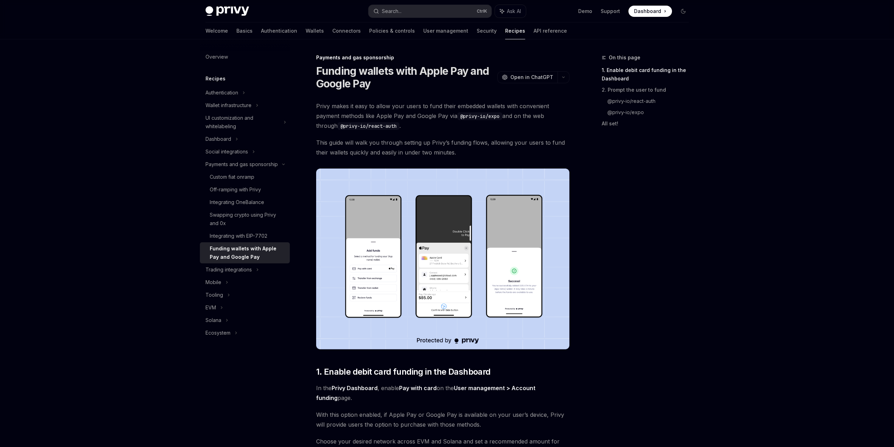
click at [518, 262] on img at bounding box center [442, 259] width 253 height 181
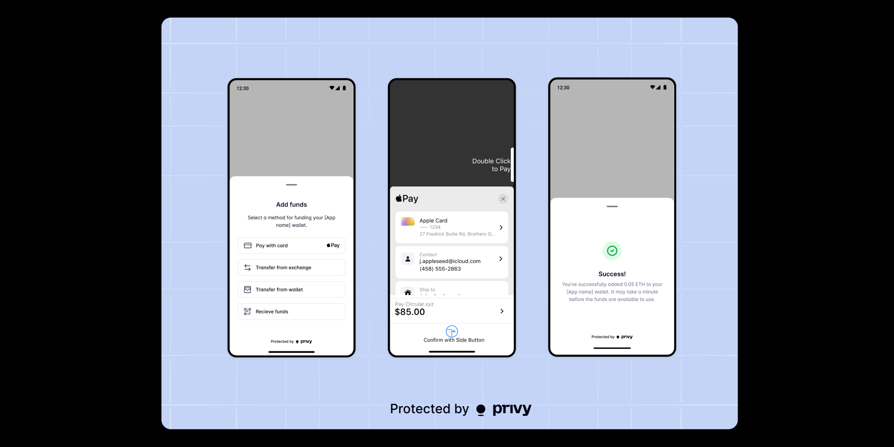
click at [793, 256] on div at bounding box center [447, 223] width 894 height 447
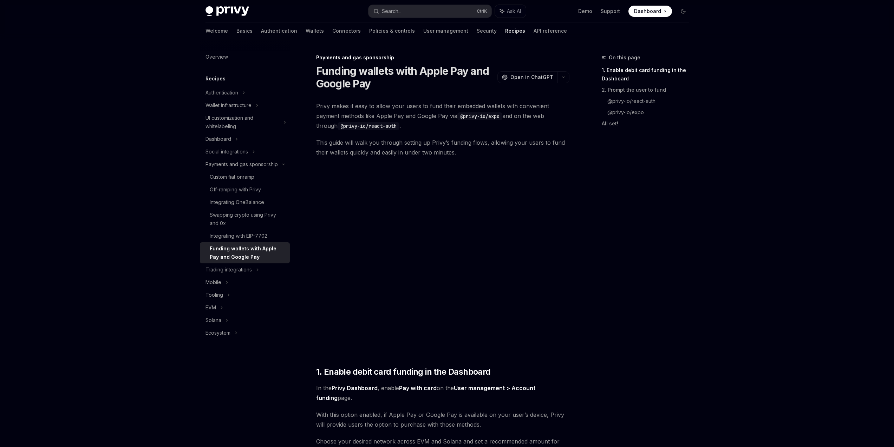
click at [474, 240] on img at bounding box center [442, 259] width 253 height 181
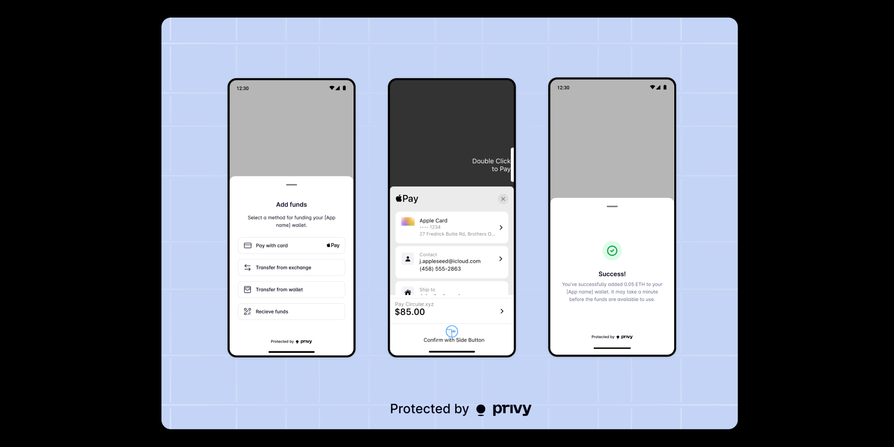
click at [824, 244] on div at bounding box center [447, 223] width 894 height 447
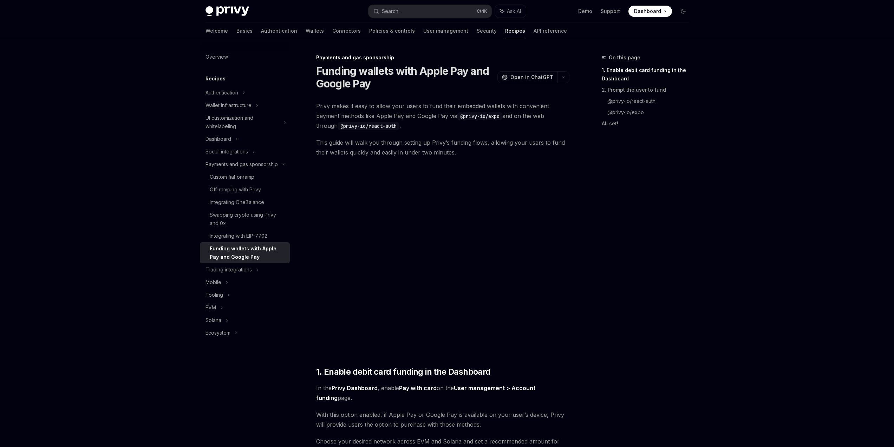
click at [524, 231] on img at bounding box center [442, 259] width 253 height 181
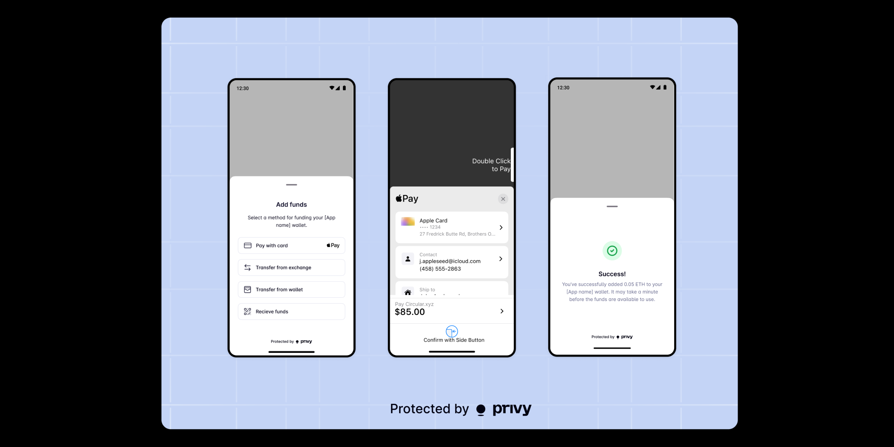
click at [809, 236] on div at bounding box center [447, 223] width 894 height 447
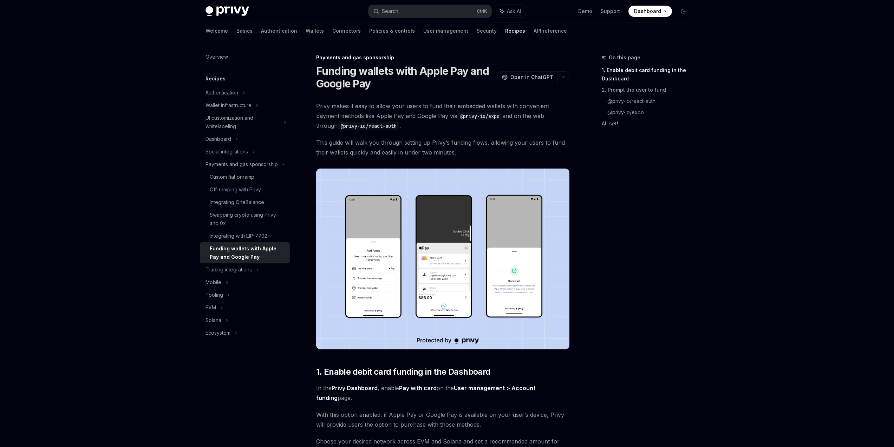
click at [477, 230] on img at bounding box center [442, 259] width 253 height 181
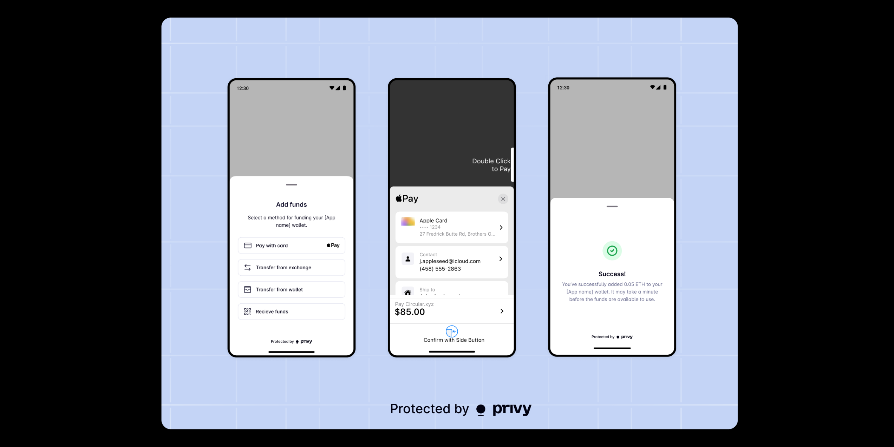
click at [807, 234] on div at bounding box center [447, 223] width 894 height 447
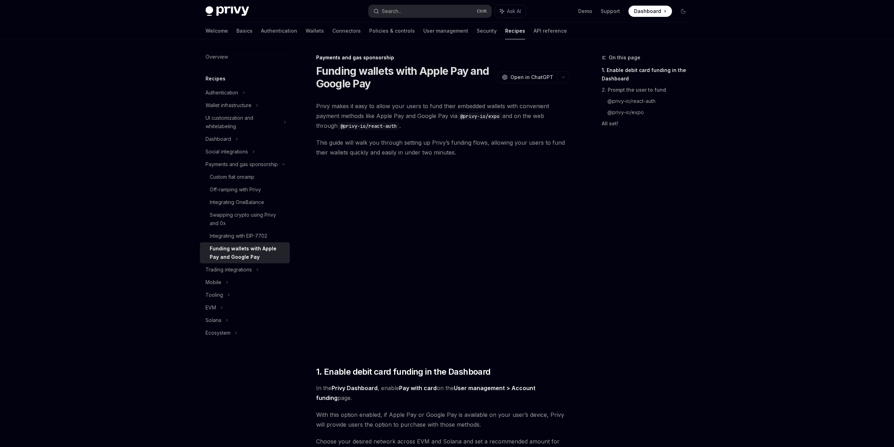
click at [456, 228] on img at bounding box center [442, 259] width 253 height 181
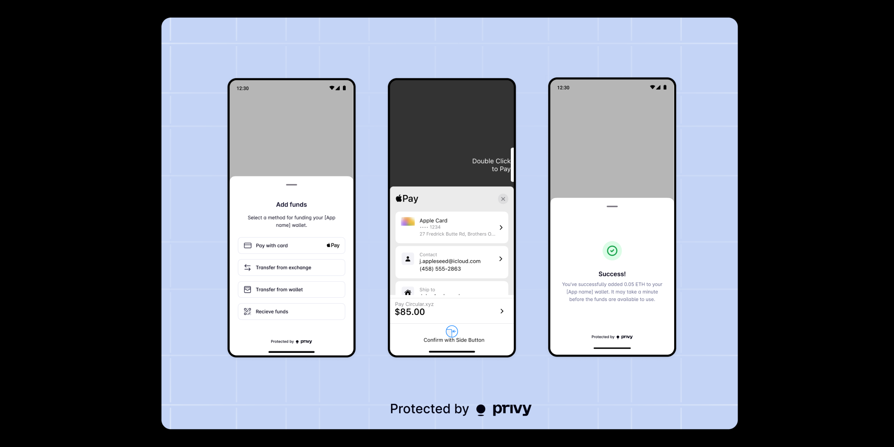
click at [807, 225] on div at bounding box center [447, 223] width 894 height 447
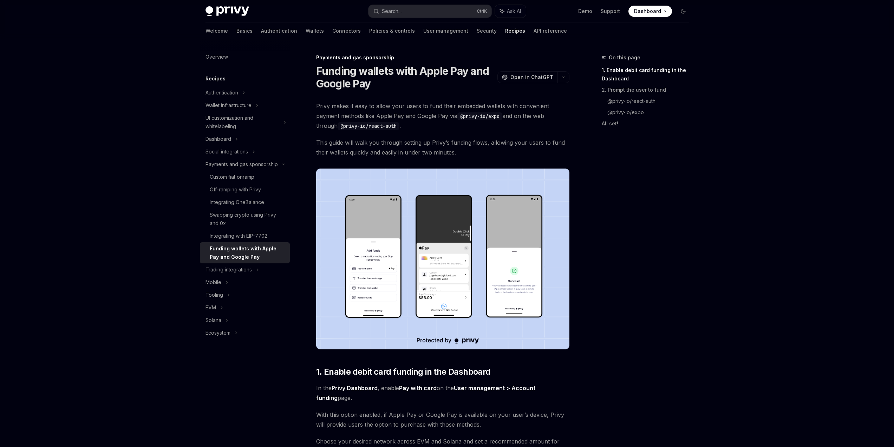
click at [440, 233] on img at bounding box center [442, 259] width 253 height 181
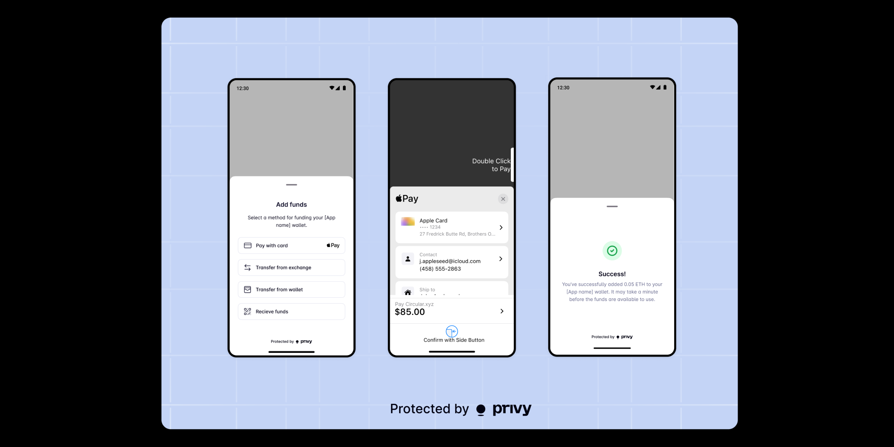
click at [830, 293] on div at bounding box center [447, 223] width 894 height 447
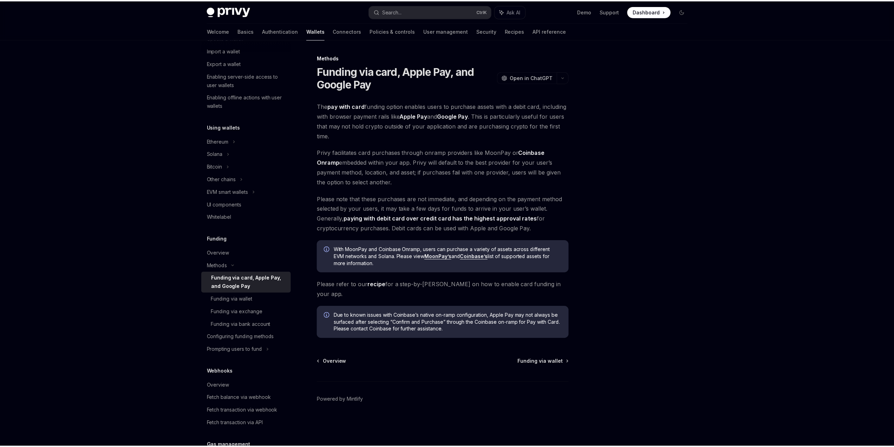
scroll to position [211, 0]
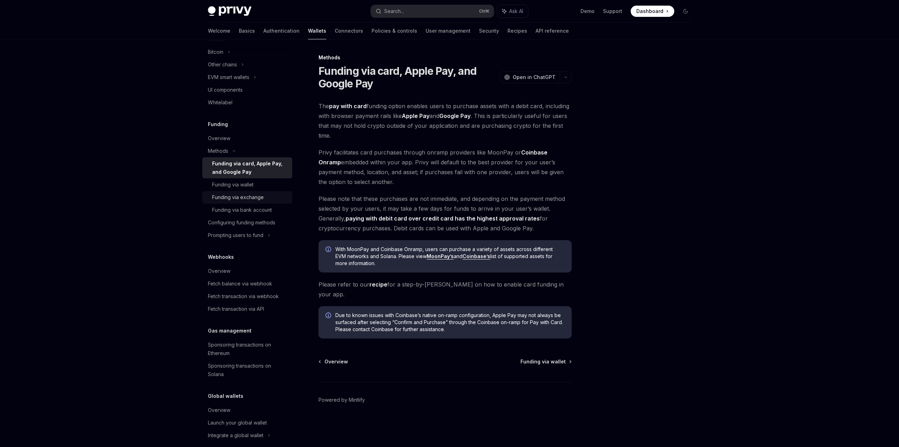
click at [260, 202] on link "Funding via exchange" at bounding box center [247, 197] width 90 height 13
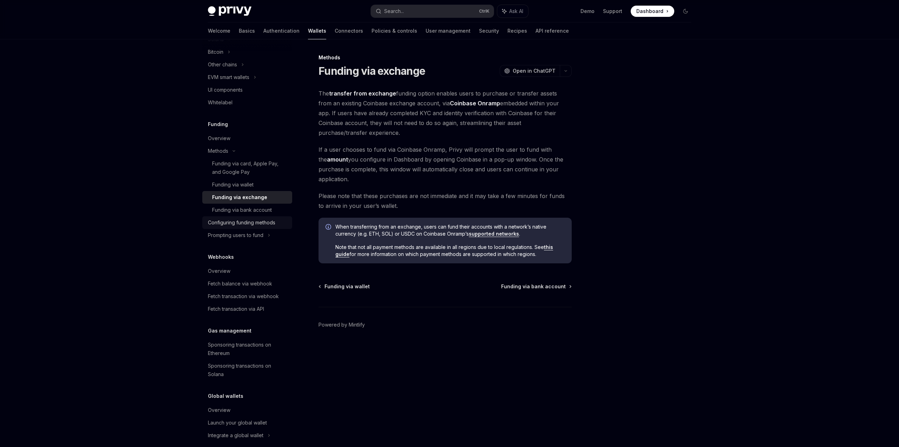
click at [280, 227] on link "Configuring funding methods" at bounding box center [247, 222] width 90 height 13
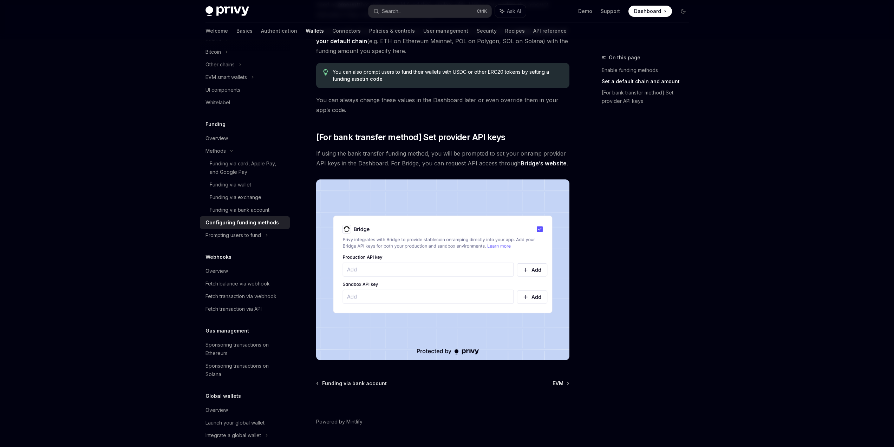
scroll to position [523, 0]
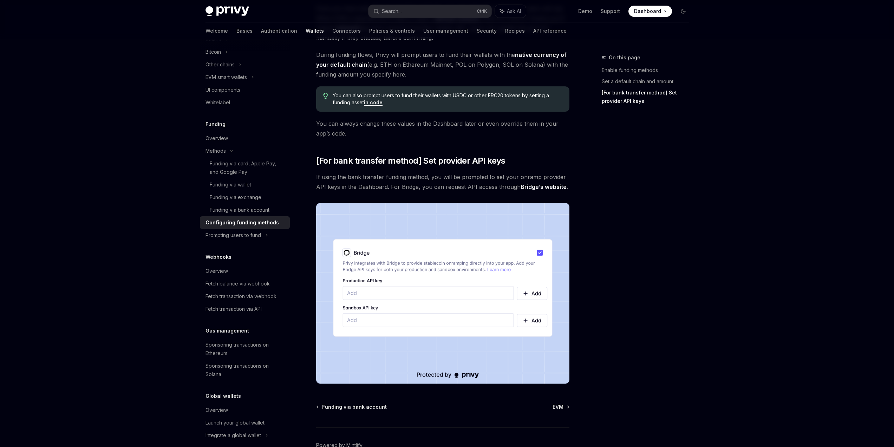
scroll to position [481, 0]
click at [698, 198] on div "Overview Chain support Embedded wallets Create a wallet Get a wallet Update a w…" at bounding box center [447, 23] width 517 height 931
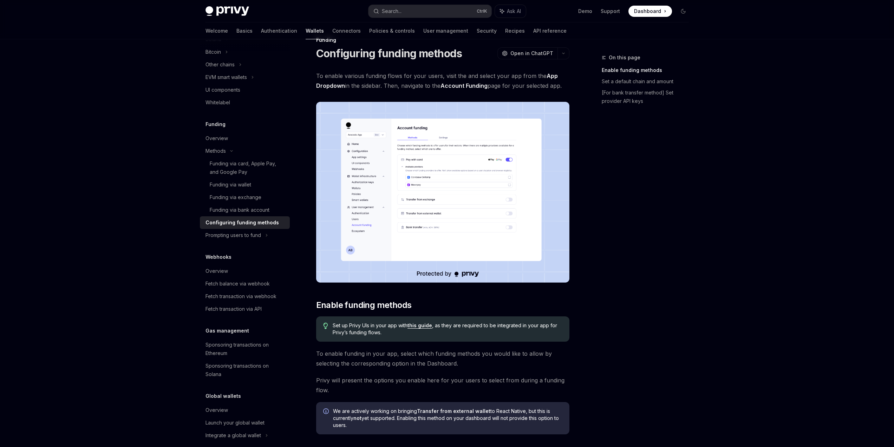
scroll to position [0, 0]
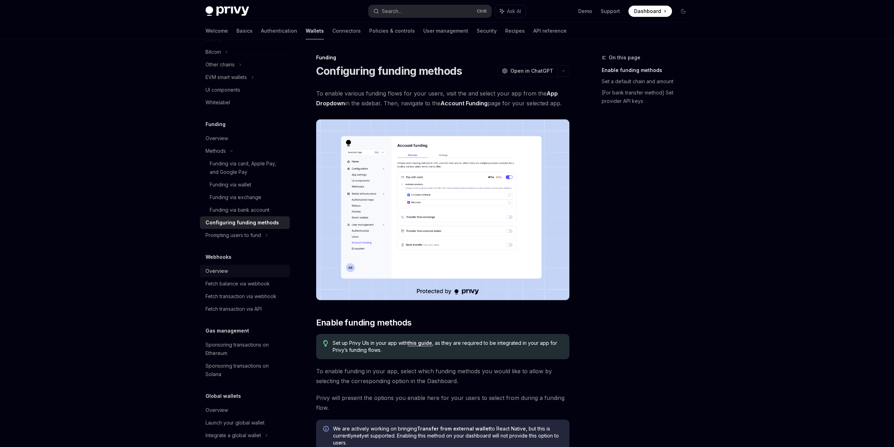
click at [256, 269] on div "Overview" at bounding box center [245, 271] width 80 height 8
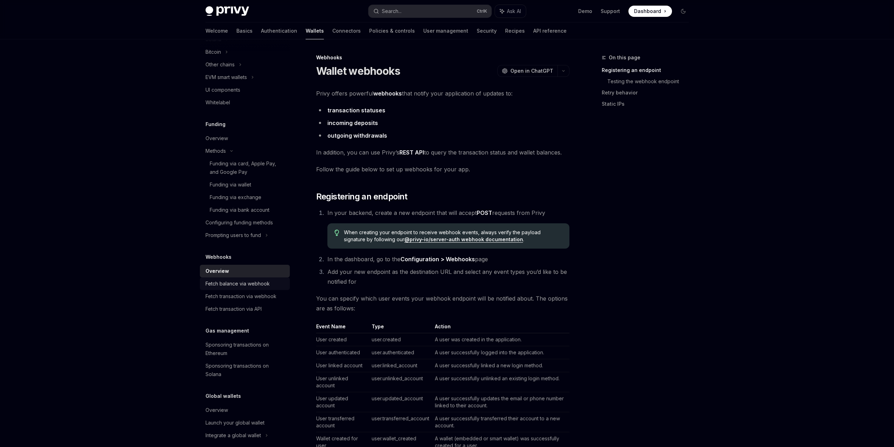
click at [245, 286] on div "Fetch balance via webhook" at bounding box center [237, 284] width 64 height 8
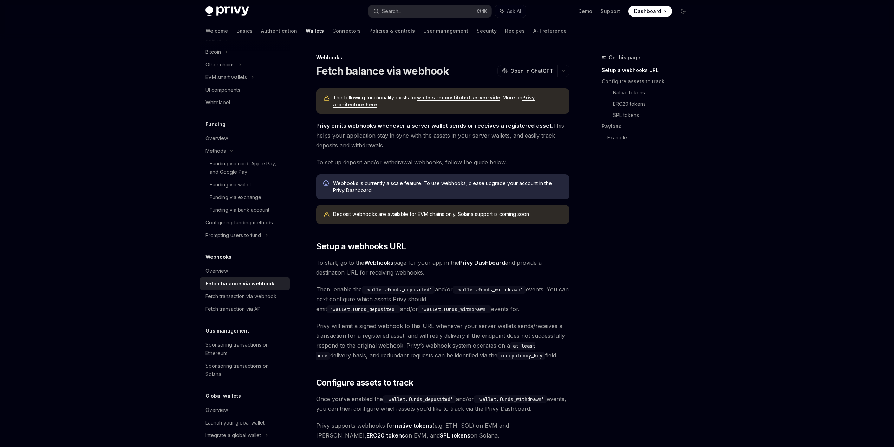
click at [660, 269] on div "On this page Setup a webhooks URL Configure assets to track Native tokens ERC20…" at bounding box center [641, 250] width 107 height 394
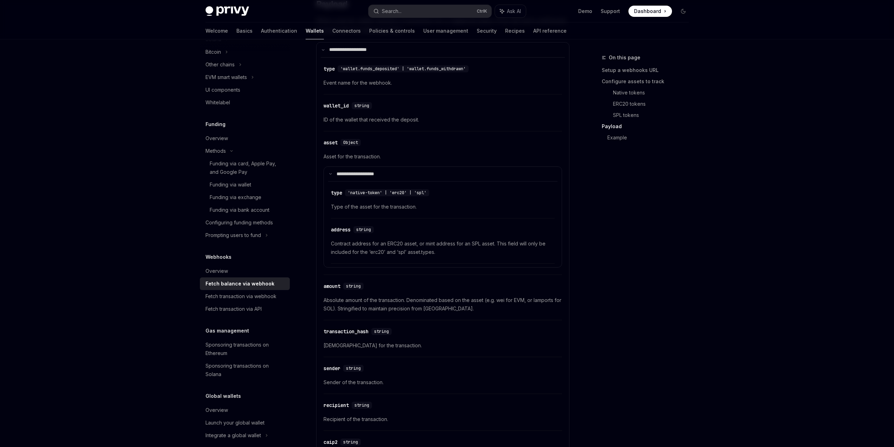
scroll to position [632, 0]
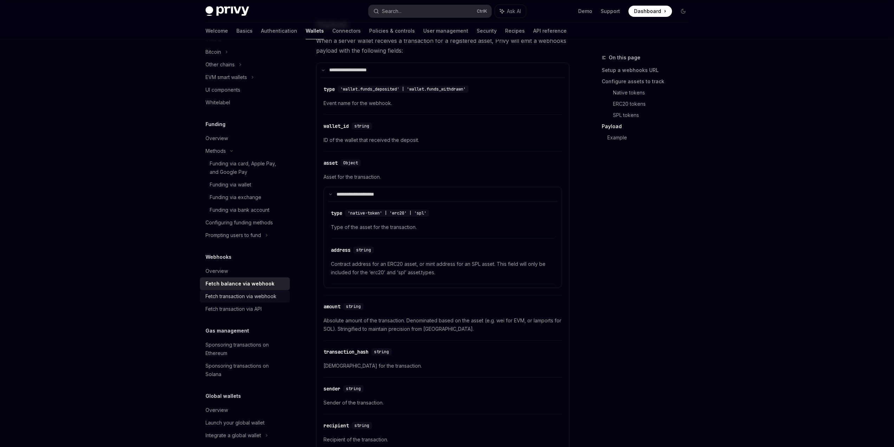
click at [266, 301] on link "Fetch transaction via webhook" at bounding box center [245, 296] width 90 height 13
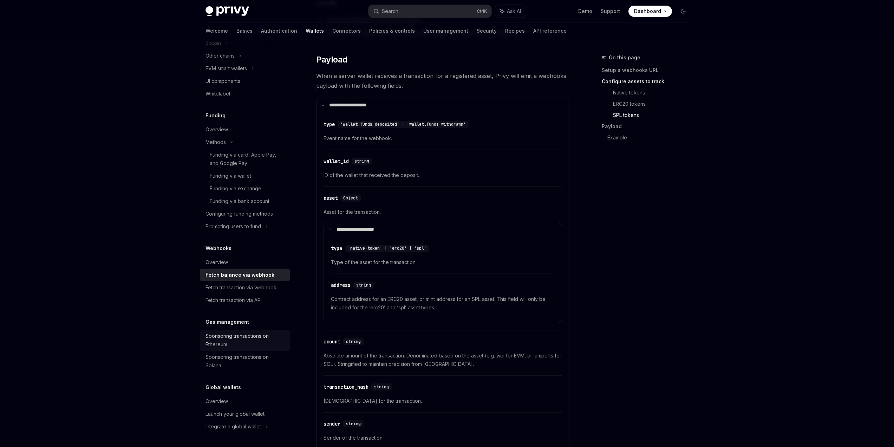
click at [234, 334] on div "Sponsoring transactions on Ethereum" at bounding box center [245, 340] width 80 height 17
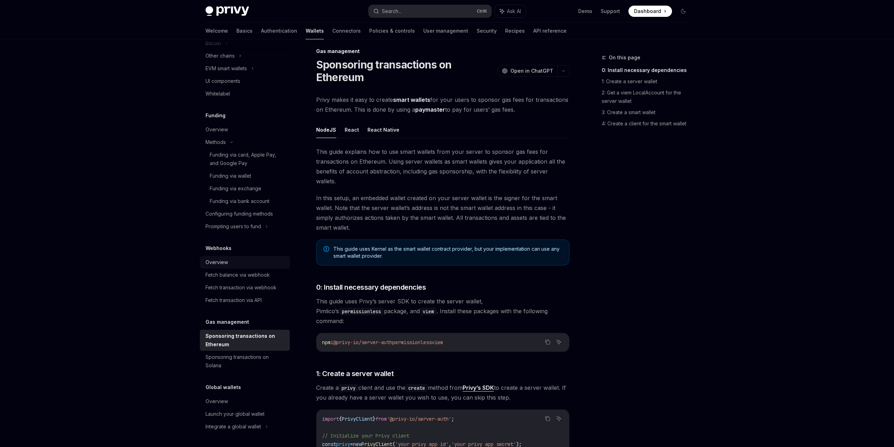
click at [244, 259] on div "Overview" at bounding box center [245, 262] width 80 height 8
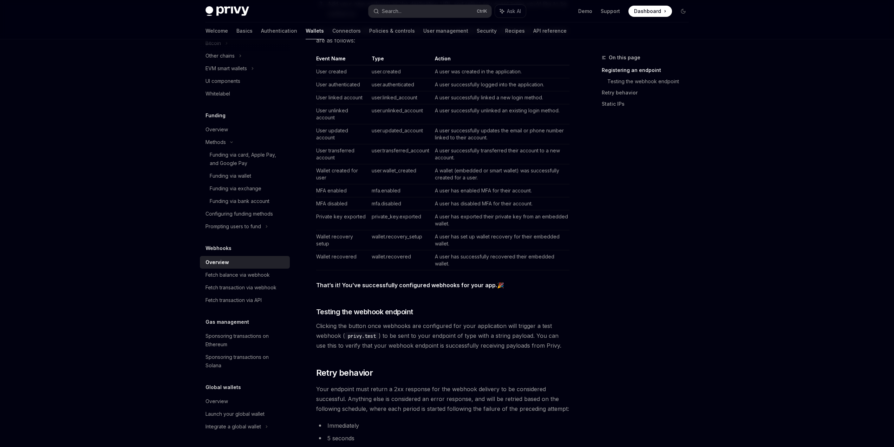
scroll to position [386, 0]
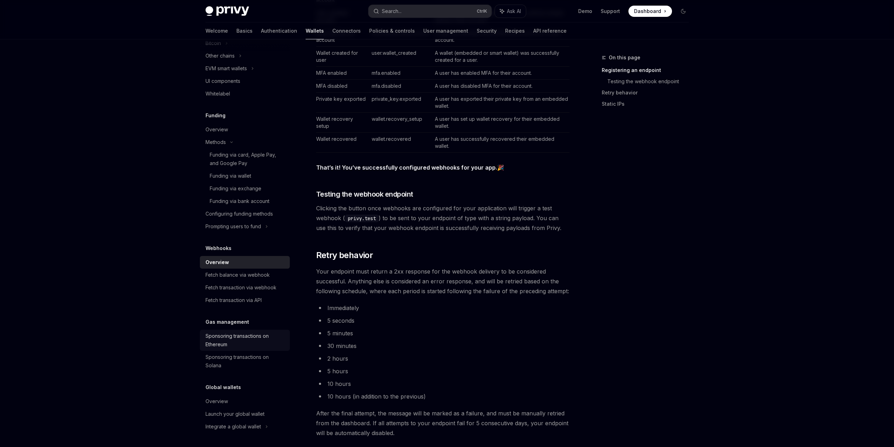
click at [252, 335] on div "Sponsoring transactions on Ethereum" at bounding box center [245, 340] width 80 height 17
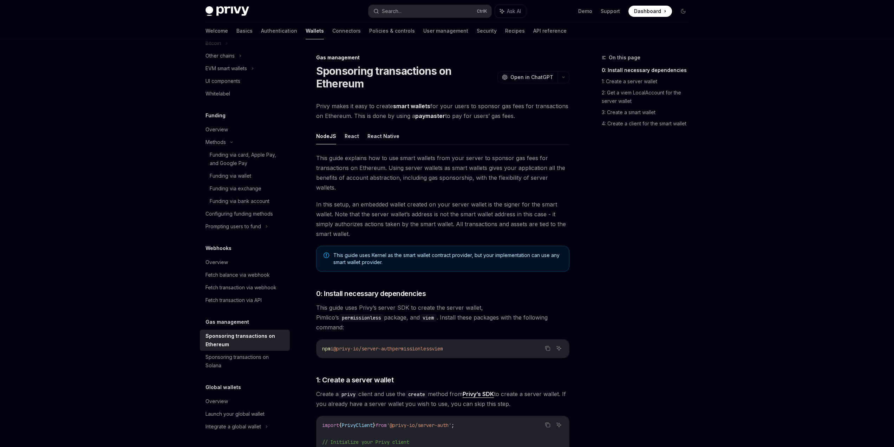
click at [635, 318] on div "On this page 0: Install necessary dependencies 1: Create a server wallet 2: Get…" at bounding box center [641, 250] width 107 height 394
click at [612, 252] on div "On this page 0: Install necessary dependencies 1: Create a server wallet 2: Get…" at bounding box center [641, 250] width 107 height 394
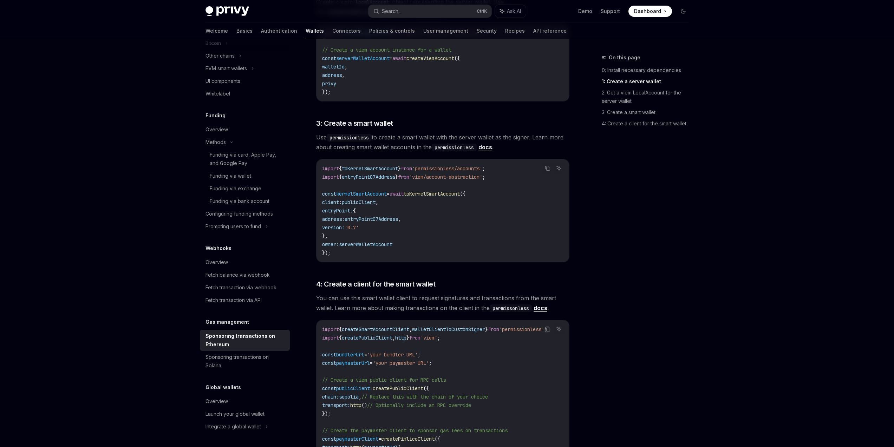
scroll to position [674, 0]
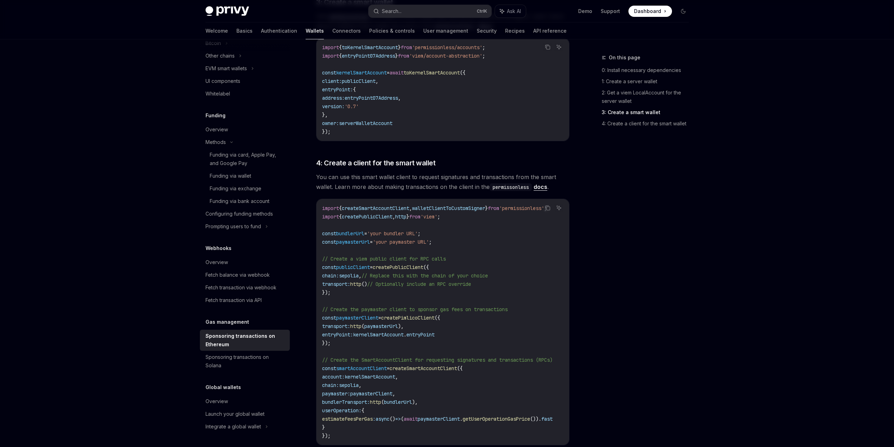
click at [518, 183] on code "permissonless" at bounding box center [511, 187] width 42 height 8
click at [661, 182] on div "On this page 0: Install necessary dependencies 1: Create a server wallet 2: Get…" at bounding box center [641, 250] width 107 height 394
click at [543, 183] on link "docs" at bounding box center [541, 186] width 14 height 7
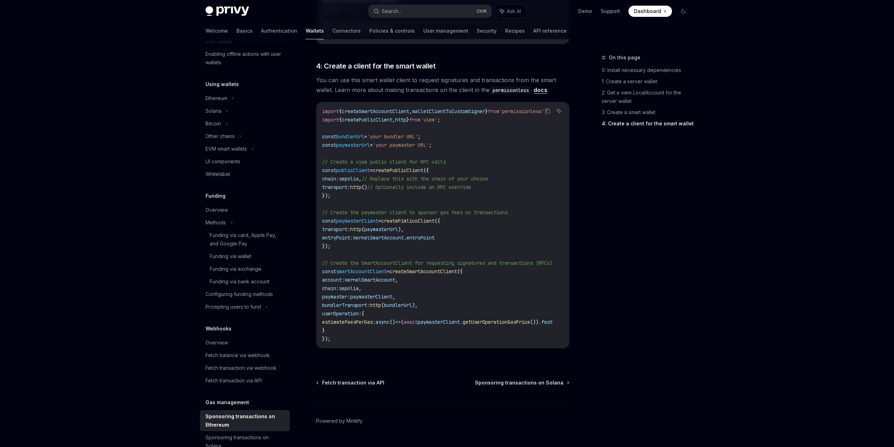
scroll to position [93, 0]
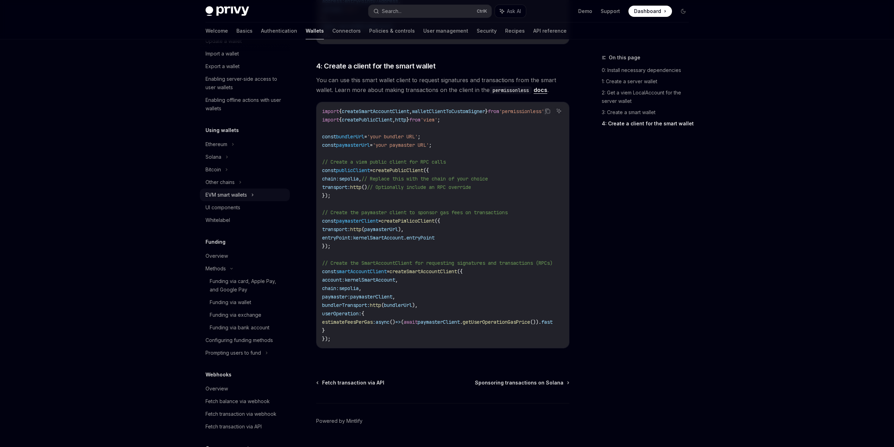
click at [253, 196] on icon at bounding box center [252, 195] width 3 height 8
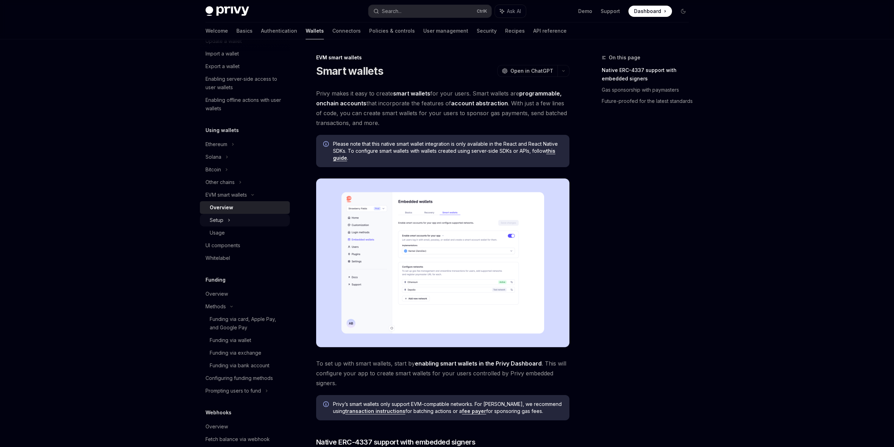
click at [248, 215] on div "Setup" at bounding box center [245, 220] width 90 height 13
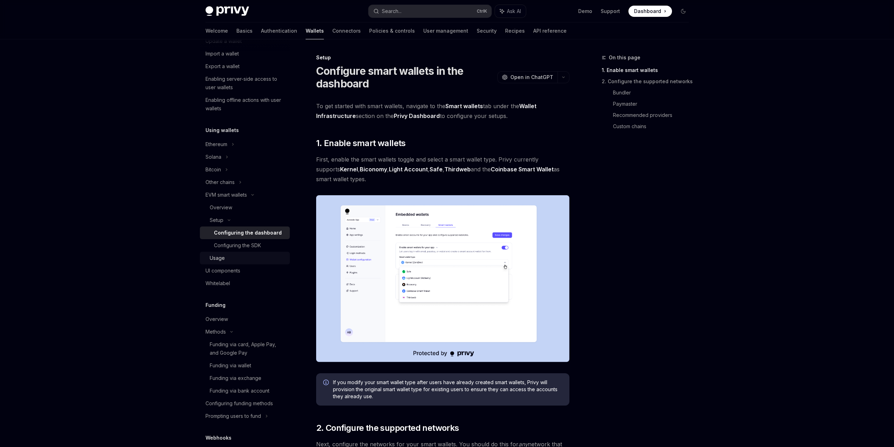
click at [244, 259] on div "Usage" at bounding box center [248, 258] width 76 height 8
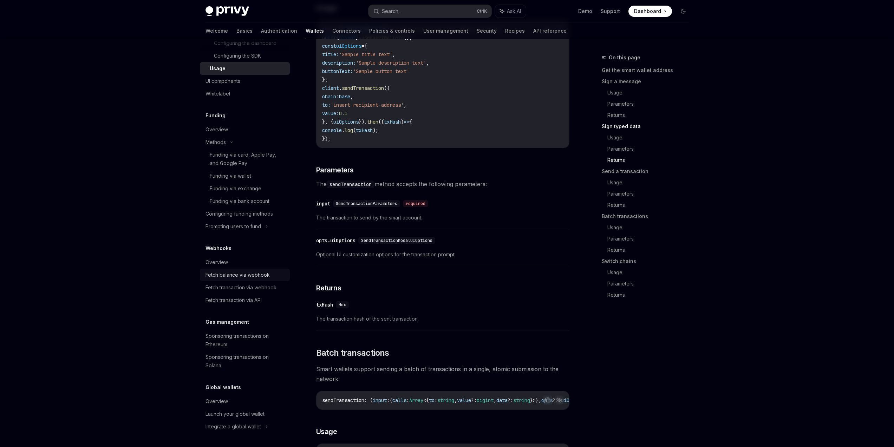
scroll to position [1307, 0]
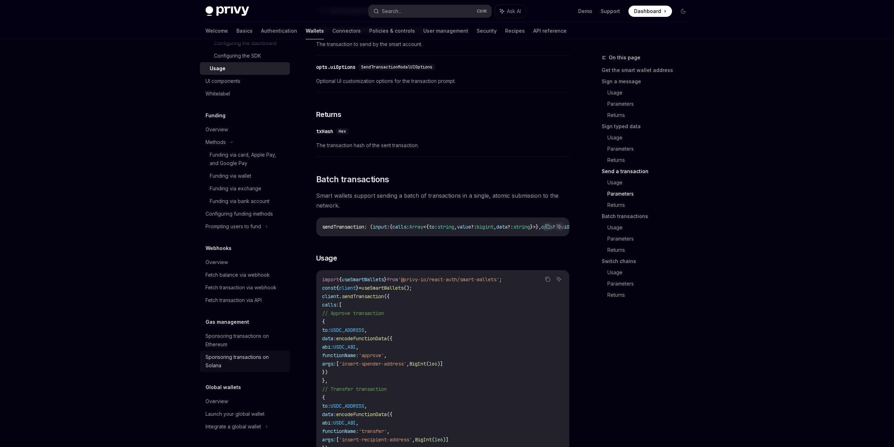
click at [262, 366] on div "Sponsoring transactions on Solana" at bounding box center [245, 361] width 80 height 17
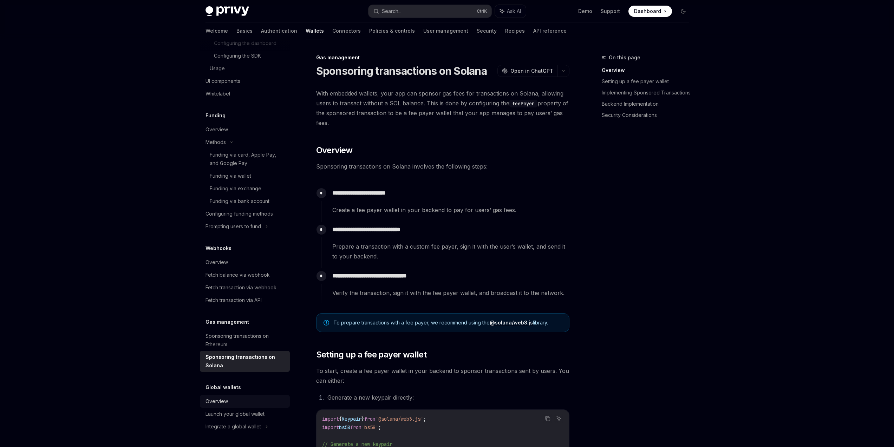
click at [254, 403] on div "Overview" at bounding box center [245, 401] width 80 height 8
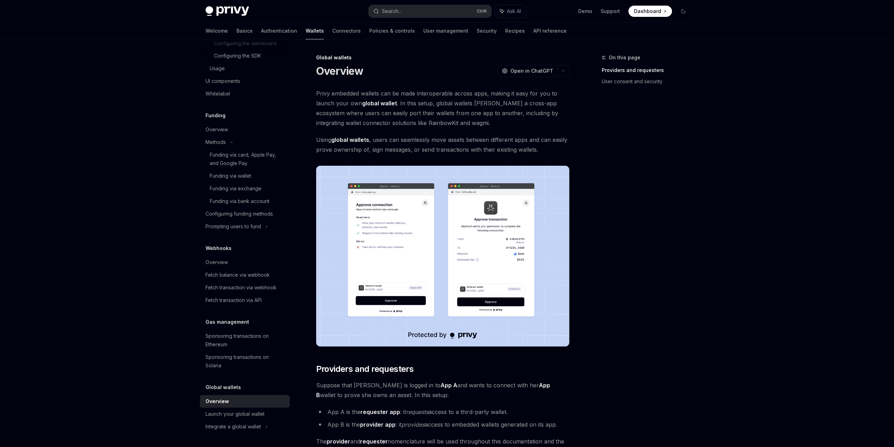
drag, startPoint x: 371, startPoint y: 104, endPoint x: 424, endPoint y: 105, distance: 53.4
click at [395, 105] on strong "global wallet" at bounding box center [379, 103] width 35 height 7
click at [676, 233] on div "On this page Providers and requesters User consent and security" at bounding box center [641, 250] width 107 height 394
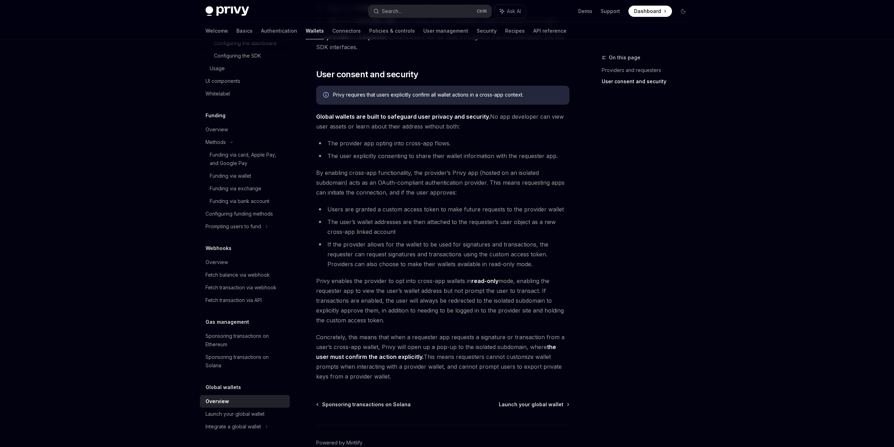
scroll to position [443, 0]
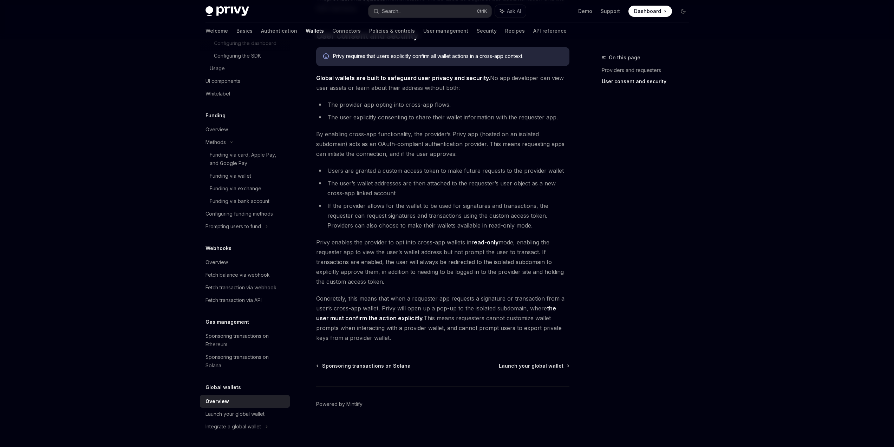
click at [674, 187] on div "On this page Providers and requesters User consent and security" at bounding box center [641, 250] width 107 height 394
click at [244, 415] on div "Launch your global wallet" at bounding box center [234, 414] width 59 height 8
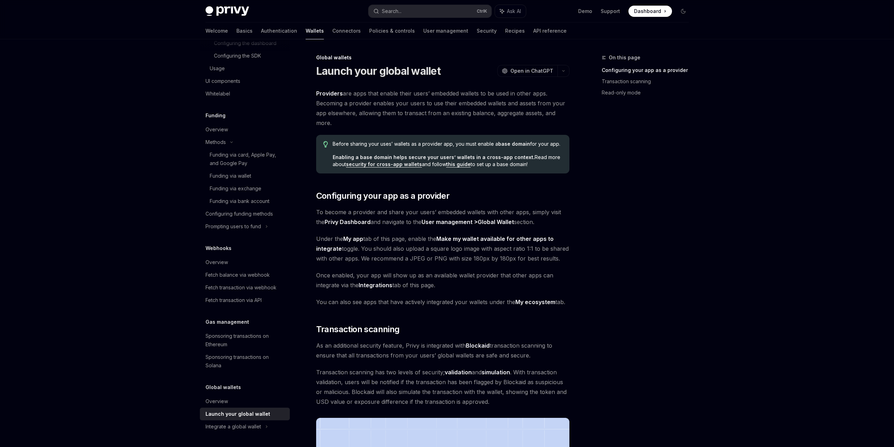
click at [635, 258] on div "On this page Configuring your app as a provider Transaction scanning Read-only …" at bounding box center [641, 250] width 107 height 394
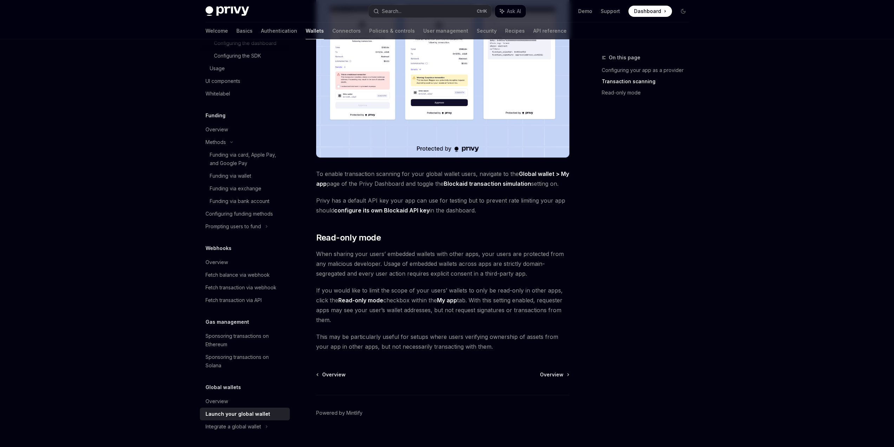
scroll to position [450, 0]
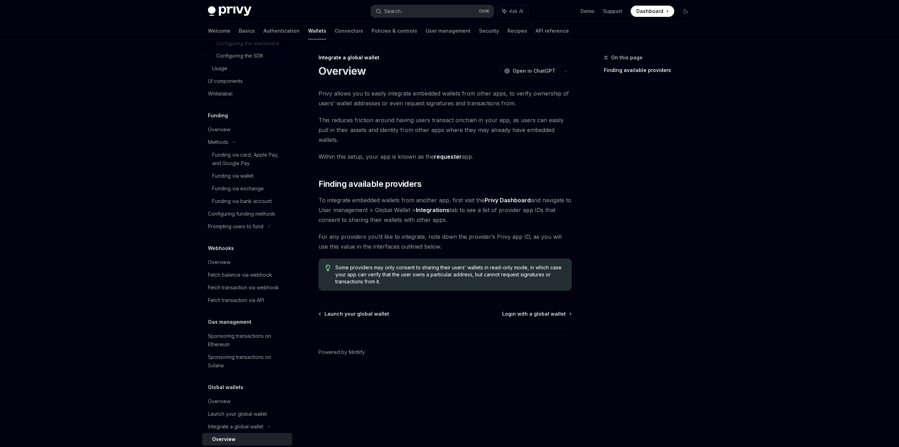
click at [679, 290] on div "On this page Finding available providers" at bounding box center [643, 250] width 107 height 394
drag, startPoint x: 350, startPoint y: 262, endPoint x: 583, endPoint y: 269, distance: 233.0
click at [536, 266] on span "Some providers may only consent to sharing their users’ wallets in read-only mo…" at bounding box center [449, 274] width 229 height 21
click at [632, 272] on div "On this page Finding available providers" at bounding box center [643, 250] width 107 height 394
click at [566, 310] on link "Login with a global wallet" at bounding box center [536, 313] width 69 height 7
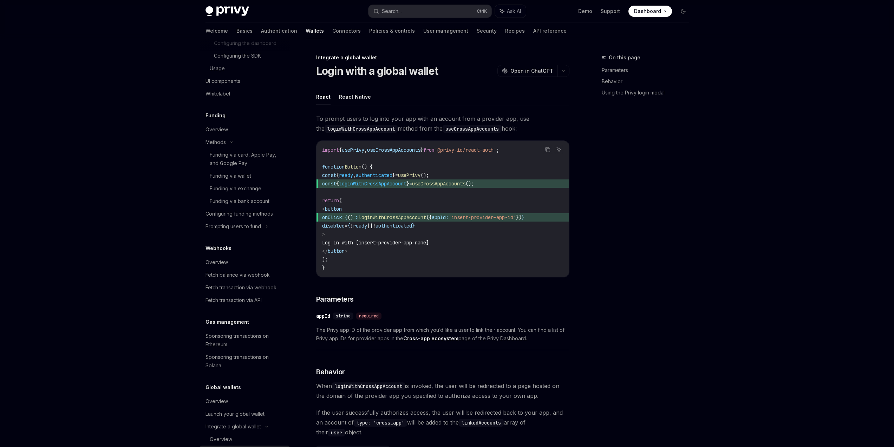
scroll to position [371, 0]
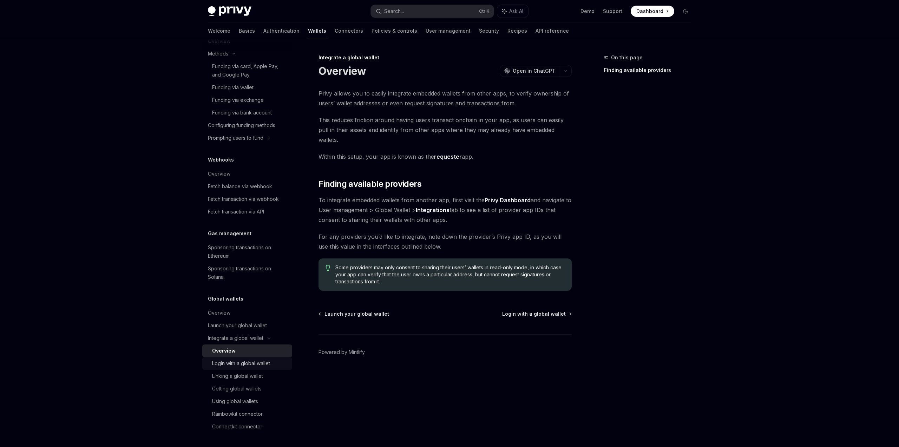
click at [263, 365] on div "Login with a global wallet" at bounding box center [241, 363] width 58 height 8
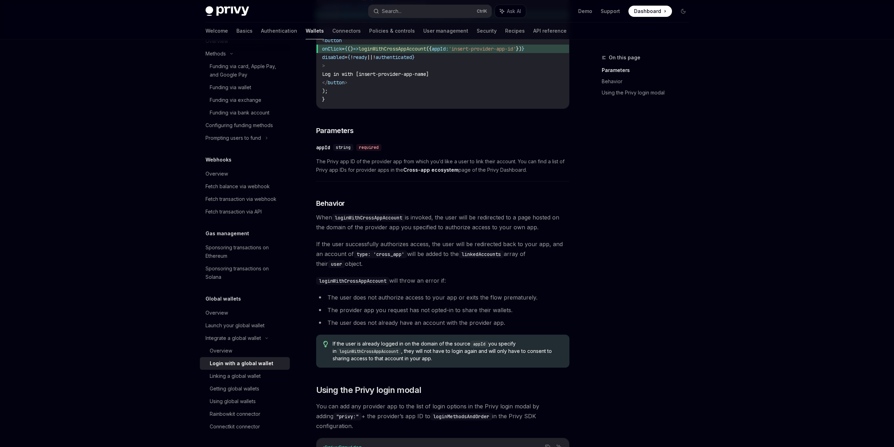
scroll to position [354, 0]
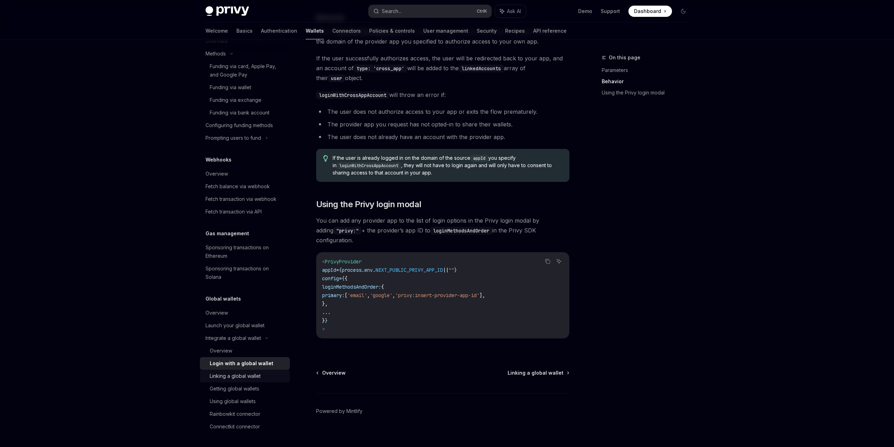
click at [258, 379] on div "Linking a global wallet" at bounding box center [235, 376] width 51 height 8
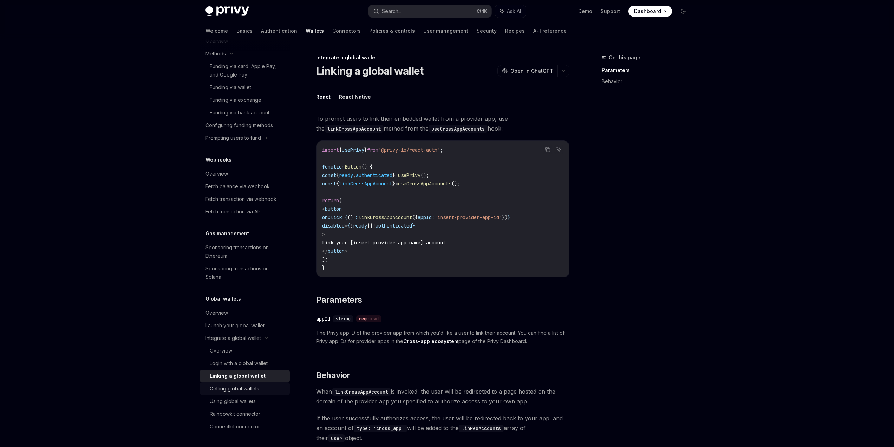
click at [260, 387] on div "Getting global wallets" at bounding box center [248, 389] width 76 height 8
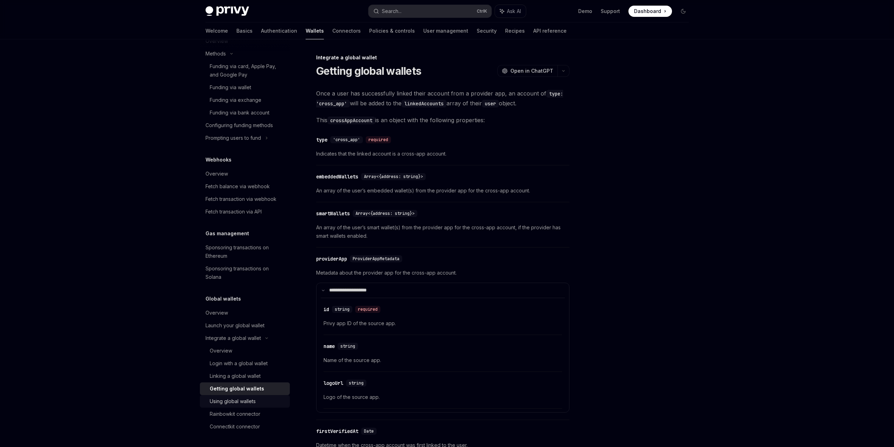
click at [259, 398] on div "Using global wallets" at bounding box center [248, 401] width 76 height 8
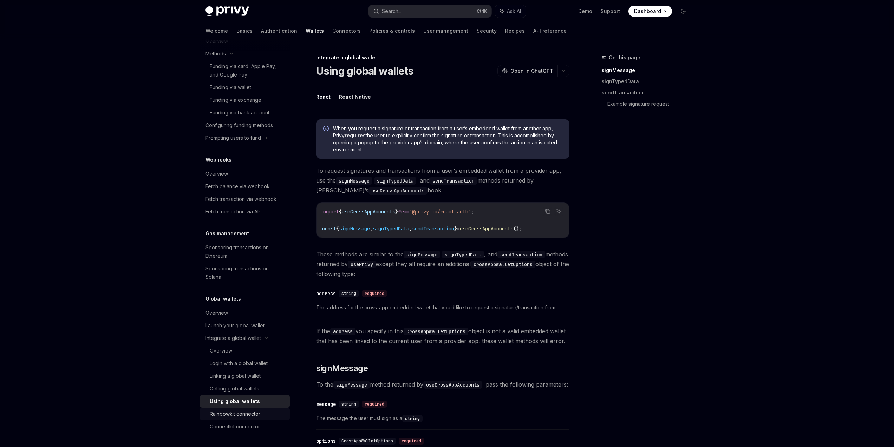
click at [264, 414] on div "Rainbowkit connector" at bounding box center [248, 414] width 76 height 8
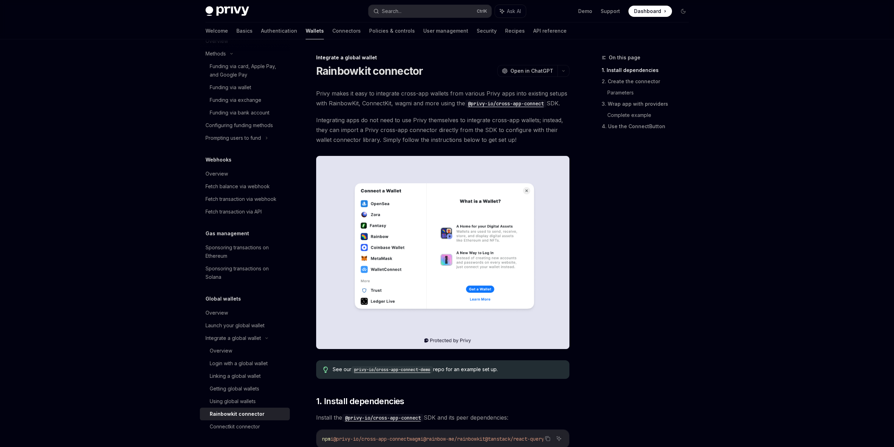
click at [677, 289] on div "On this page 1. Install dependencies 2. Create the connector Parameters 3. Wrap…" at bounding box center [641, 250] width 107 height 394
click at [248, 427] on div "Connectkit connector" at bounding box center [235, 427] width 50 height 8
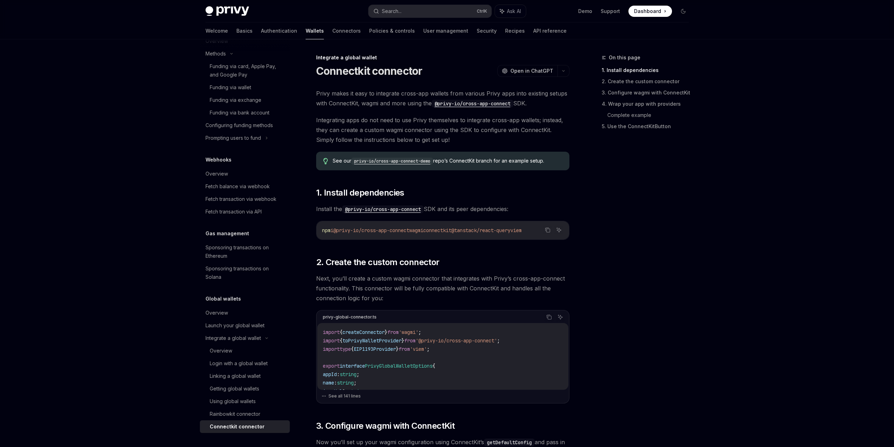
click at [652, 292] on div "On this page 1. Install dependencies 2. Create the custom connector 3. Configur…" at bounding box center [641, 250] width 107 height 394
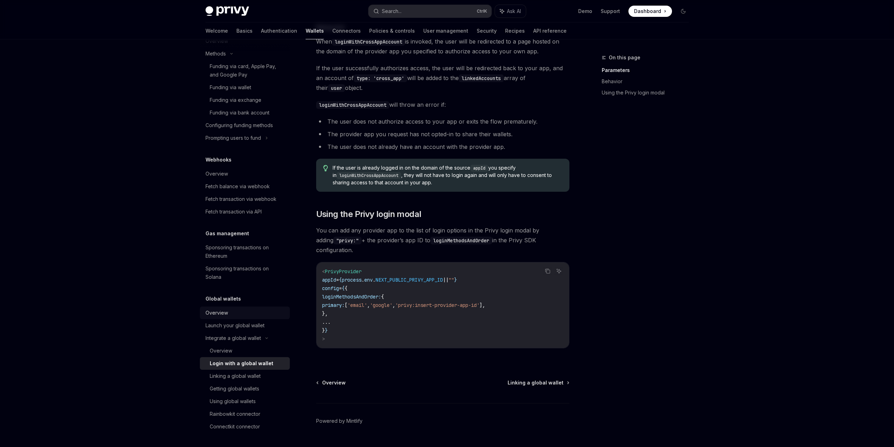
scroll to position [354, 0]
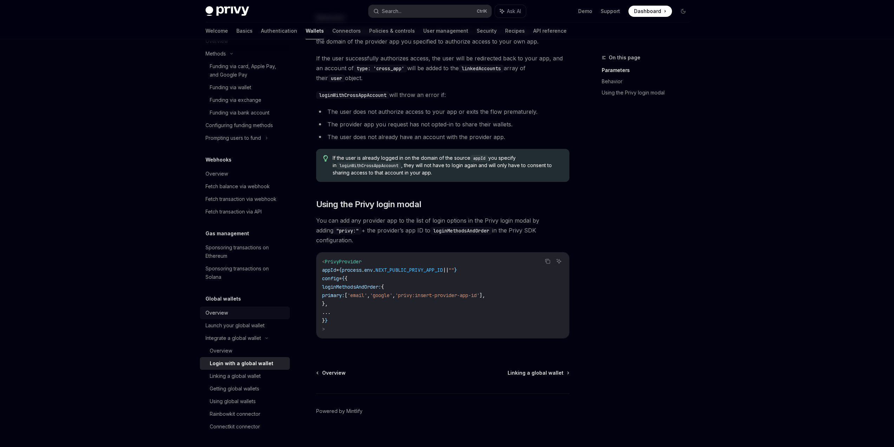
click at [234, 309] on div "Overview" at bounding box center [245, 313] width 80 height 8
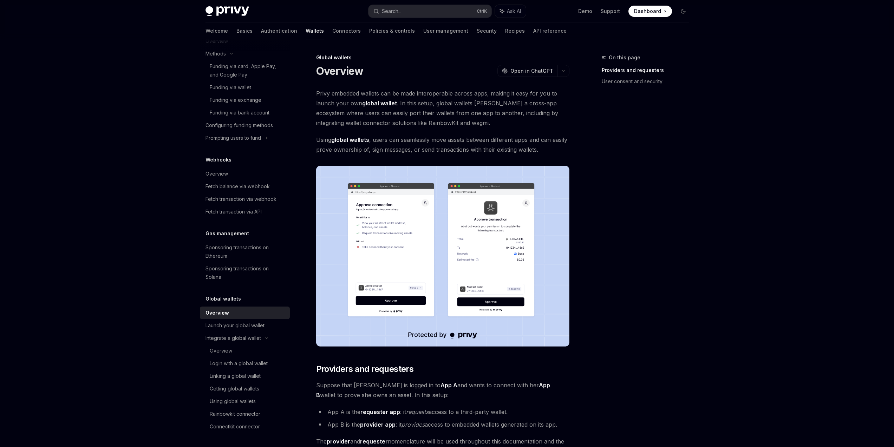
click at [686, 309] on div "On this page Providers and requesters User consent and security" at bounding box center [641, 250] width 107 height 394
click at [240, 315] on div "Overview" at bounding box center [245, 313] width 80 height 8
drag, startPoint x: 437, startPoint y: 94, endPoint x: 515, endPoint y: 93, distance: 78.3
click at [468, 94] on span "Privy embedded wallets can be made interoperable across apps, making it easy fo…" at bounding box center [442, 108] width 253 height 39
click at [515, 93] on span "Privy embedded wallets can be made interoperable across apps, making it easy fo…" at bounding box center [442, 108] width 253 height 39
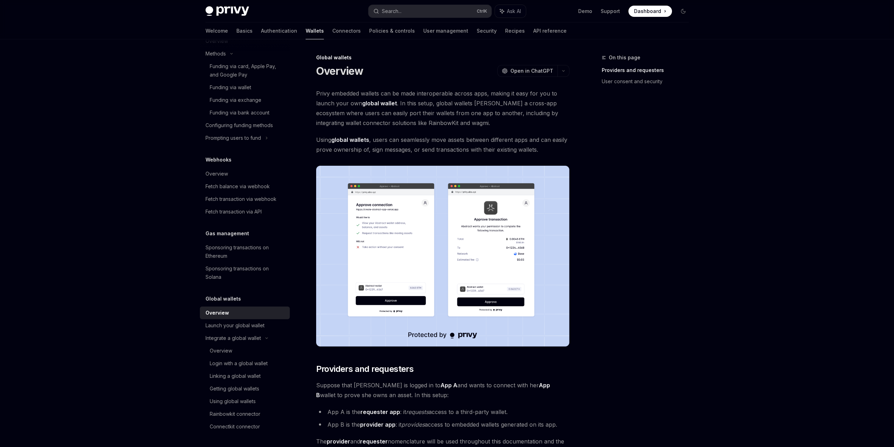
click at [638, 131] on div "On this page Providers and requesters User consent and security" at bounding box center [641, 250] width 107 height 394
click at [384, 102] on strong "global wallet" at bounding box center [379, 103] width 35 height 7
drag, startPoint x: 495, startPoint y: 105, endPoint x: 521, endPoint y: 102, distance: 26.2
click at [521, 102] on span "Privy embedded wallets can be made interoperable across apps, making it easy fo…" at bounding box center [442, 108] width 253 height 39
copy span "cross-app"
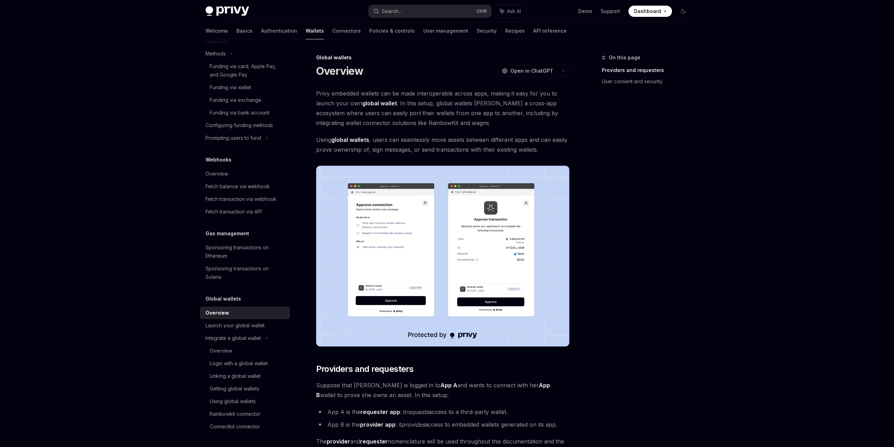
click at [711, 230] on div "Privy Docs home page Search... Ctrl K Ask AI Demo Support Dashboard Dashboard S…" at bounding box center [447, 445] width 894 height 890
drag, startPoint x: 357, startPoint y: 57, endPoint x: 314, endPoint y: 57, distance: 42.5
copy div "Global wallets"
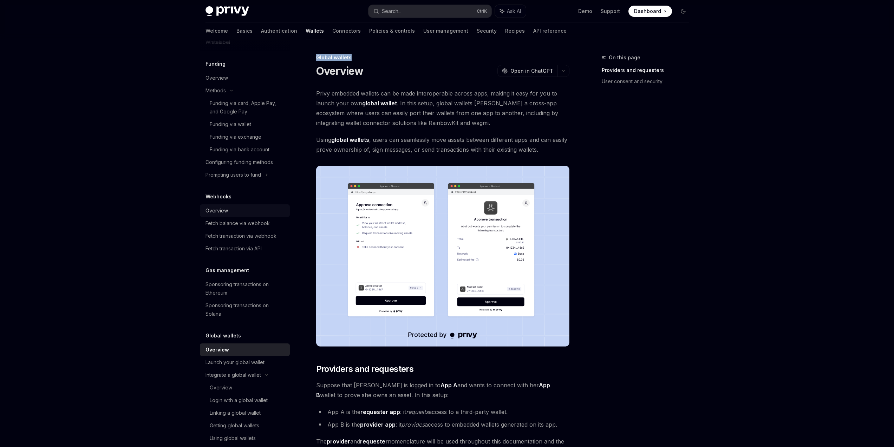
scroll to position [371, 0]
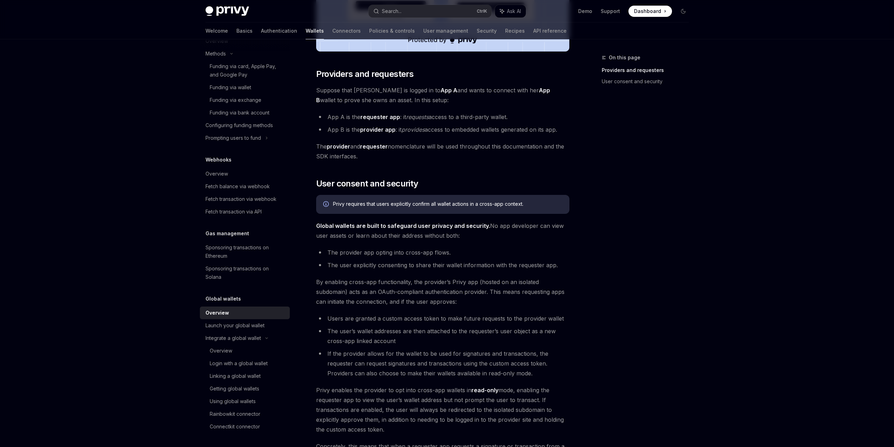
click at [707, 242] on div "Privy Docs home page Search... Ctrl K Ask AI Demo Support Dashboard Dashboard S…" at bounding box center [447, 150] width 894 height 890
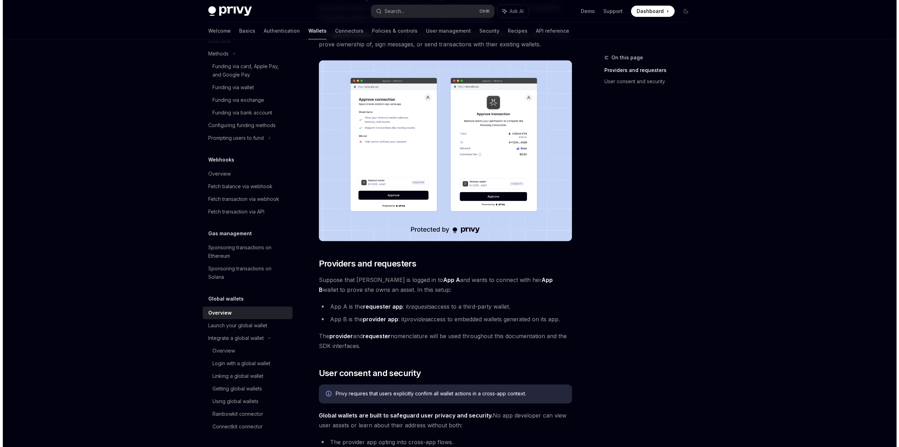
scroll to position [0, 0]
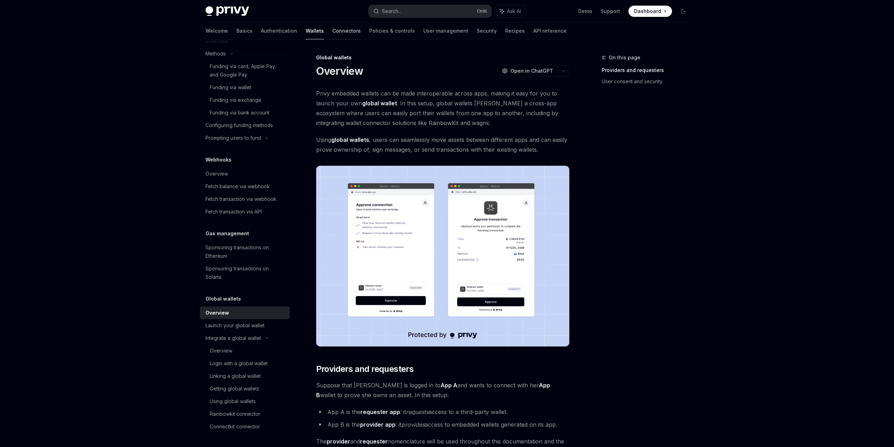
click at [332, 33] on link "Connectors" at bounding box center [346, 30] width 28 height 17
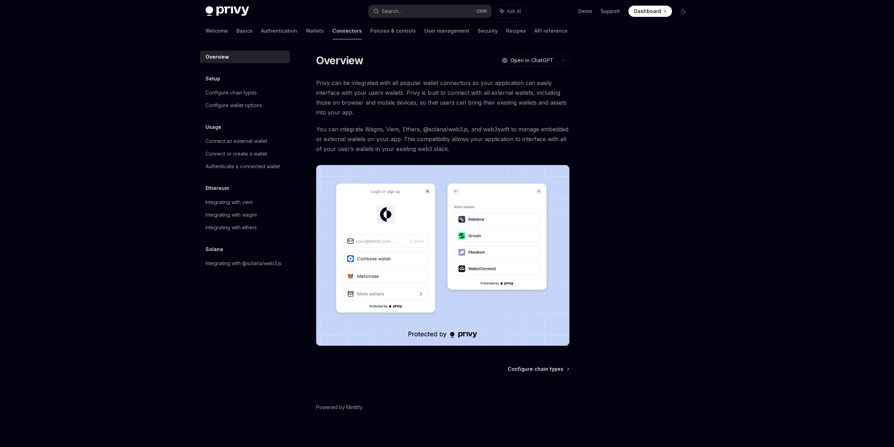
click at [332, 35] on link "Connectors" at bounding box center [347, 30] width 30 height 17
click at [243, 198] on link "Integrating with viem" at bounding box center [245, 202] width 90 height 13
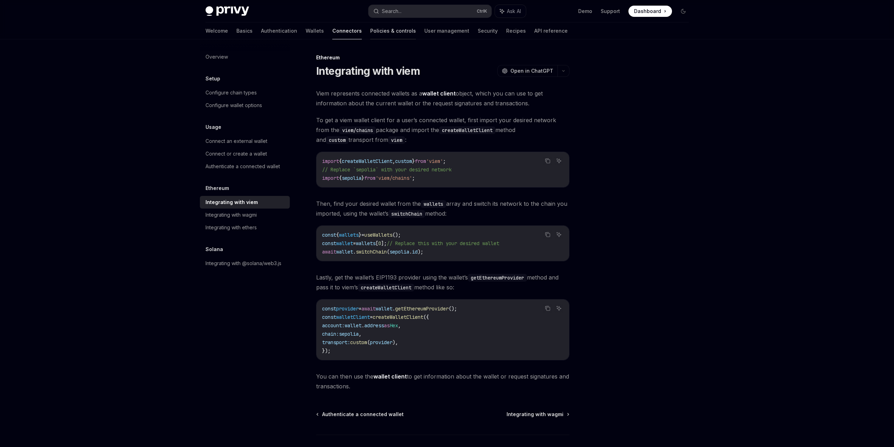
click at [370, 30] on link "Policies & controls" at bounding box center [393, 30] width 46 height 17
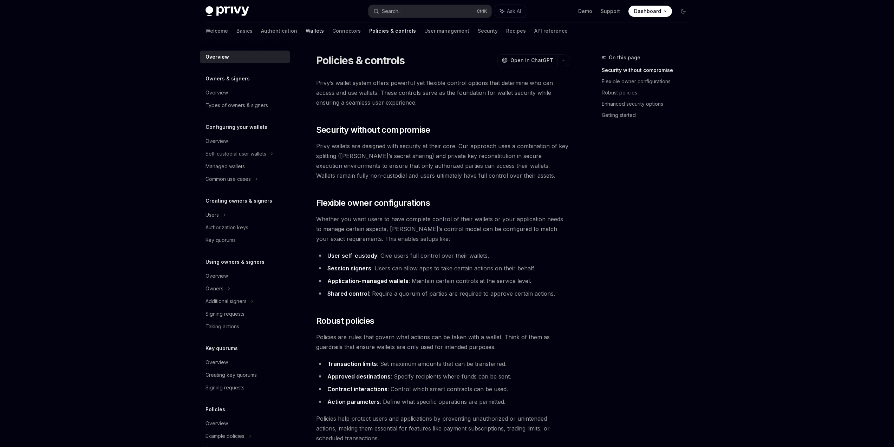
click at [306, 32] on link "Wallets" at bounding box center [315, 30] width 18 height 17
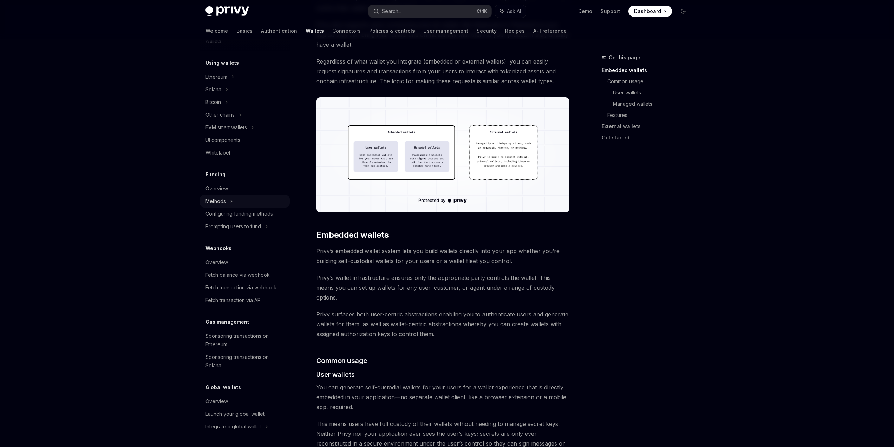
scroll to position [169, 0]
click at [332, 33] on link "Connectors" at bounding box center [346, 30] width 28 height 17
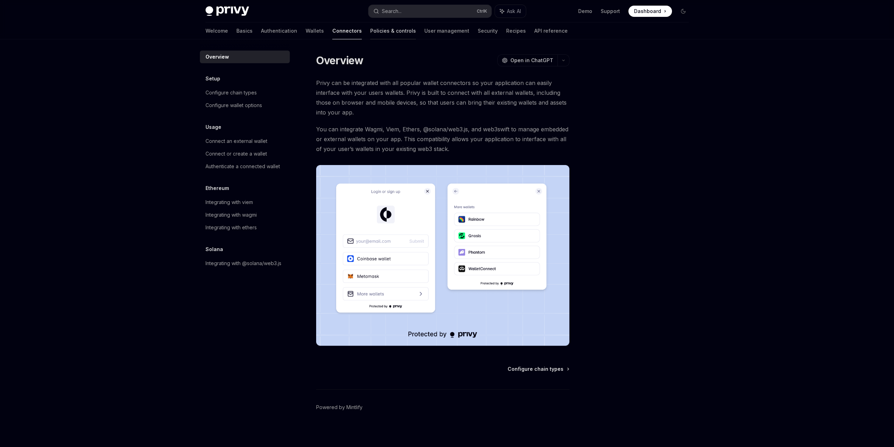
click at [370, 32] on link "Policies & controls" at bounding box center [393, 30] width 46 height 17
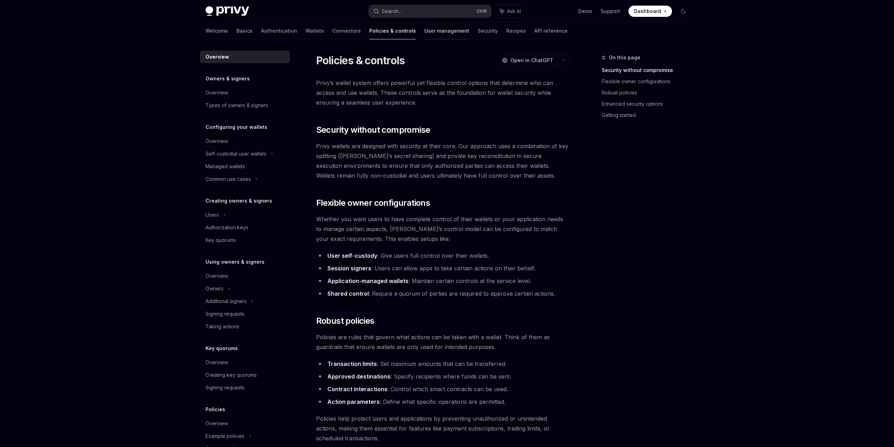
click at [424, 34] on link "User management" at bounding box center [446, 30] width 45 height 17
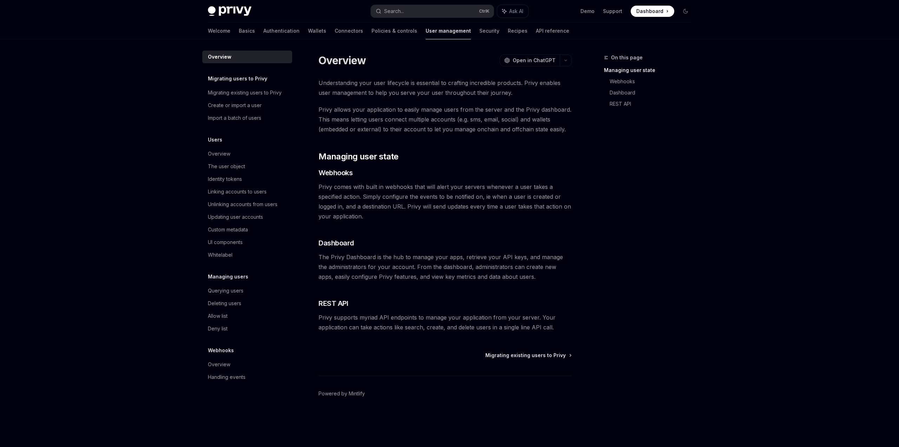
click at [460, 33] on div "Welcome Basics Authentication Wallets Connectors Policies & controls User manag…" at bounding box center [388, 30] width 361 height 17
click at [479, 33] on link "Security" at bounding box center [489, 30] width 20 height 17
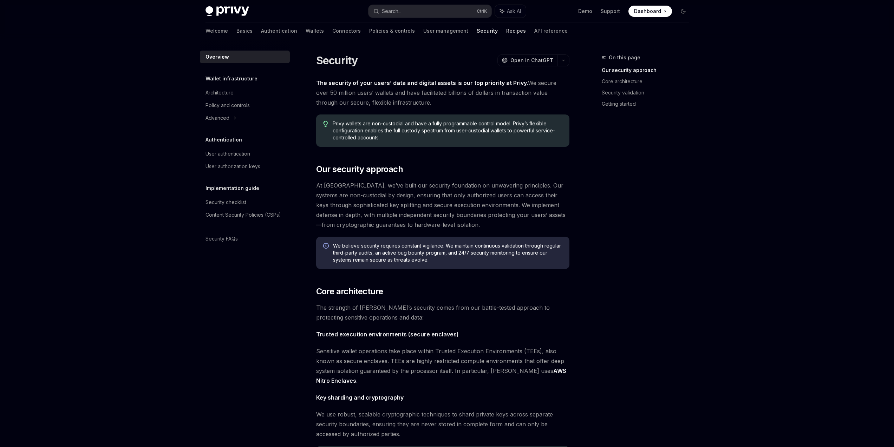
click at [506, 32] on link "Recipes" at bounding box center [516, 30] width 20 height 17
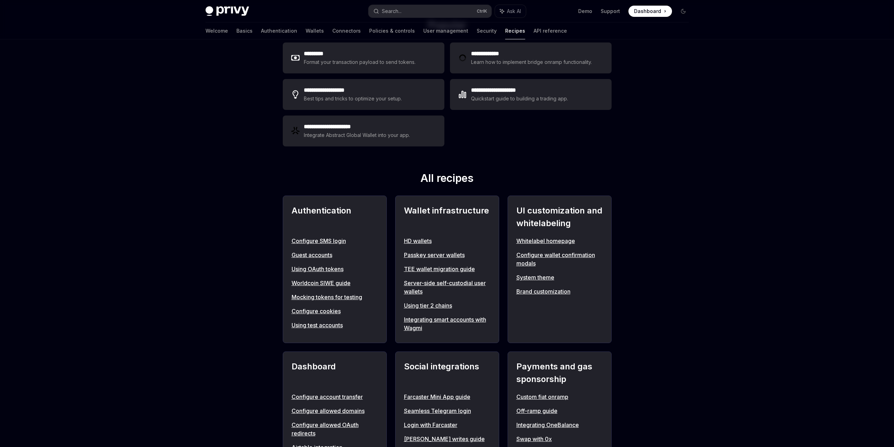
scroll to position [84, 0]
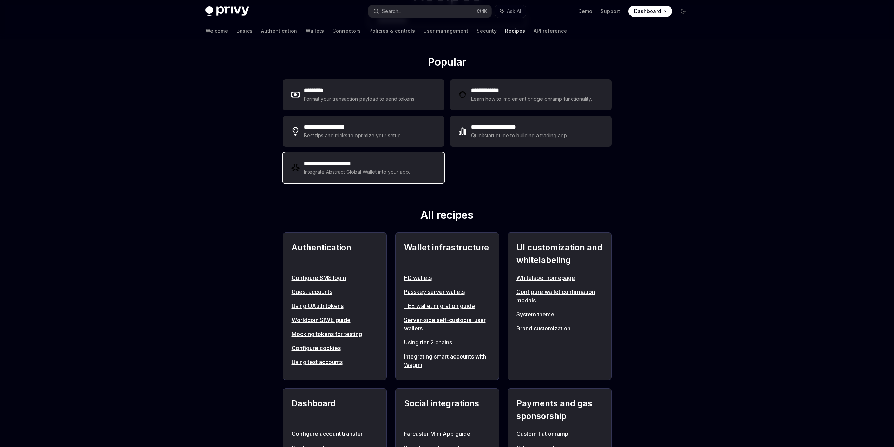
click at [397, 156] on div "**********" at bounding box center [364, 167] width 162 height 31
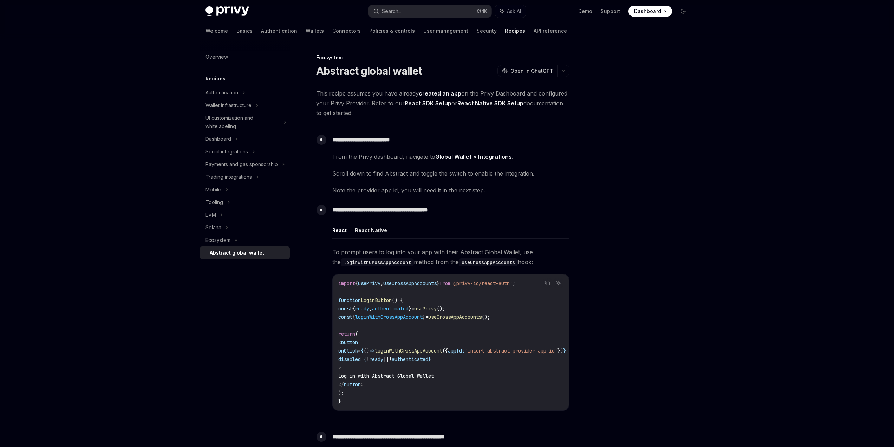
click at [678, 189] on div at bounding box center [641, 250] width 107 height 394
drag, startPoint x: 393, startPoint y: 171, endPoint x: 610, endPoint y: 176, distance: 217.1
click at [556, 174] on span "Scroll down to find Abstract and toggle the switch to enable the integration." at bounding box center [450, 174] width 237 height 10
click at [610, 176] on div at bounding box center [641, 250] width 107 height 394
drag, startPoint x: 315, startPoint y: 68, endPoint x: 443, endPoint y: 71, distance: 127.5
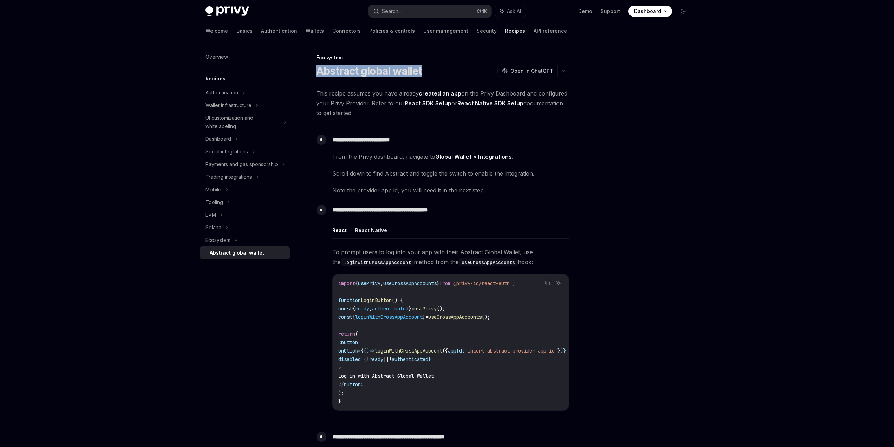
click at [443, 71] on div "**********" at bounding box center [377, 407] width 388 height 708
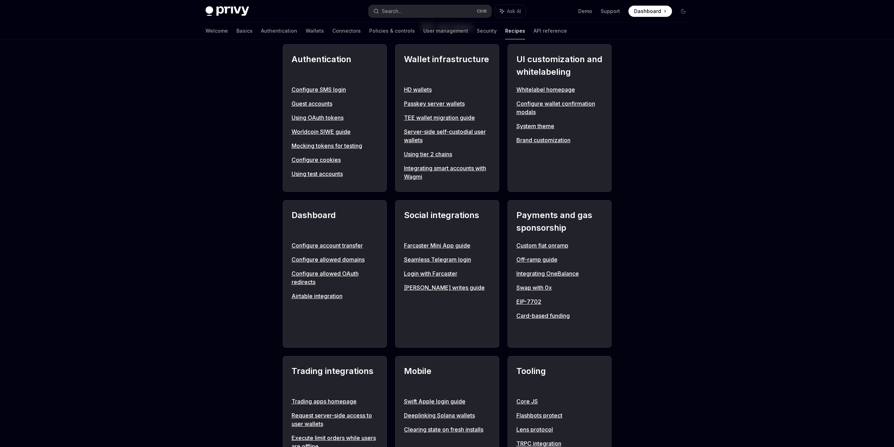
scroll to position [211, 0]
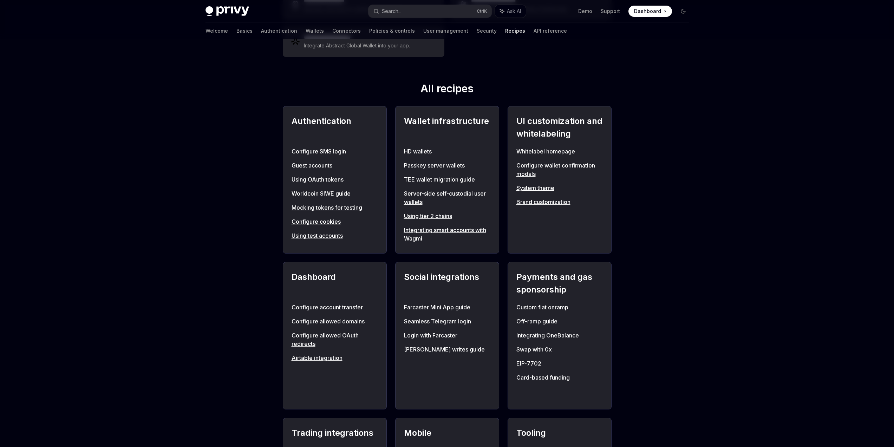
click at [414, 241] on link "Integrating smart accounts with Wagmi" at bounding box center [447, 234] width 86 height 17
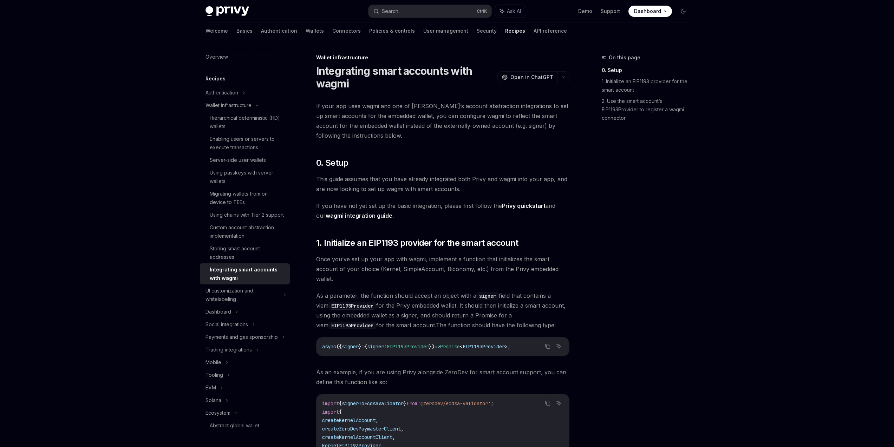
click at [688, 246] on div "On this page 0. Setup 1. Initialize an EIP1193 provider for the smart account 2…" at bounding box center [641, 250] width 107 height 394
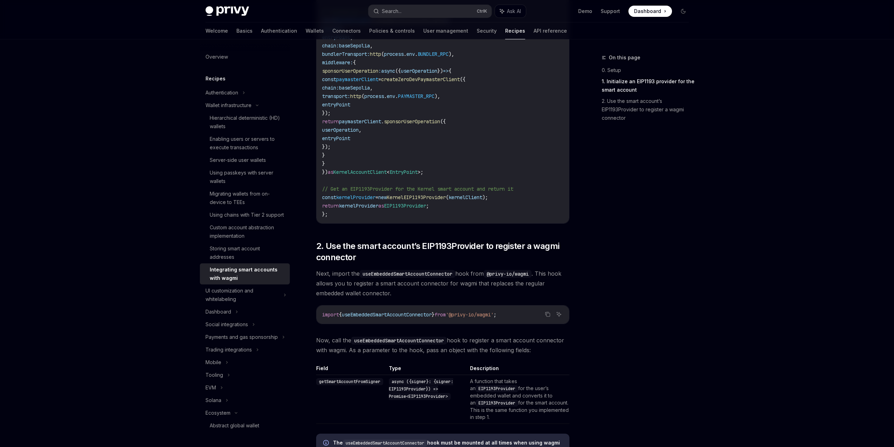
scroll to position [969, 0]
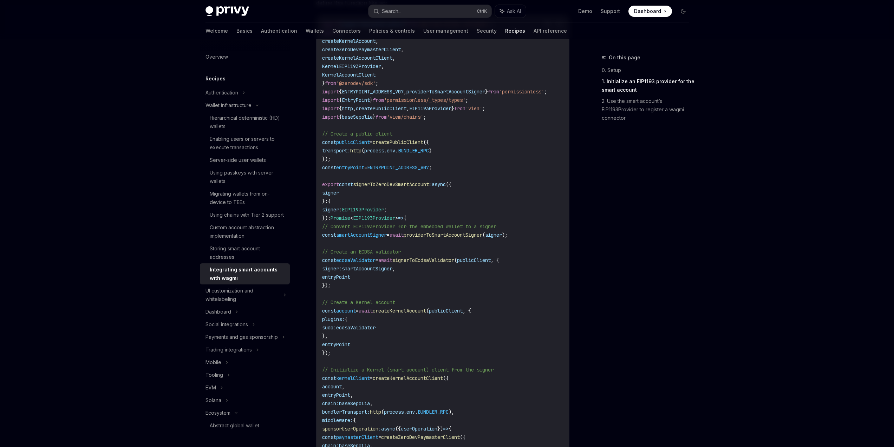
drag, startPoint x: 707, startPoint y: 228, endPoint x: 718, endPoint y: 224, distance: 11.0
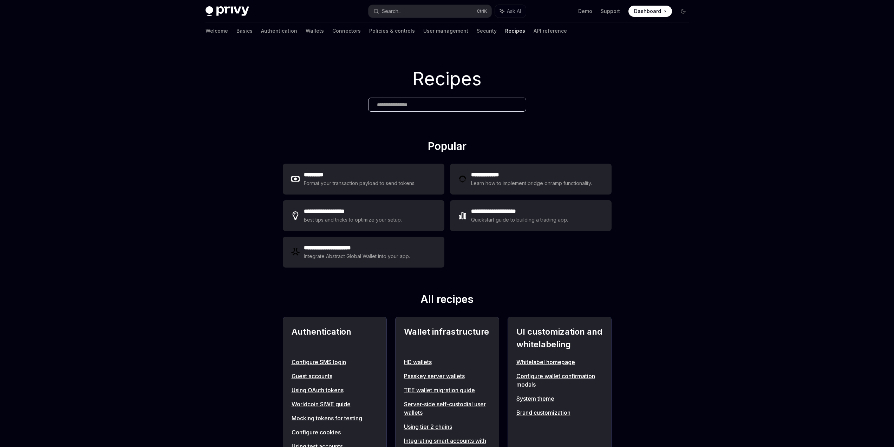
click at [337, 21] on div "Privy Docs home page Search... Ctrl K Ask AI Demo Support Dashboard Dashboard S…" at bounding box center [446, 11] width 483 height 22
click at [369, 28] on link "Policies & controls" at bounding box center [392, 30] width 46 height 17
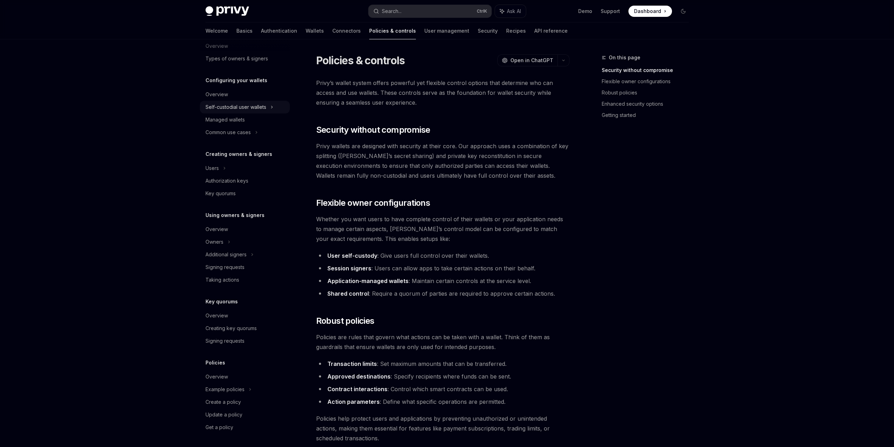
scroll to position [47, 0]
click at [244, 228] on div "Overview" at bounding box center [245, 228] width 80 height 8
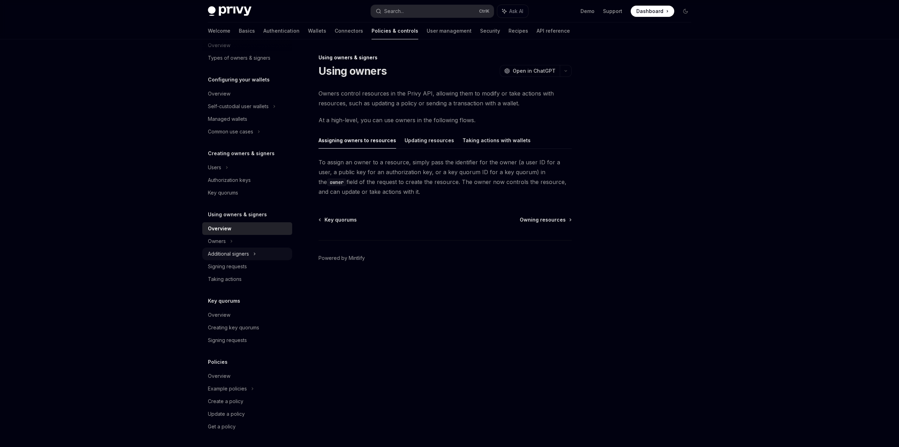
click at [251, 252] on div "Additional signers" at bounding box center [247, 254] width 90 height 13
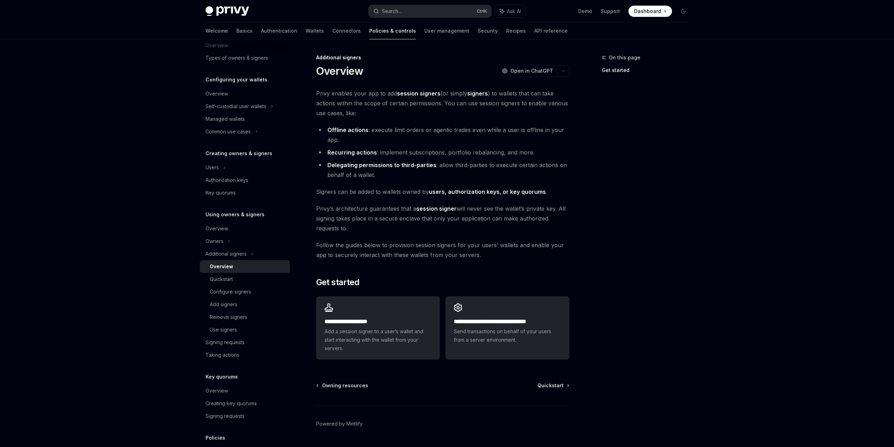
click at [720, 253] on div "Privy Docs home page Search... Ctrl K Ask AI Demo Support Dashboard Dashboard S…" at bounding box center [447, 233] width 894 height 467
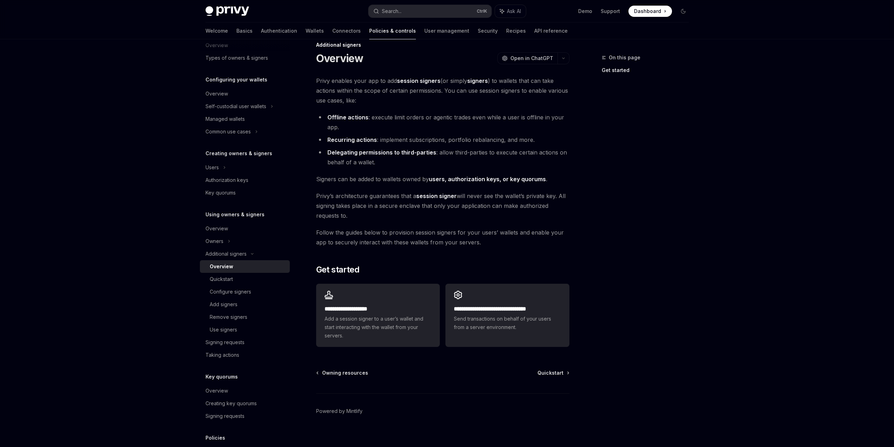
scroll to position [20, 0]
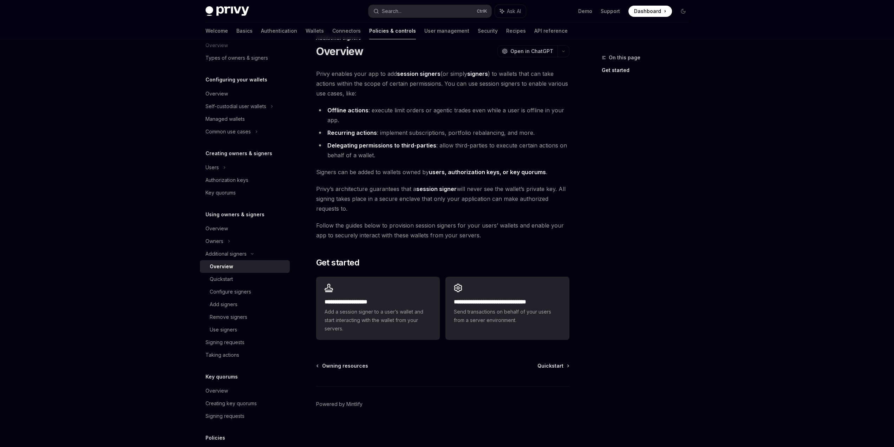
click at [641, 281] on div "On this page Get started" at bounding box center [641, 250] width 107 height 394
click at [250, 35] on h5 "Using owners & signers" at bounding box center [227, 31] width 44 height 8
click at [244, 229] on div "Overview" at bounding box center [245, 228] width 80 height 8
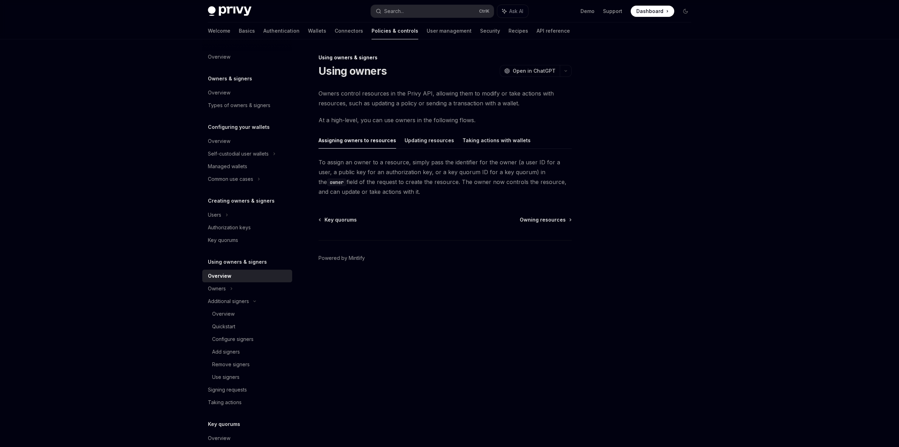
click at [257, 77] on div "Owners & signers" at bounding box center [247, 78] width 90 height 8
click at [244, 79] on h5 "Owners & signers" at bounding box center [230, 78] width 44 height 8
click at [220, 90] on div "Overview" at bounding box center [219, 93] width 22 height 8
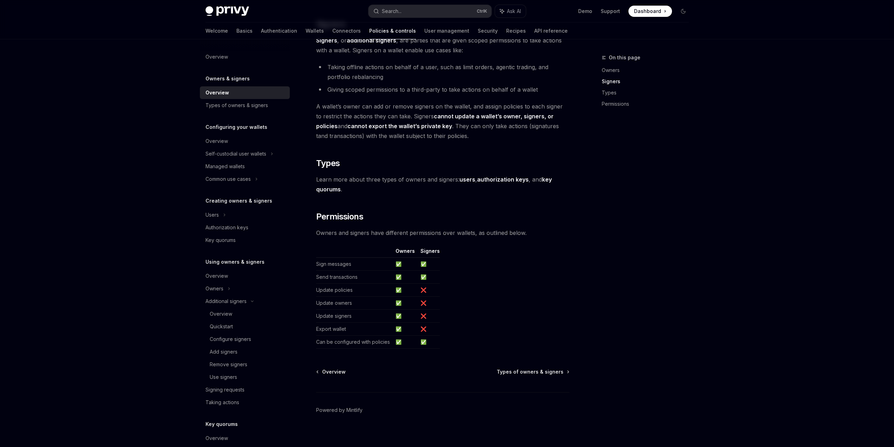
scroll to position [441, 0]
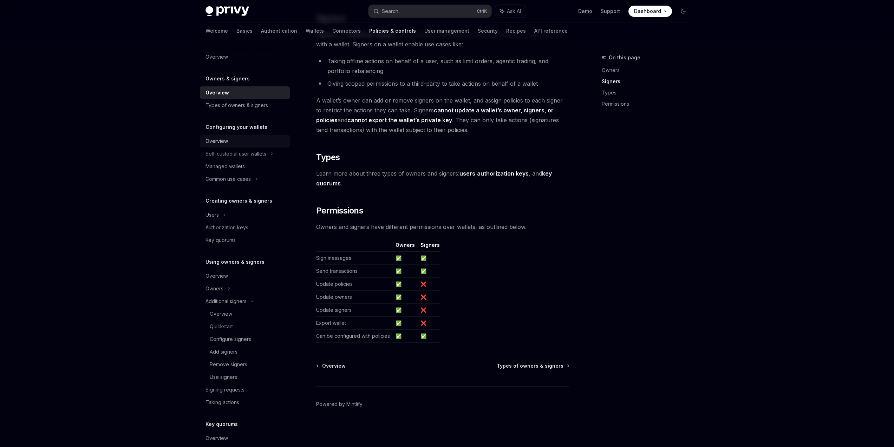
click at [250, 141] on div "Overview" at bounding box center [245, 141] width 80 height 8
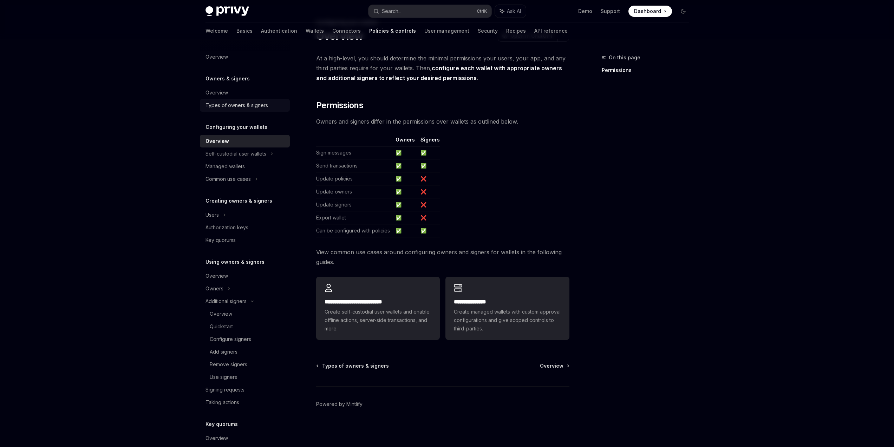
click at [256, 106] on div "Types of owners & signers" at bounding box center [236, 105] width 63 height 8
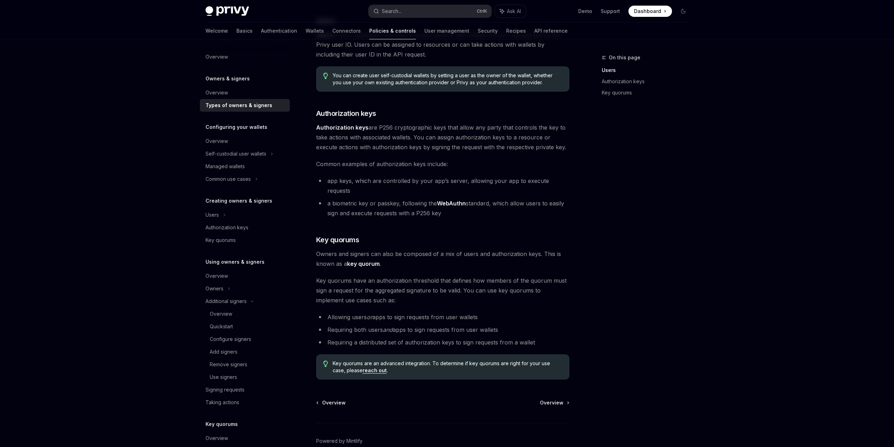
scroll to position [126, 0]
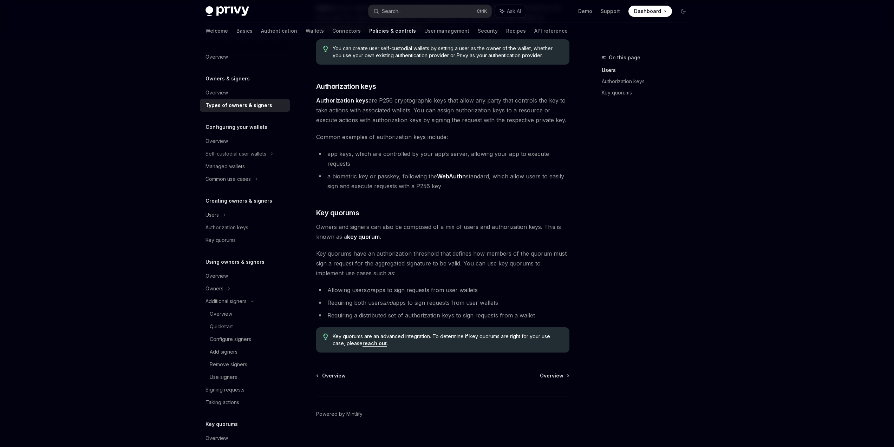
click at [375, 340] on link "reach out" at bounding box center [374, 343] width 24 height 6
click at [247, 138] on div "Overview" at bounding box center [245, 141] width 80 height 8
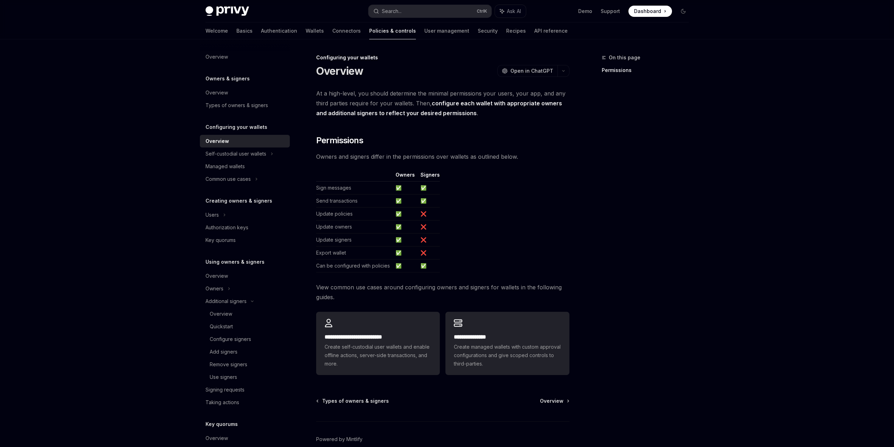
click at [686, 192] on div "On this page Permissions" at bounding box center [641, 250] width 107 height 394
click at [653, 178] on div "On this page Permissions" at bounding box center [641, 250] width 107 height 394
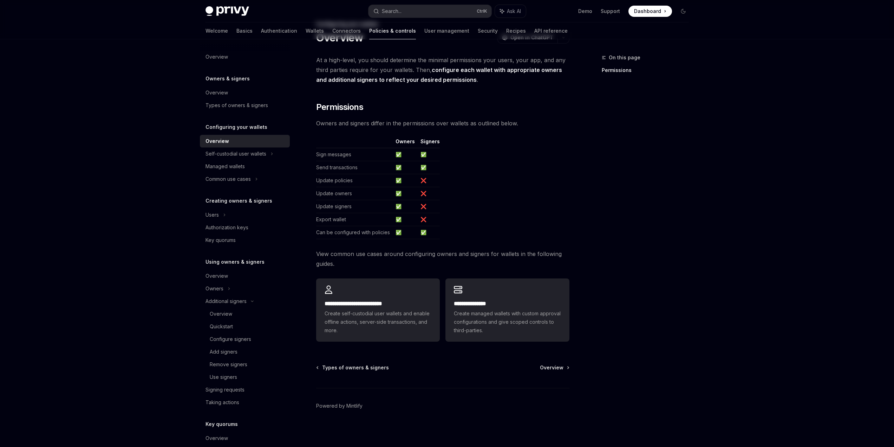
scroll to position [35, 0]
click at [252, 151] on div "Self-custodial user wallets" at bounding box center [235, 154] width 61 height 8
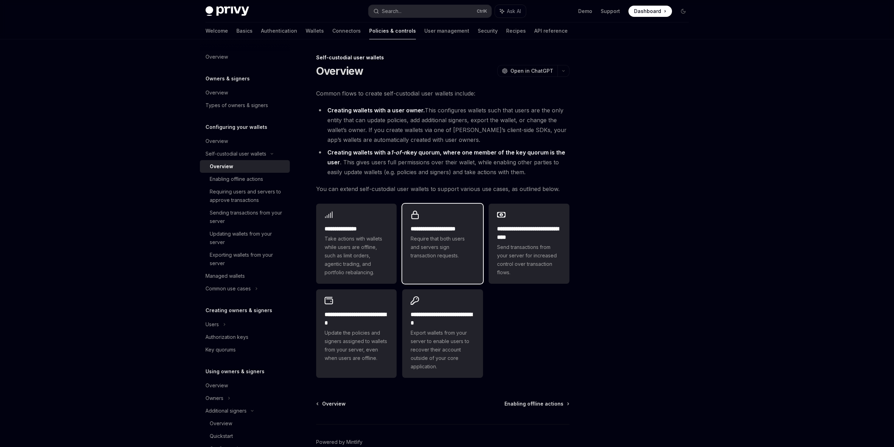
click at [424, 236] on span "Require that both users and servers sign transaction requests." at bounding box center [443, 247] width 64 height 25
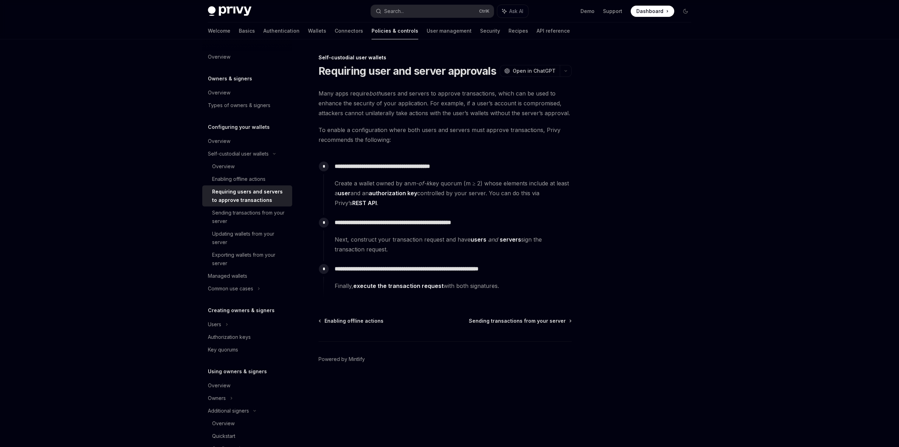
click at [620, 232] on div at bounding box center [643, 250] width 107 height 394
click at [260, 183] on link "Enabling offline actions" at bounding box center [247, 179] width 90 height 13
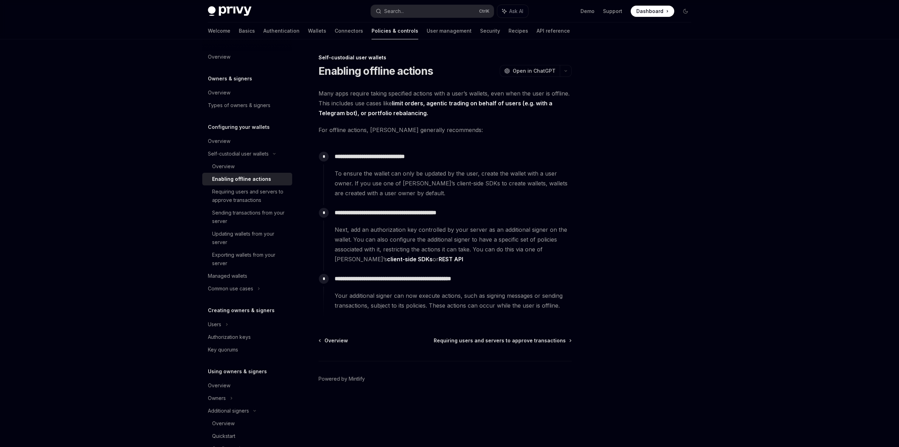
click at [751, 204] on div "Privy Docs home page Search... Ctrl K Ask AI Demo Support Dashboard Dashboard S…" at bounding box center [449, 223] width 899 height 447
click at [246, 193] on div "Requiring users and servers to approve transactions" at bounding box center [250, 196] width 76 height 17
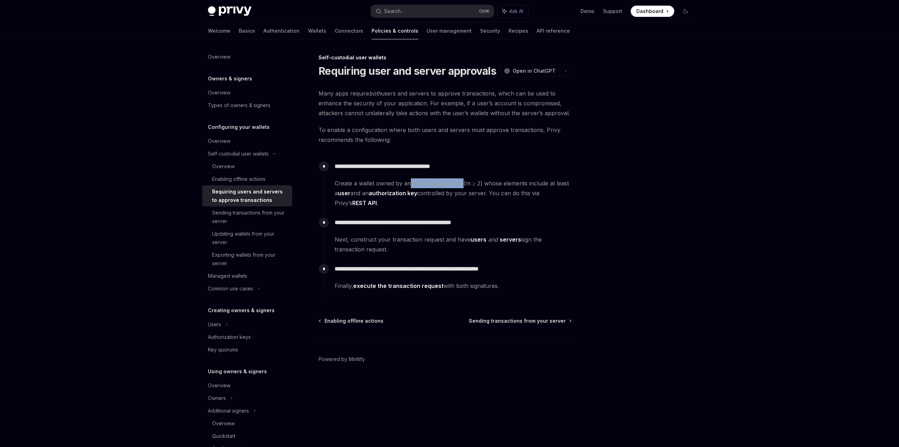
drag, startPoint x: 412, startPoint y: 184, endPoint x: 461, endPoint y: 184, distance: 48.5
click at [461, 184] on span "Create a wallet owned by an m-of-k key quorum (m ≥ 2) whose elements include at…" at bounding box center [453, 193] width 237 height 30
copy span "m-of-k key quorum"
click at [268, 216] on div "Sending transactions from your server" at bounding box center [250, 217] width 76 height 17
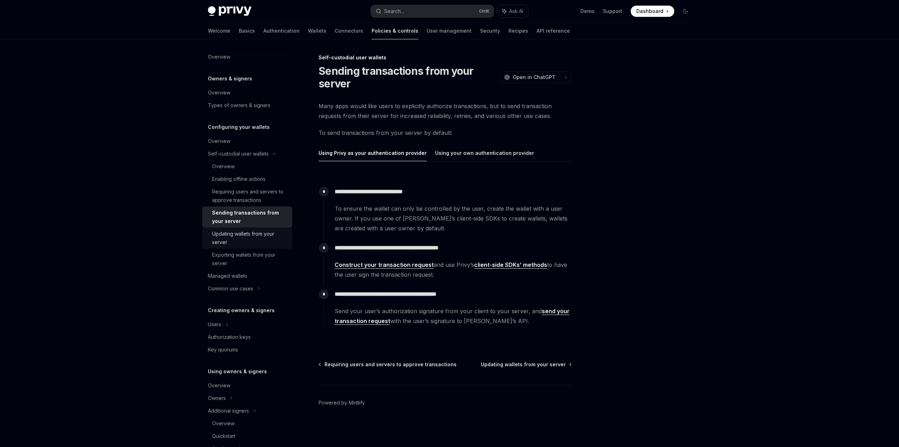
click at [269, 241] on div "Updating wallets from your server" at bounding box center [250, 238] width 76 height 17
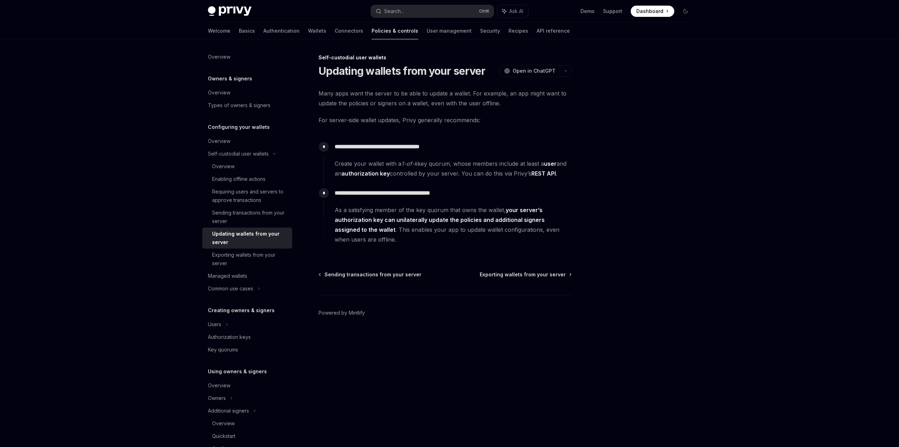
click at [686, 238] on div at bounding box center [643, 250] width 107 height 394
click at [254, 259] on div "Exporting wallets from your server" at bounding box center [250, 259] width 76 height 17
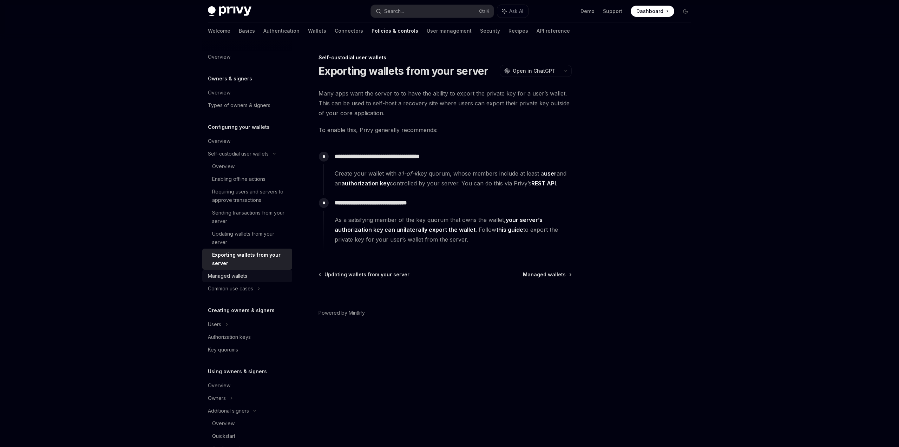
click at [264, 276] on div "Managed wallets" at bounding box center [248, 276] width 80 height 8
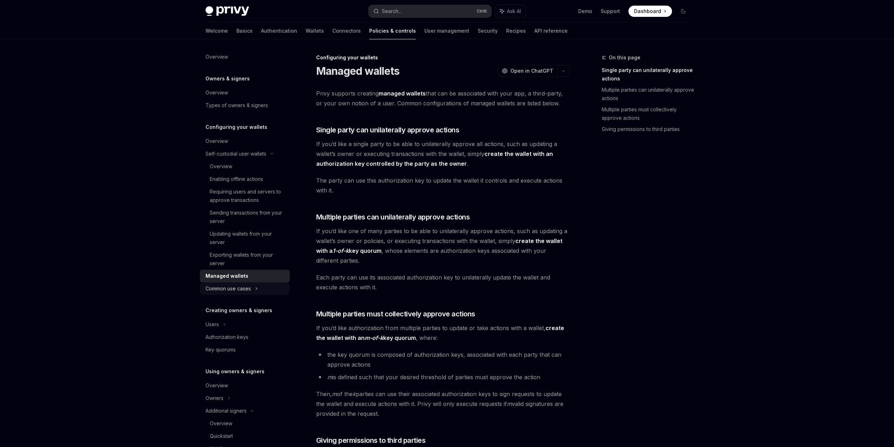
click at [255, 291] on icon at bounding box center [256, 289] width 3 height 8
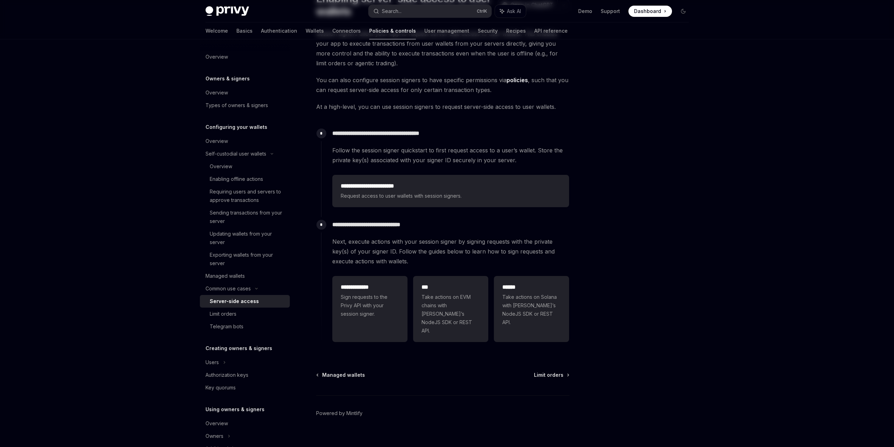
scroll to position [73, 0]
click at [246, 312] on div "Limit orders" at bounding box center [248, 314] width 76 height 8
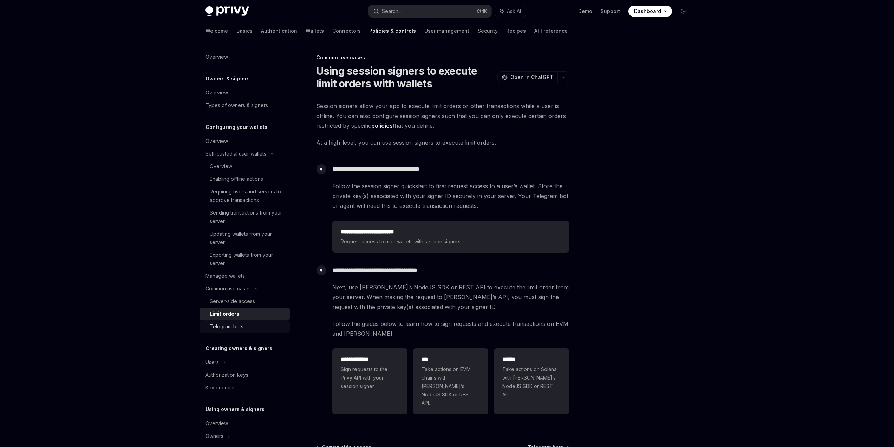
click at [247, 328] on div "Telegram bots" at bounding box center [248, 326] width 76 height 8
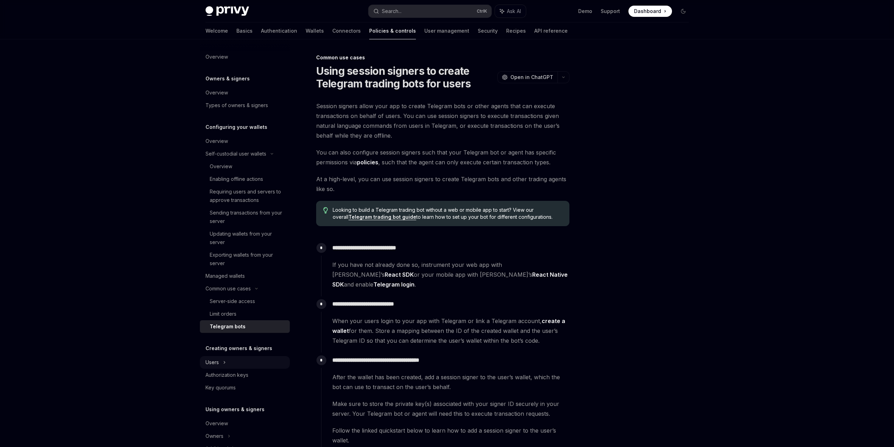
click at [268, 359] on div "Users" at bounding box center [245, 362] width 90 height 13
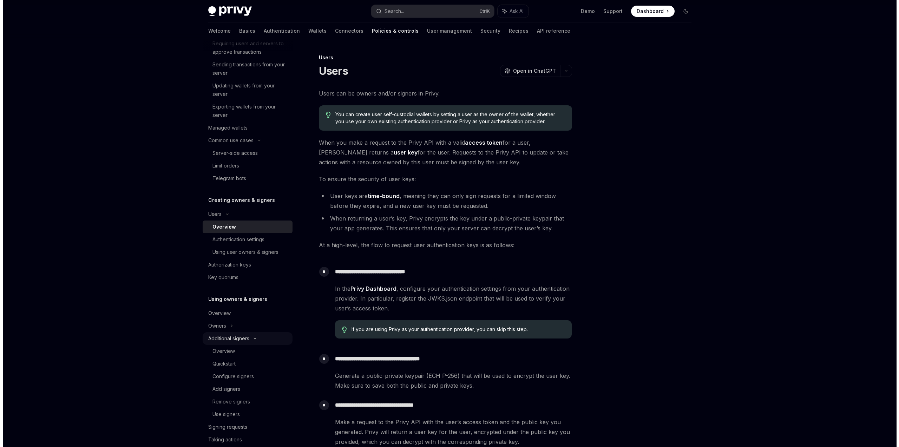
scroll to position [169, 0]
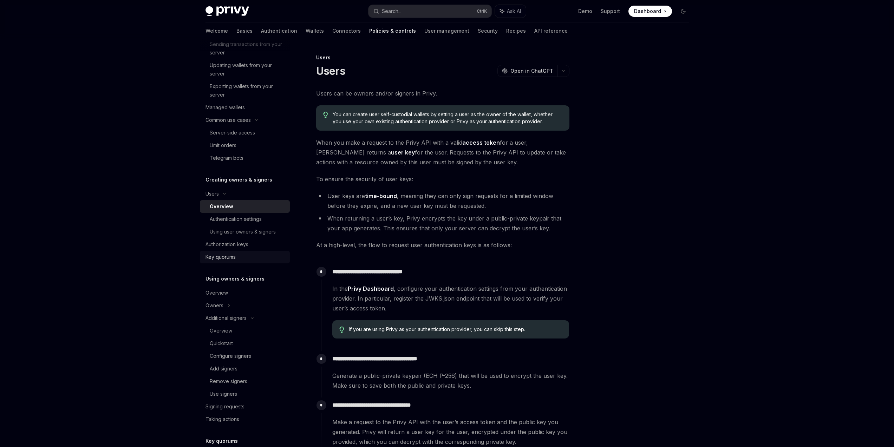
click at [249, 253] on link "Key quorums" at bounding box center [245, 257] width 90 height 13
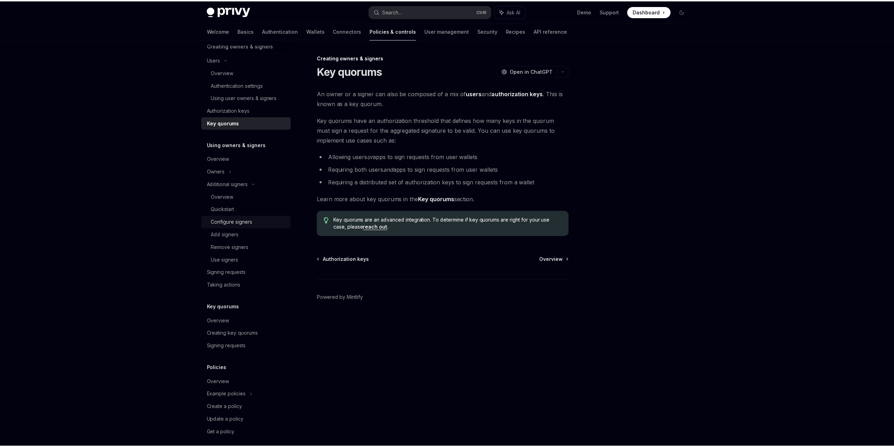
scroll to position [309, 0]
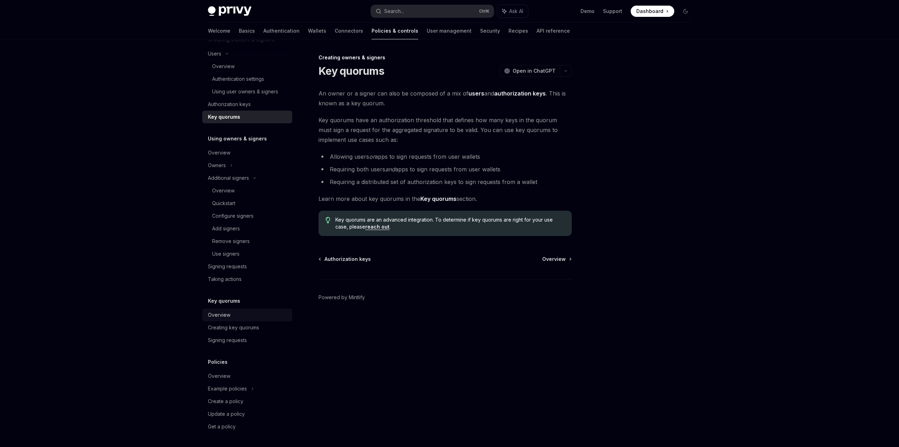
click at [233, 313] on div "Overview" at bounding box center [248, 315] width 80 height 8
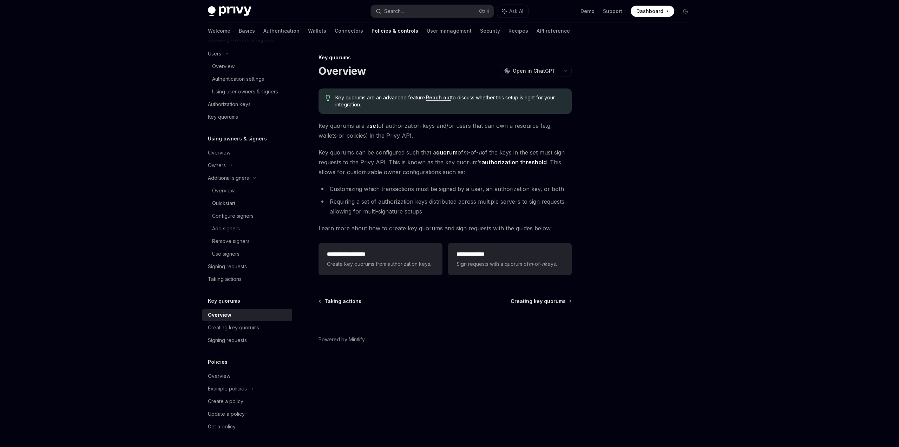
click at [657, 241] on div at bounding box center [643, 250] width 107 height 394
click at [244, 373] on div "Overview" at bounding box center [248, 376] width 80 height 8
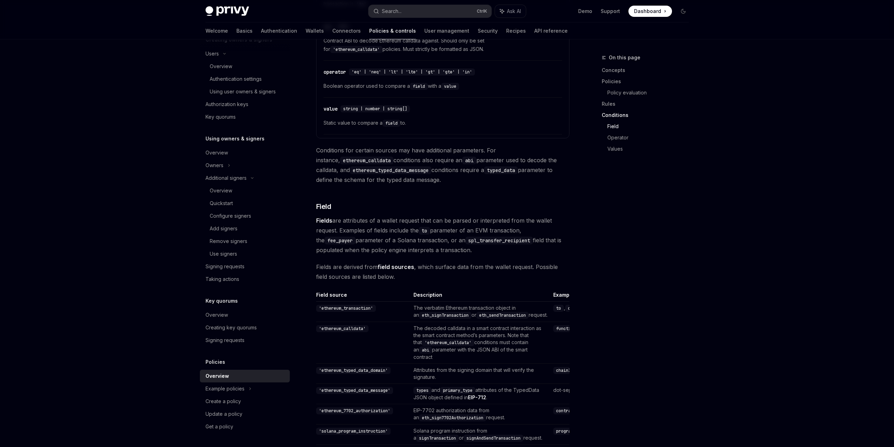
scroll to position [1728, 0]
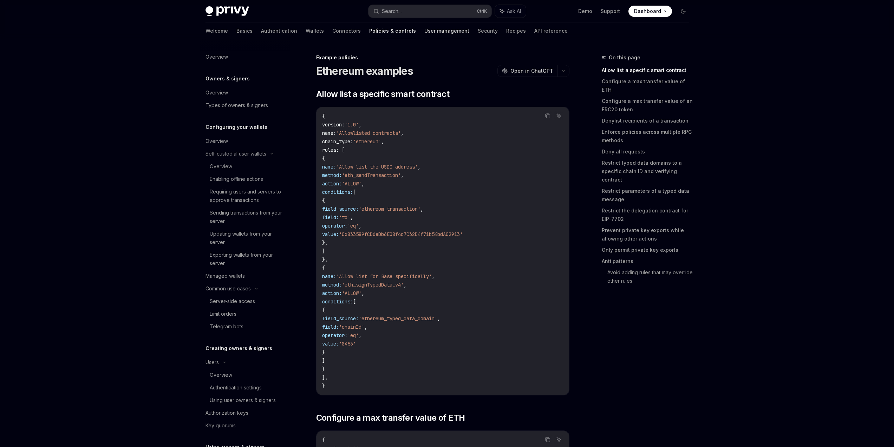
click at [424, 37] on link "User management" at bounding box center [446, 30] width 45 height 17
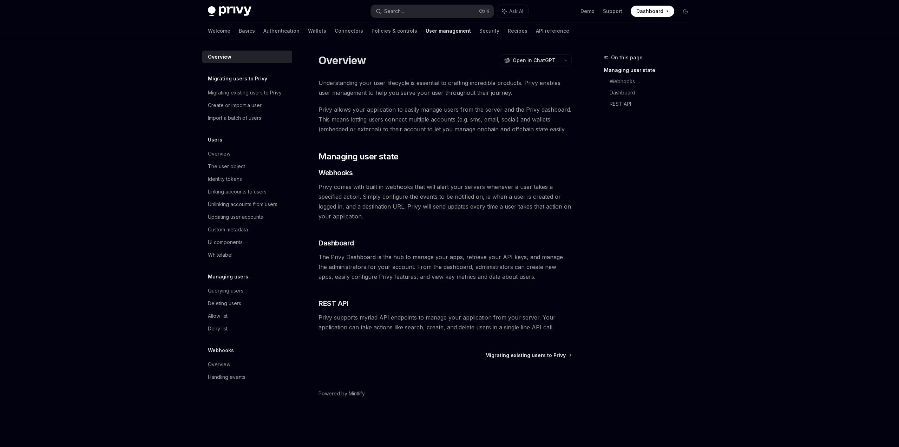
click at [463, 35] on div "Welcome Basics Authentication Wallets Connectors Policies & controls User manag…" at bounding box center [388, 30] width 361 height 17
click at [479, 31] on link "Security" at bounding box center [489, 30] width 20 height 17
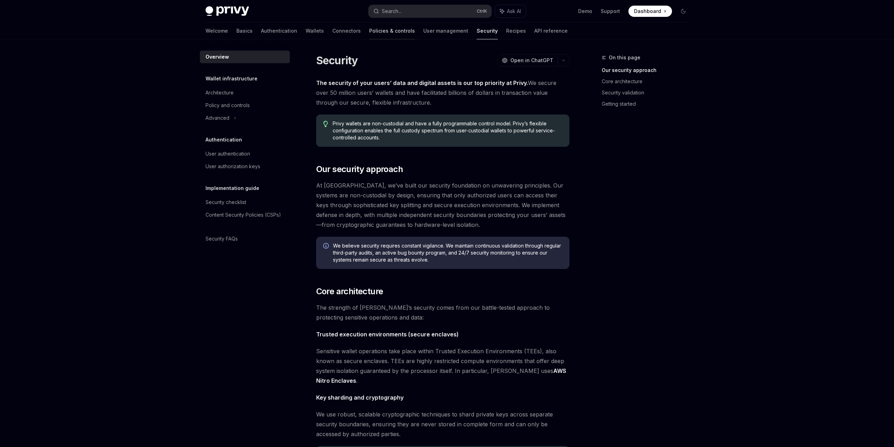
click at [369, 34] on link "Policies & controls" at bounding box center [392, 30] width 46 height 17
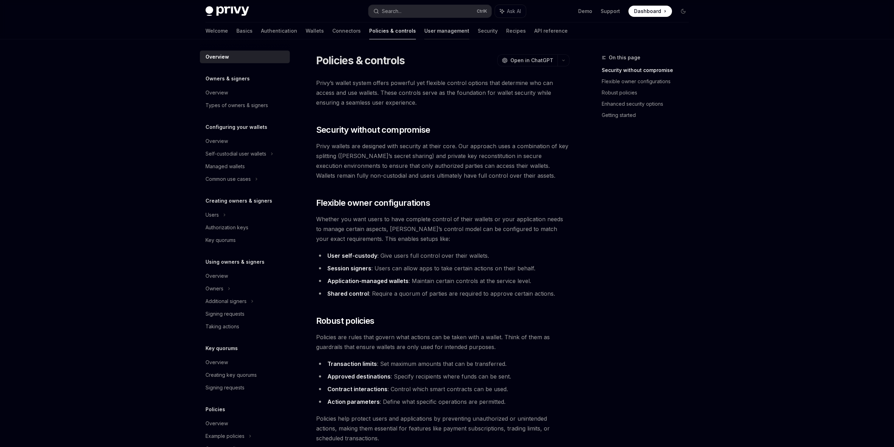
click at [424, 35] on link "User management" at bounding box center [446, 30] width 45 height 17
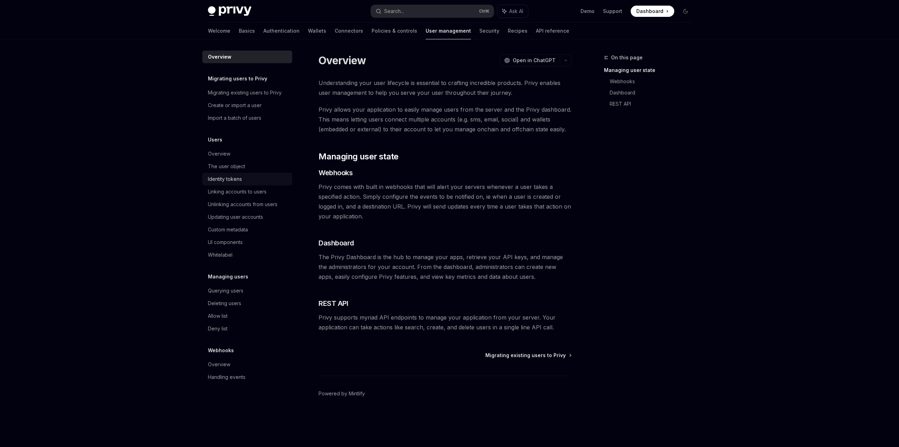
click at [256, 181] on div "Identity tokens" at bounding box center [248, 179] width 80 height 8
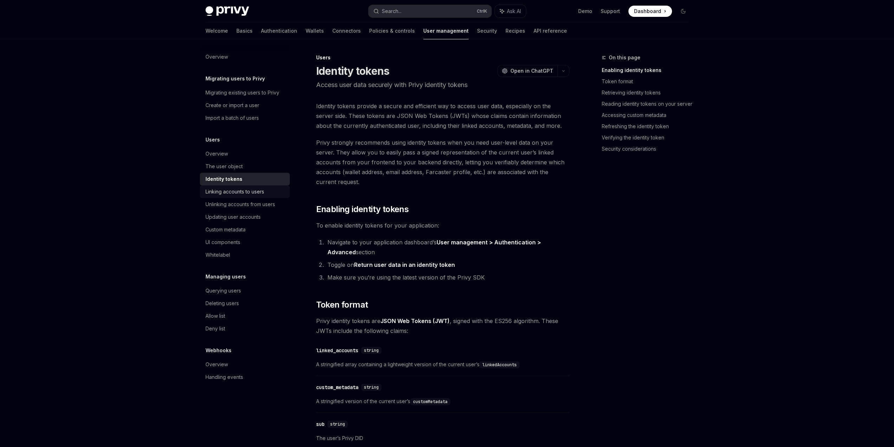
click at [261, 190] on div "Linking accounts to users" at bounding box center [234, 192] width 59 height 8
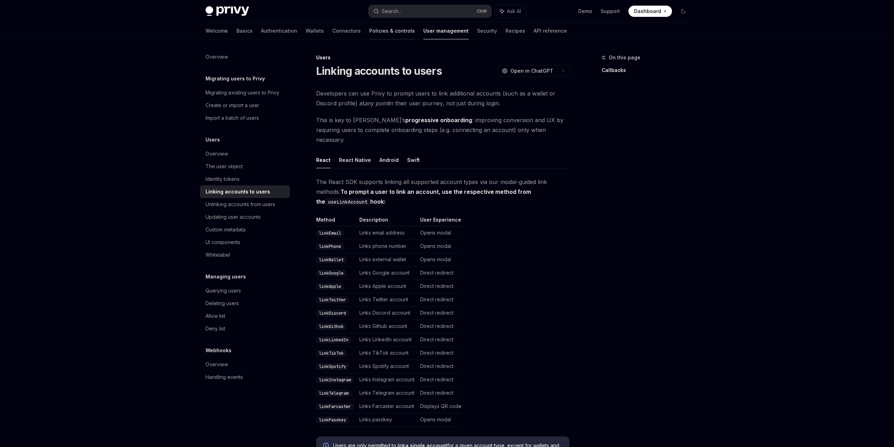
click at [369, 31] on link "Policies & controls" at bounding box center [392, 30] width 46 height 17
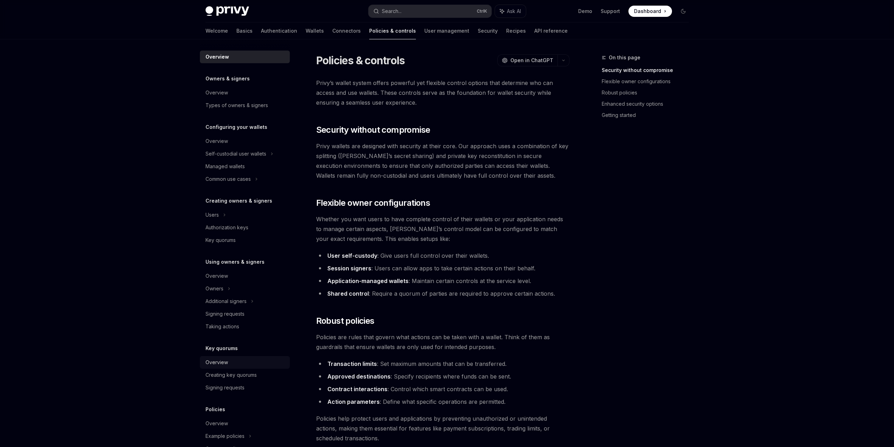
click at [246, 366] on div "Overview" at bounding box center [245, 362] width 80 height 8
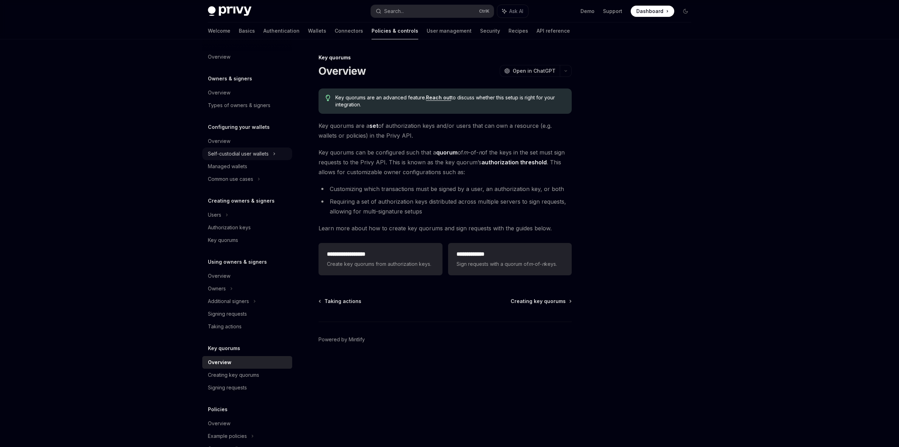
click at [264, 155] on div "Self-custodial user wallets" at bounding box center [238, 154] width 61 height 8
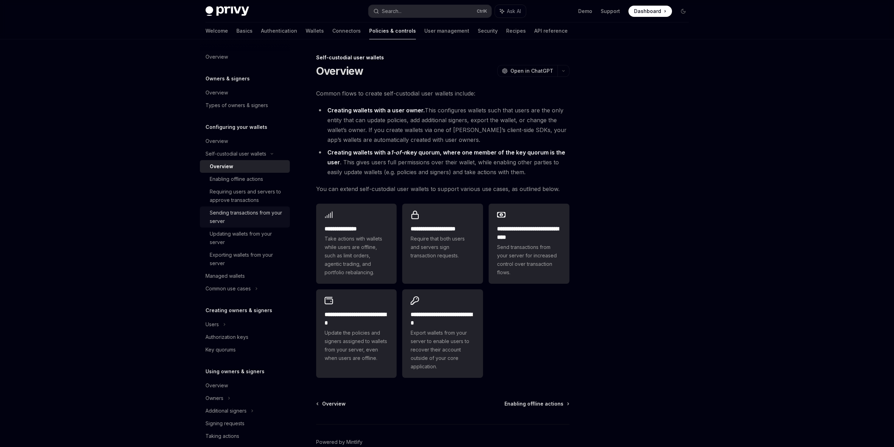
click at [254, 217] on div "Sending transactions from your server" at bounding box center [248, 217] width 76 height 17
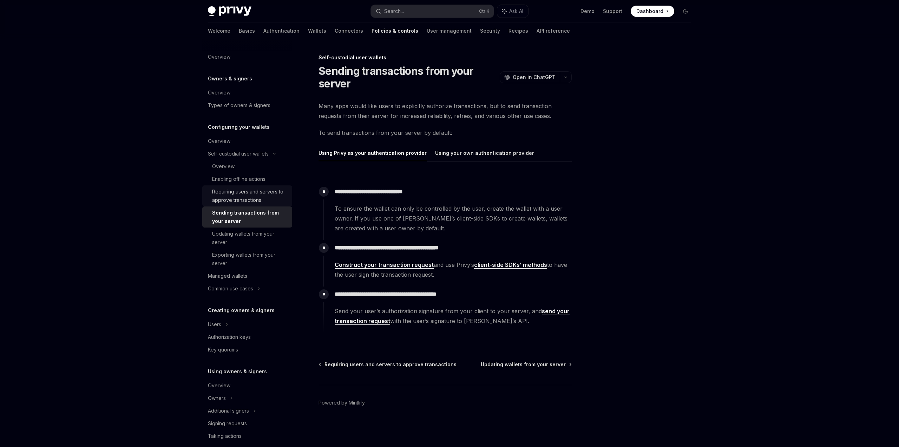
click at [258, 201] on div "Requiring users and servers to approve transactions" at bounding box center [250, 196] width 76 height 17
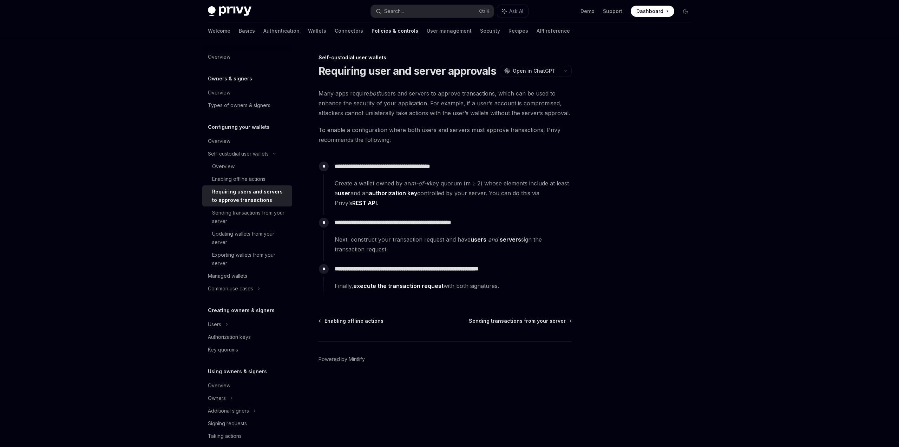
click at [700, 194] on div "**********" at bounding box center [449, 243] width 517 height 408
click at [242, 184] on link "Enabling offline actions" at bounding box center [247, 179] width 90 height 13
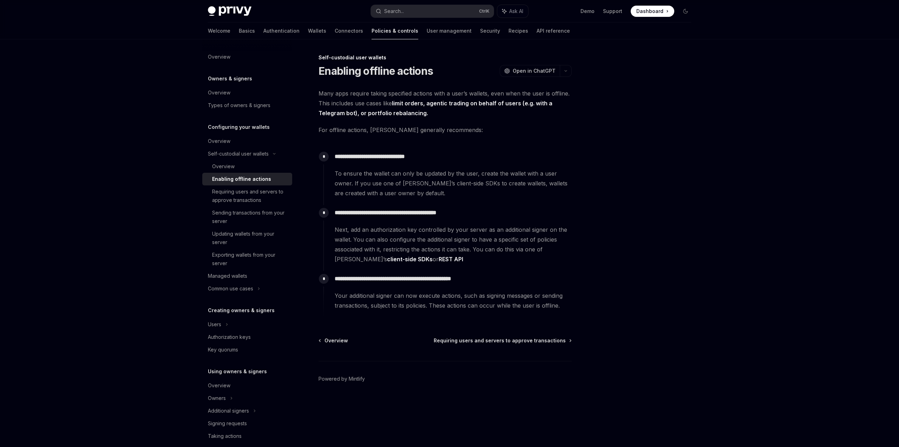
click at [648, 178] on div at bounding box center [643, 250] width 107 height 394
click at [258, 224] on div "Sending transactions from your server" at bounding box center [250, 217] width 76 height 17
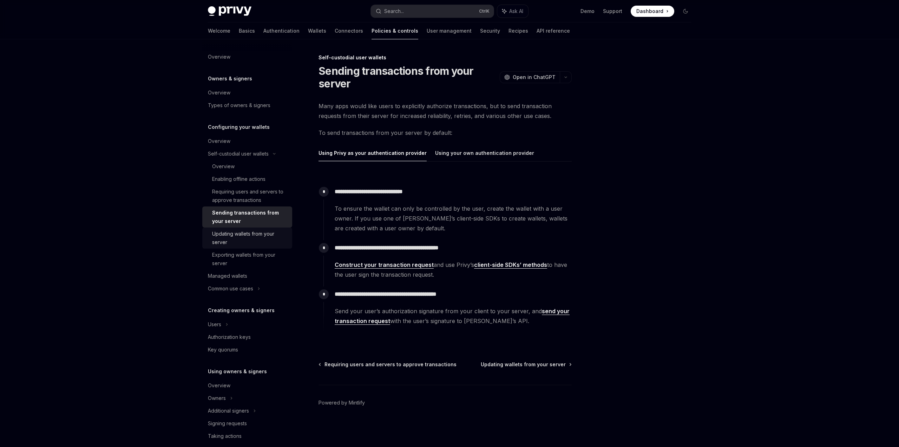
click at [259, 235] on div "Updating wallets from your server" at bounding box center [250, 238] width 76 height 17
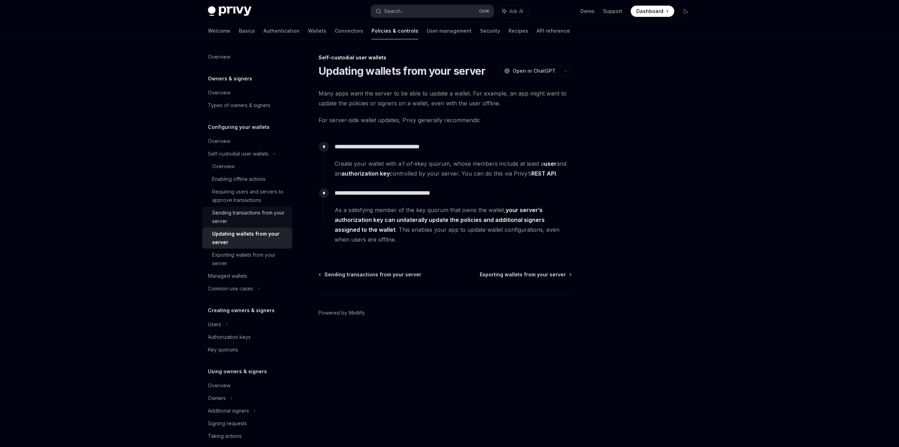
click at [258, 208] on link "Sending transactions from your server" at bounding box center [247, 217] width 90 height 21
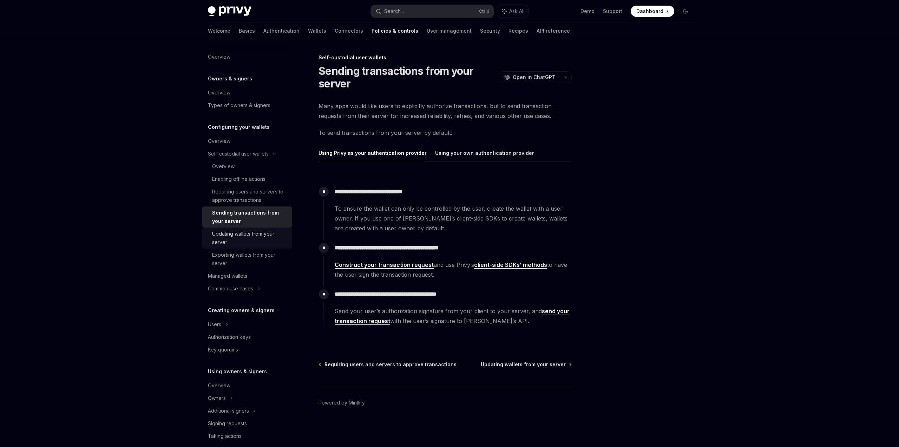
click at [263, 246] on div "Updating wallets from your server" at bounding box center [250, 238] width 76 height 17
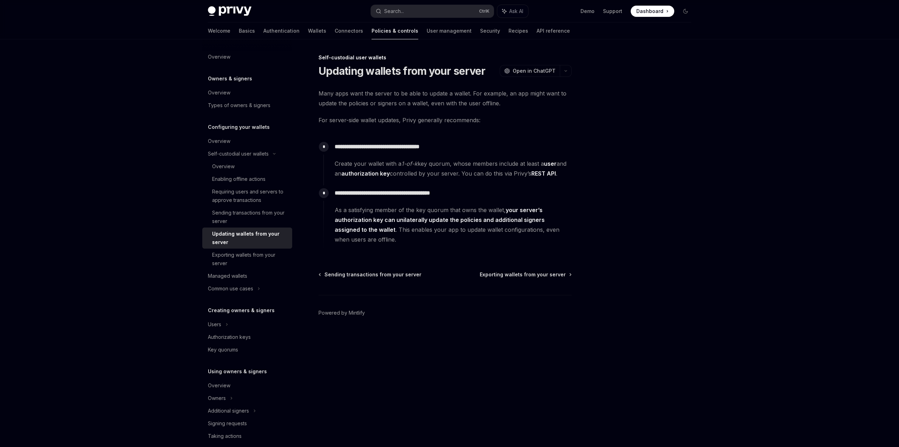
click at [441, 148] on p "**********" at bounding box center [453, 147] width 237 height 10
copy p "******"
click at [462, 185] on div "**********" at bounding box center [447, 162] width 248 height 46
click at [427, 38] on link "User management" at bounding box center [449, 30] width 45 height 17
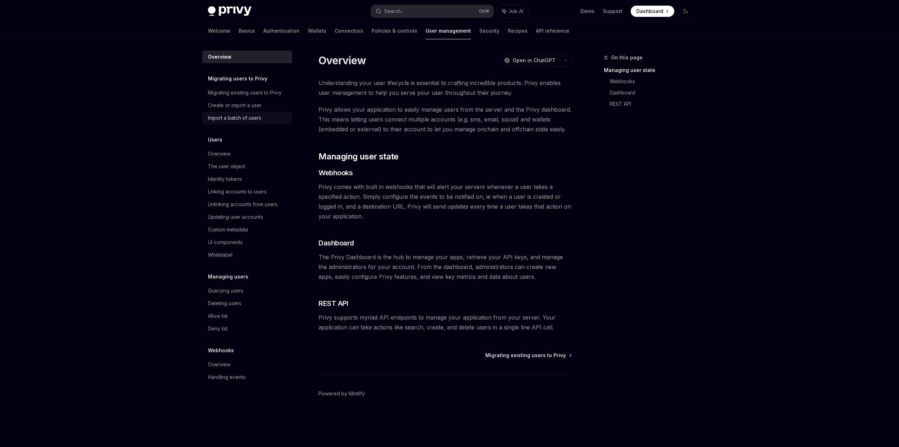
click at [260, 120] on div "Import a batch of users" at bounding box center [234, 118] width 53 height 8
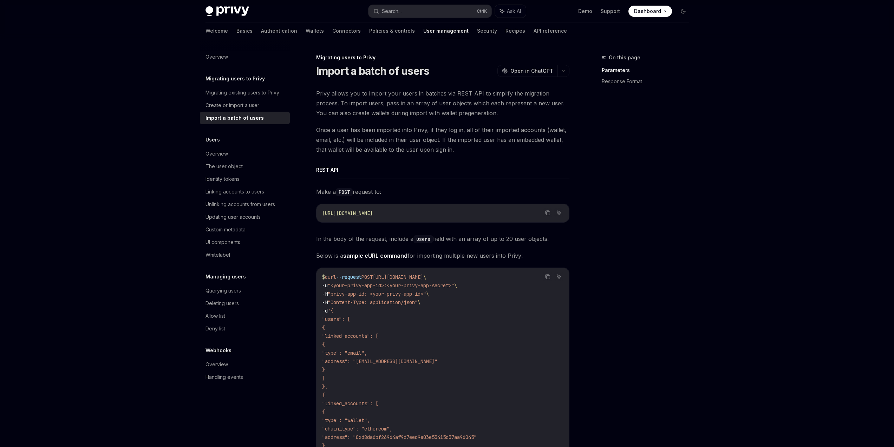
click at [477, 31] on link "Security" at bounding box center [487, 30] width 20 height 17
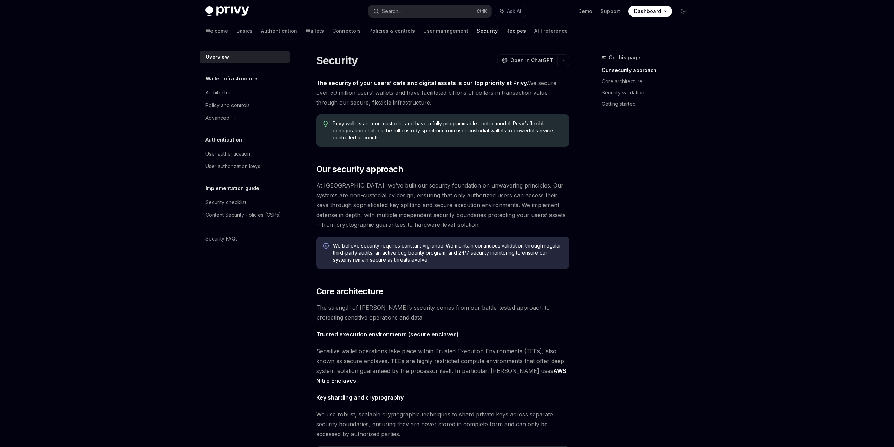
click at [506, 34] on link "Recipes" at bounding box center [516, 30] width 20 height 17
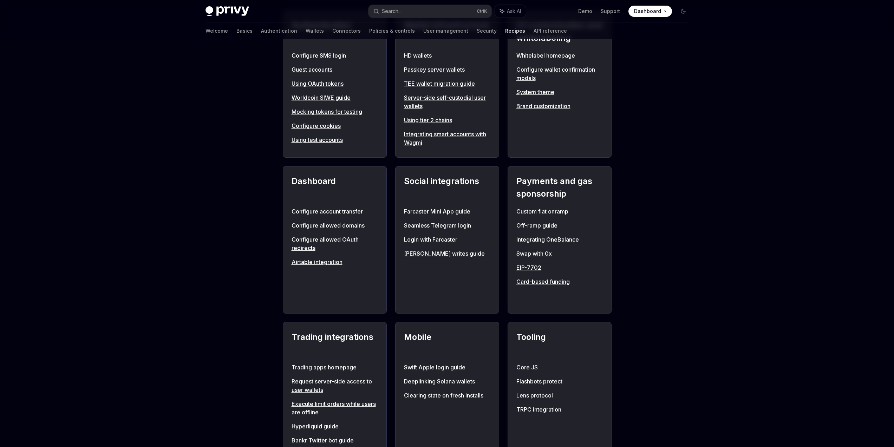
scroll to position [464, 0]
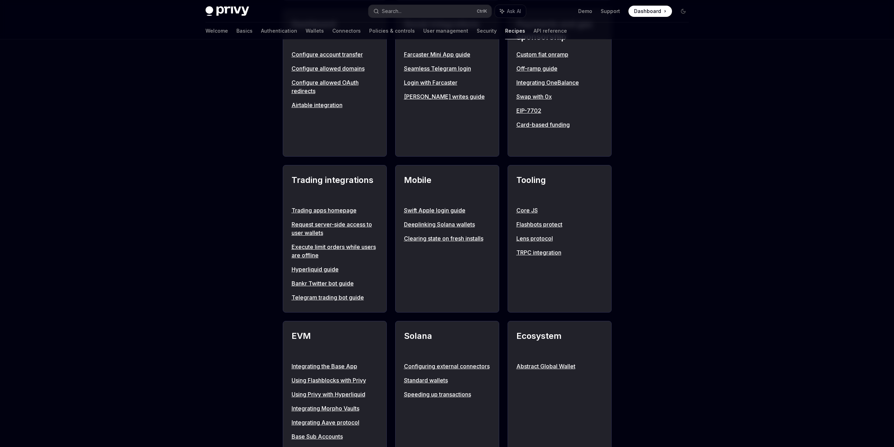
click at [545, 96] on link "Swap with 0x" at bounding box center [559, 96] width 86 height 8
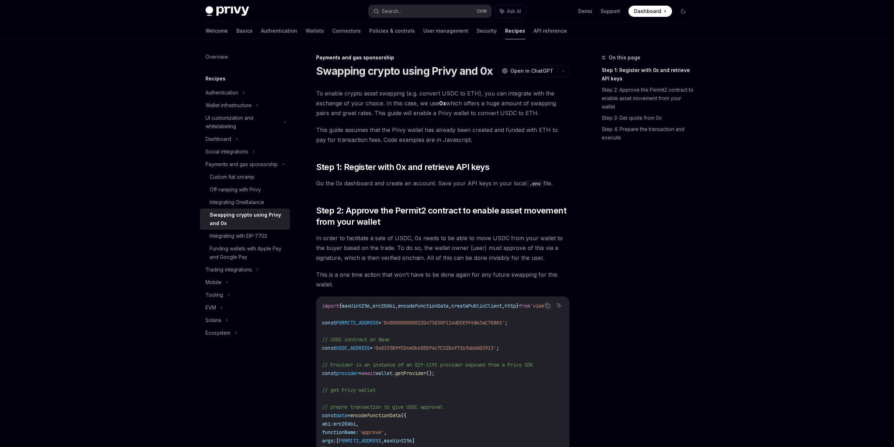
click at [647, 219] on div "On this page Step 1: Register with 0x and retrieve API keys Step 2: Approve the…" at bounding box center [641, 250] width 107 height 394
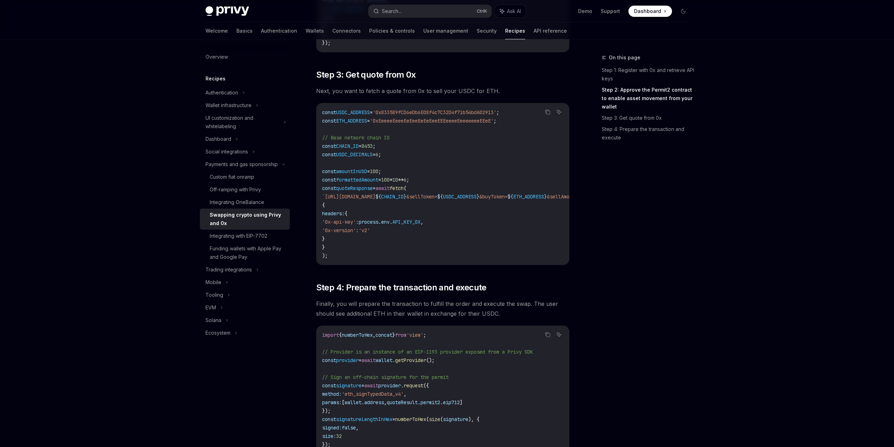
scroll to position [417, 0]
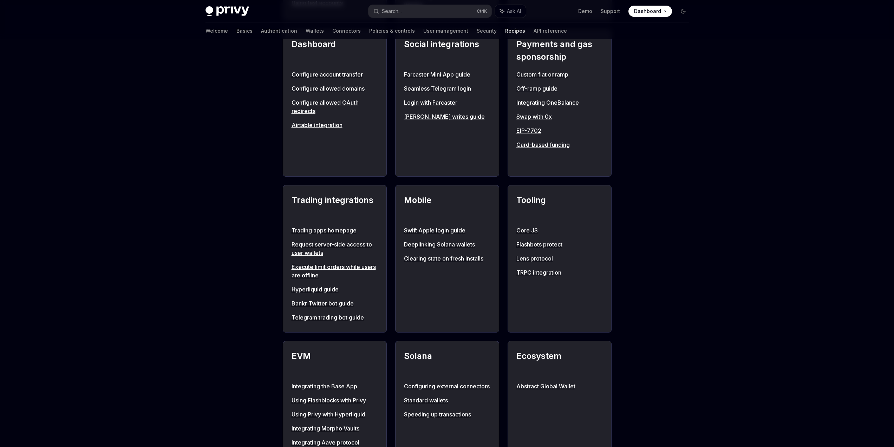
scroll to position [464, 0]
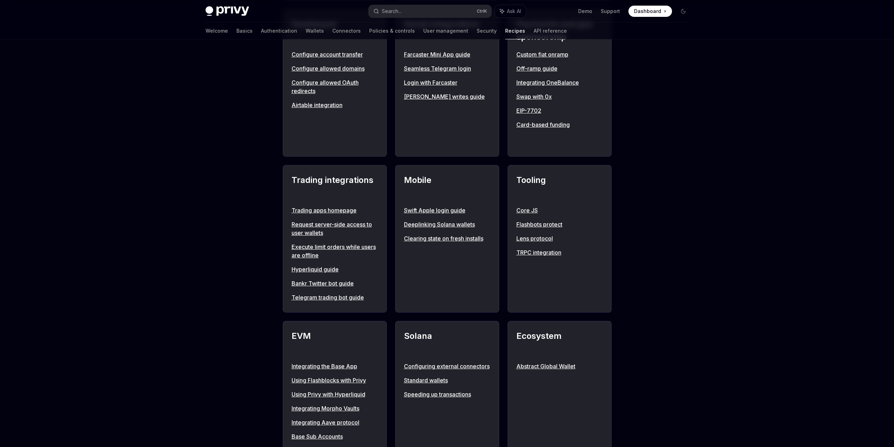
drag, startPoint x: 670, startPoint y: 260, endPoint x: 679, endPoint y: 270, distance: 13.7
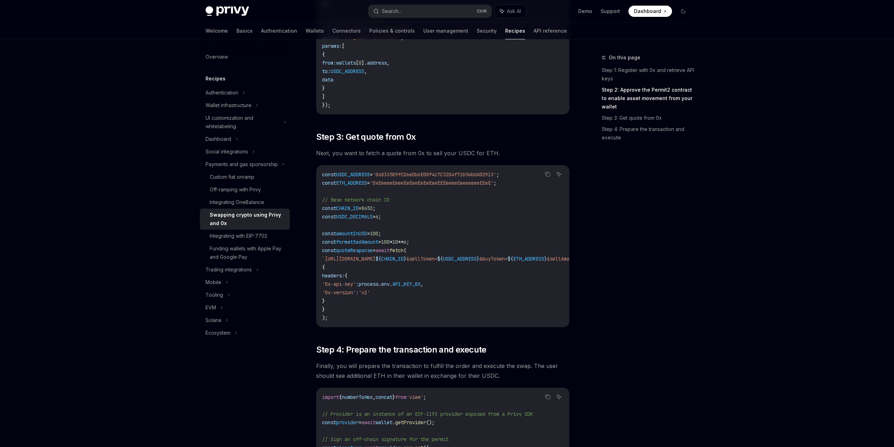
scroll to position [417, 0]
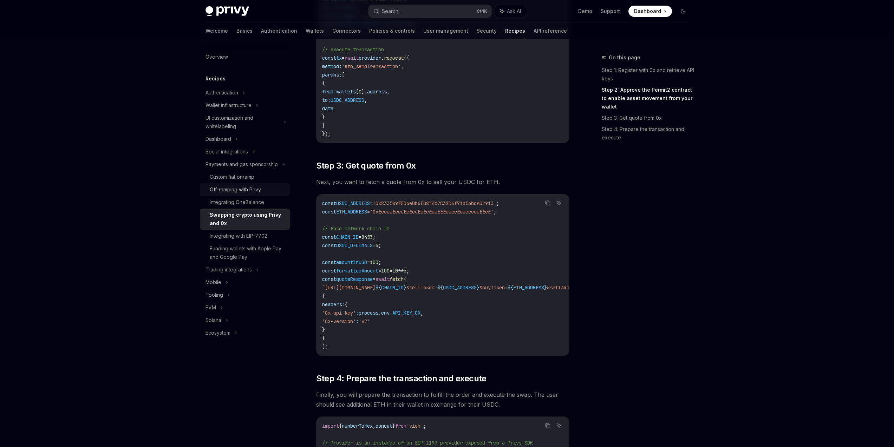
click at [260, 191] on div "Off-ramping with Privy" at bounding box center [235, 189] width 51 height 8
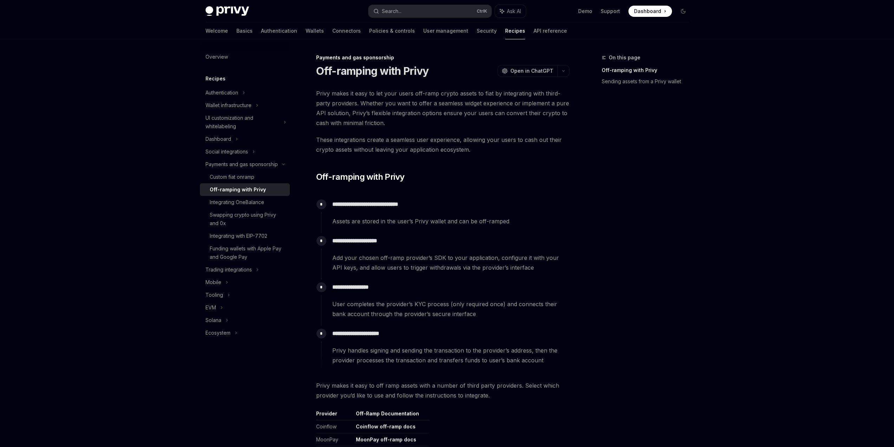
click at [671, 213] on div "On this page Off-ramping with Privy Sending assets from a Privy wallet" at bounding box center [641, 250] width 107 height 394
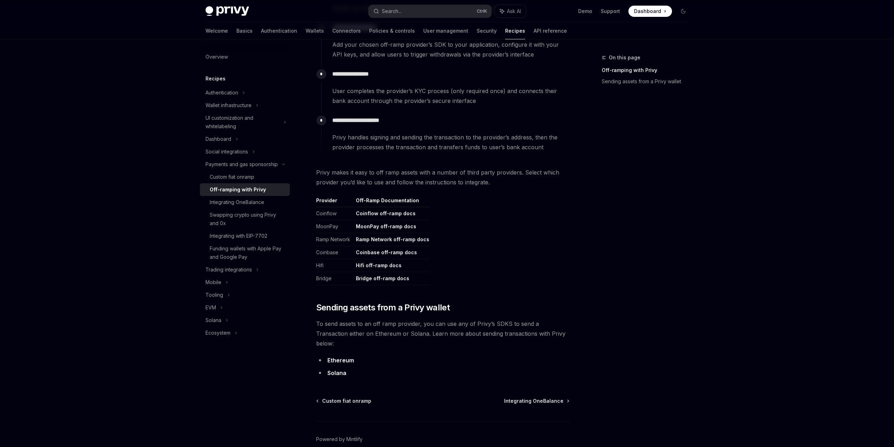
scroll to position [238, 0]
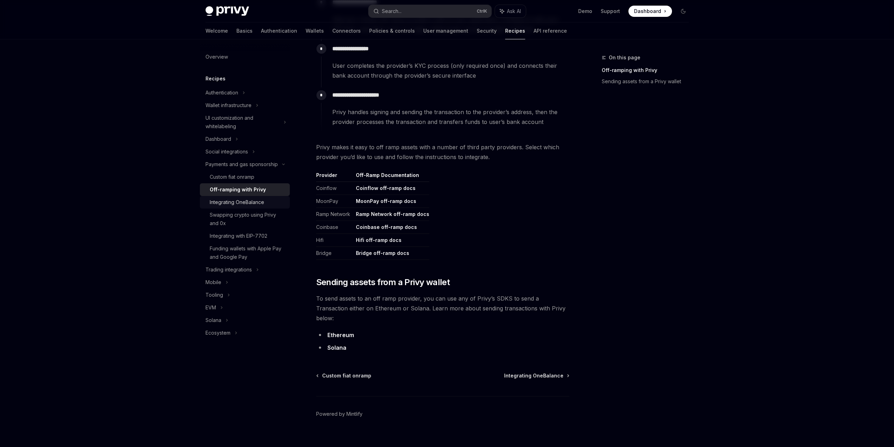
click at [261, 202] on div "Integrating OneBalance" at bounding box center [237, 202] width 54 height 8
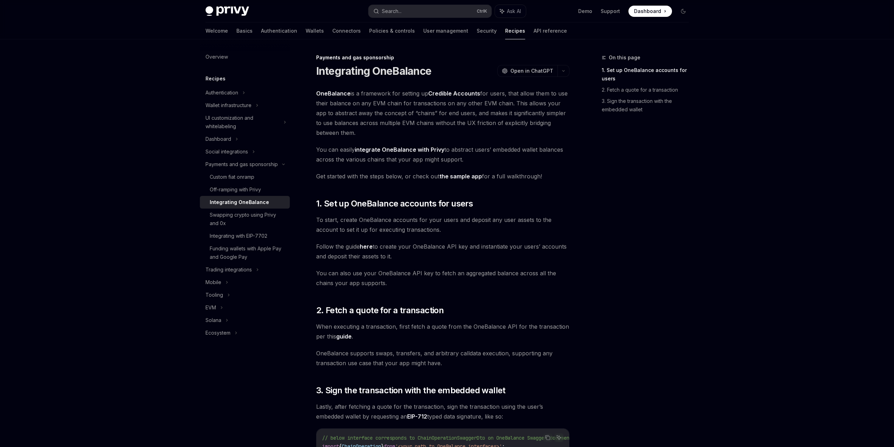
click at [680, 215] on div "On this page 1. Set up OneBalance accounts for users 2. Fetch a quote for a tra…" at bounding box center [641, 250] width 107 height 394
click at [247, 277] on div "Mobile" at bounding box center [245, 282] width 90 height 13
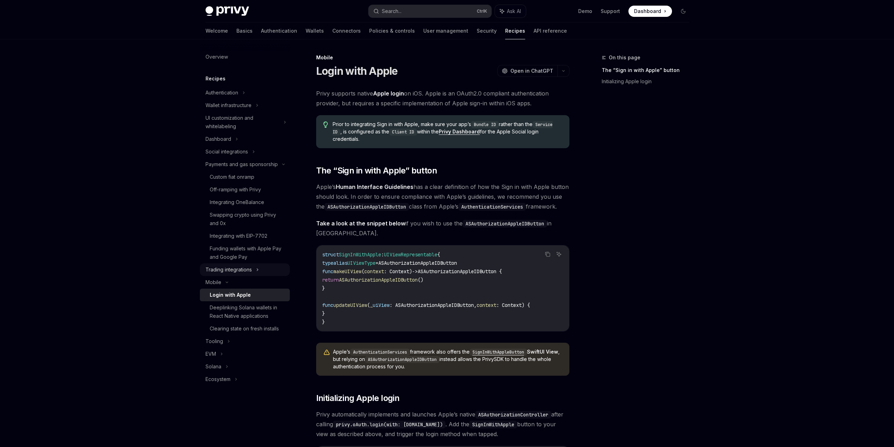
click at [251, 274] on div "Trading integrations" at bounding box center [228, 270] width 46 height 8
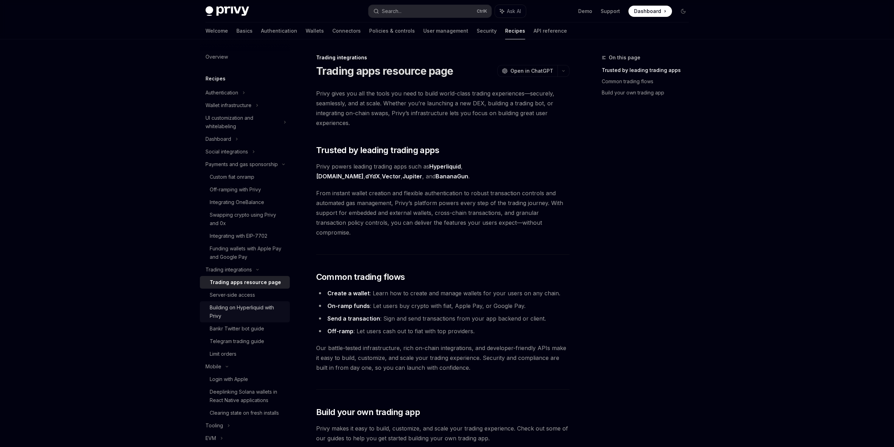
click at [256, 314] on div "Building on Hyperliquid with Privy" at bounding box center [248, 311] width 76 height 17
type textarea "*"
